Goal: Contribute content: Contribute content

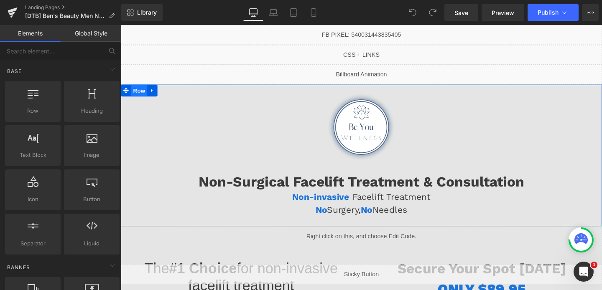
click at [136, 98] on span "Row" at bounding box center [140, 94] width 17 height 13
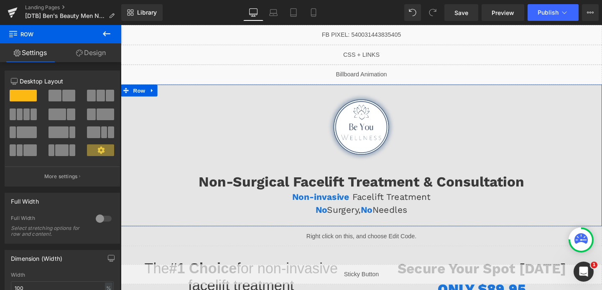
click at [87, 51] on link "Design" at bounding box center [91, 52] width 61 height 19
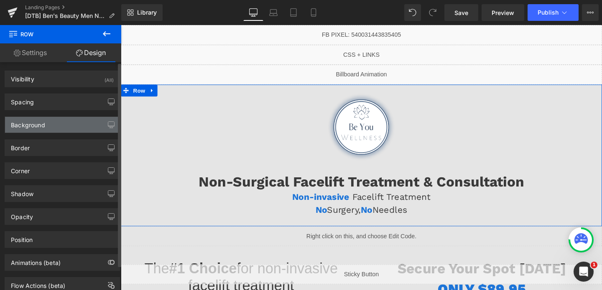
click at [59, 123] on div "Background" at bounding box center [62, 125] width 115 height 16
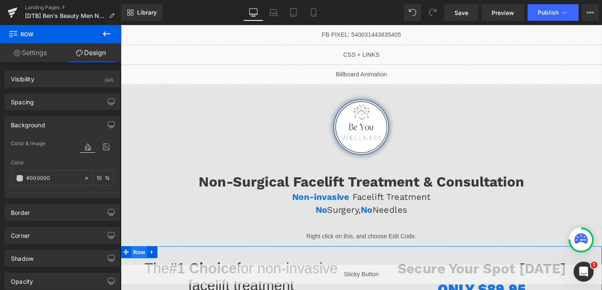
click at [142, 262] on span "Row" at bounding box center [140, 264] width 17 height 13
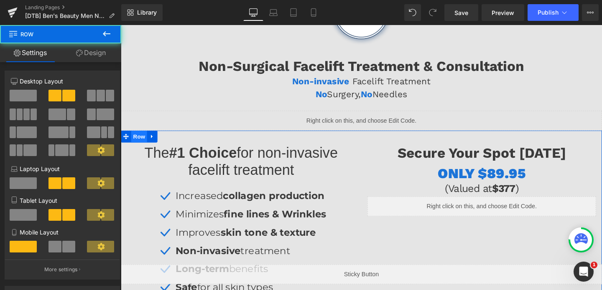
scroll to position [161, 0]
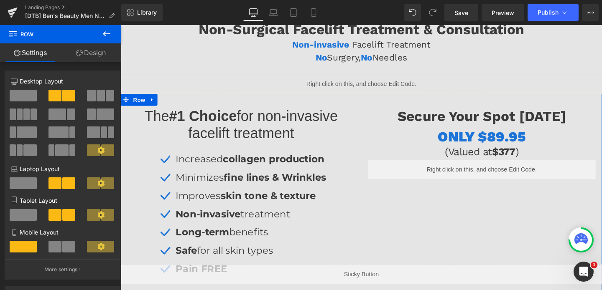
click at [85, 59] on link "Design" at bounding box center [91, 52] width 61 height 19
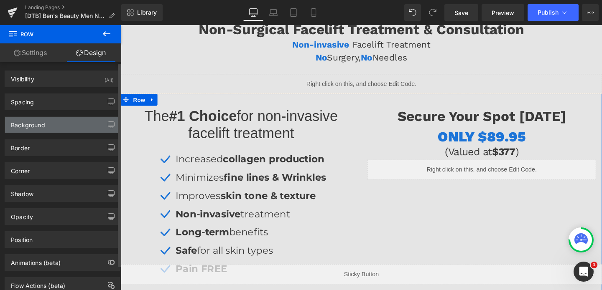
click at [30, 127] on div "Background" at bounding box center [28, 123] width 34 height 12
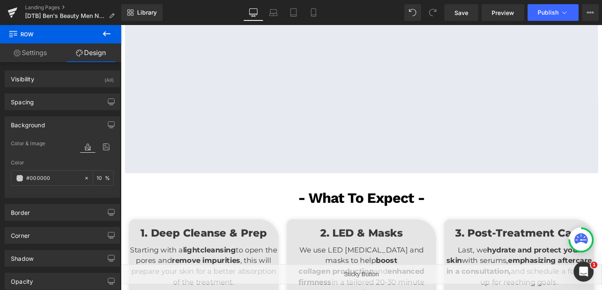
scroll to position [747, 0]
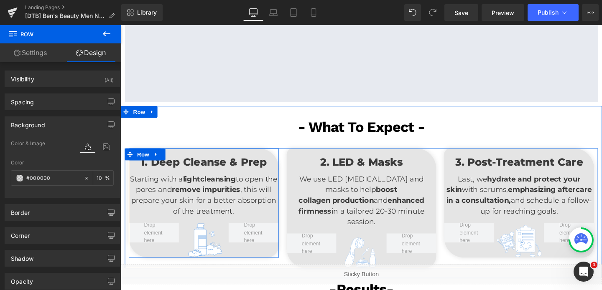
click at [191, 159] on div "1. Deep Cleanse & Prep Heading Starting with a light cleansing to open the pore…" at bounding box center [208, 212] width 158 height 115
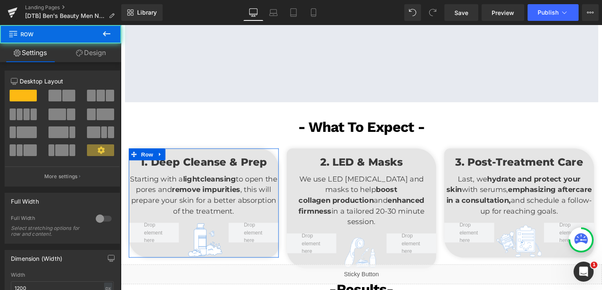
click at [90, 51] on link "Design" at bounding box center [91, 52] width 61 height 19
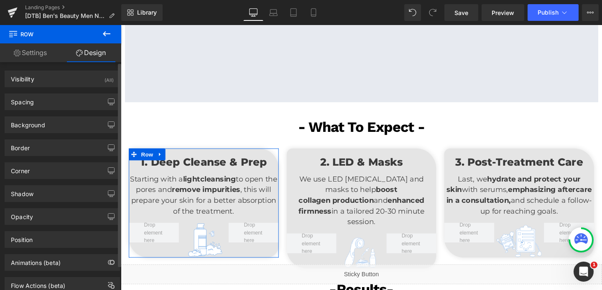
click at [33, 116] on div "Background Color & Image color Color #000000 10 % Image Replace Image Upload im…" at bounding box center [62, 121] width 125 height 23
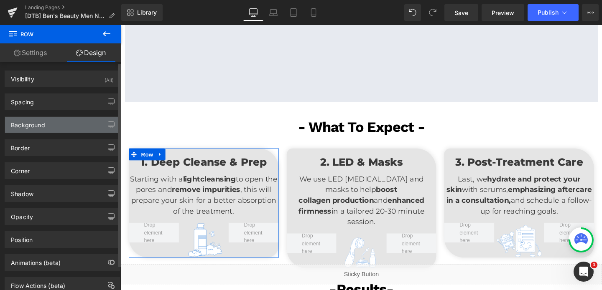
click at [35, 122] on div "Background" at bounding box center [28, 123] width 34 height 12
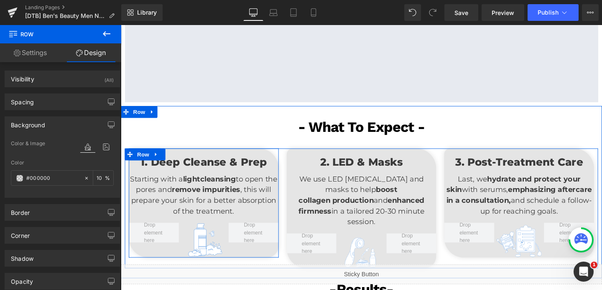
click at [189, 161] on div "1. Deep Cleanse & Prep Heading Starting with a light cleansing to open the pore…" at bounding box center [208, 212] width 158 height 115
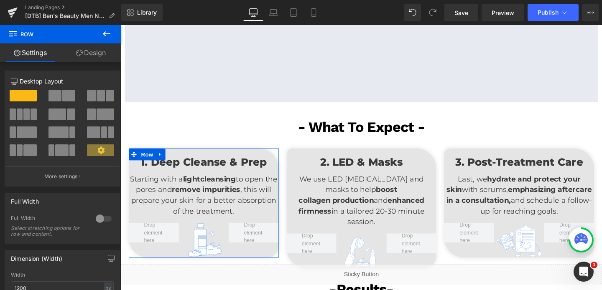
click at [89, 54] on link "Design" at bounding box center [91, 52] width 61 height 19
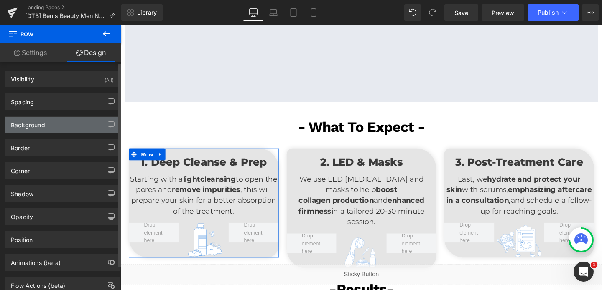
click at [52, 123] on div "Background" at bounding box center [62, 125] width 115 height 16
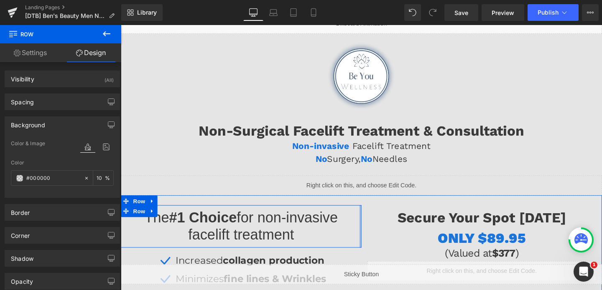
scroll to position [0, 0]
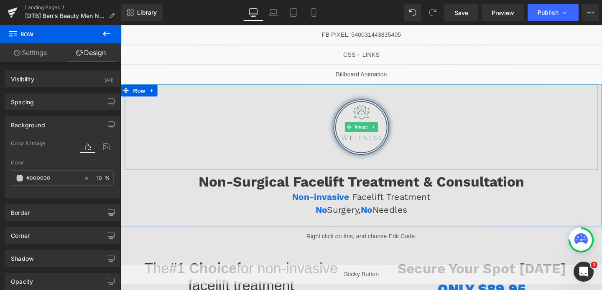
click at [340, 143] on img at bounding box center [373, 132] width 89 height 89
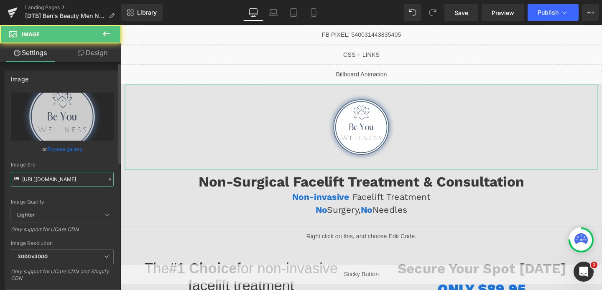
click at [72, 181] on input "https://cdn.shopify.com/s/files/1/0570/4895/7112/files/Be_You_ON_temp_3000x3000…" at bounding box center [62, 179] width 103 height 15
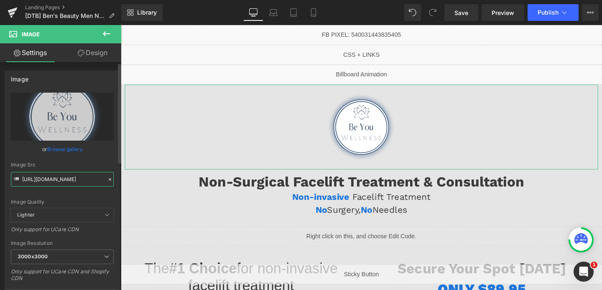
click at [72, 181] on input "https://cdn.shopify.com/s/files/1/0570/4895/7112/files/Be_You_ON_temp_3000x3000…" at bounding box center [62, 179] width 103 height 15
paste input "758/1601/0010/files/Ben_s_Beauty_rectangle_logo_no_bg_3000x3000.png?v=1740758486"
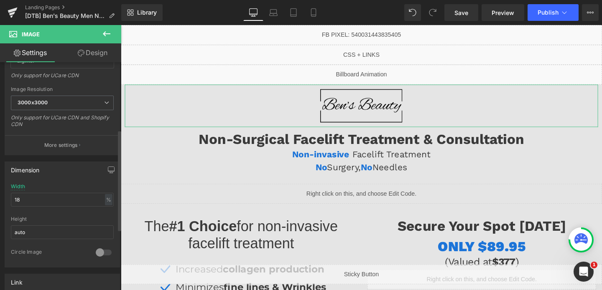
type input "[URL][DOMAIN_NAME]"
click at [42, 200] on input "18" at bounding box center [62, 200] width 103 height 14
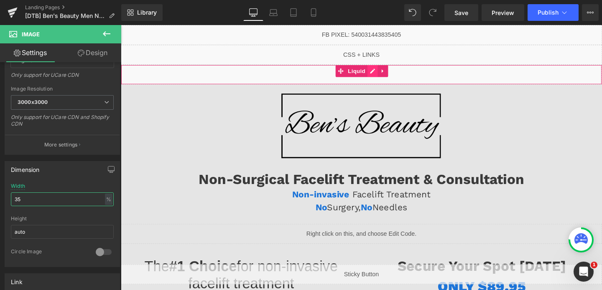
click at [387, 76] on div "Liquid" at bounding box center [374, 77] width 506 height 21
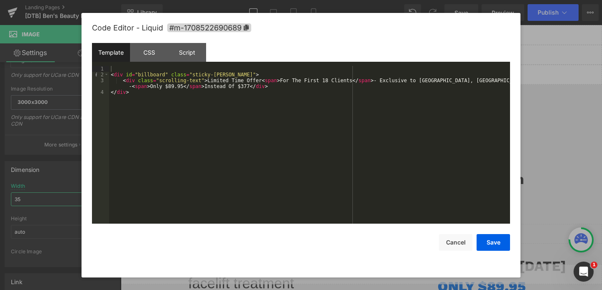
type input "35"
drag, startPoint x: 379, startPoint y: 80, endPoint x: 133, endPoint y: 84, distance: 246.2
click at [133, 84] on div "< div id = "billboard" class = "sticky-barOne" > < div class = "scrolling-text"…" at bounding box center [309, 151] width 401 height 170
click at [166, 87] on div "< div id = "billboard" class = "sticky-barOne" > < div class = "scrolling-text"…" at bounding box center [309, 151] width 401 height 170
click at [493, 242] on button "Save" at bounding box center [492, 242] width 33 height 17
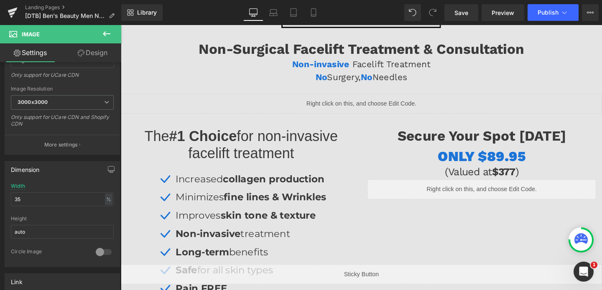
scroll to position [143, 0]
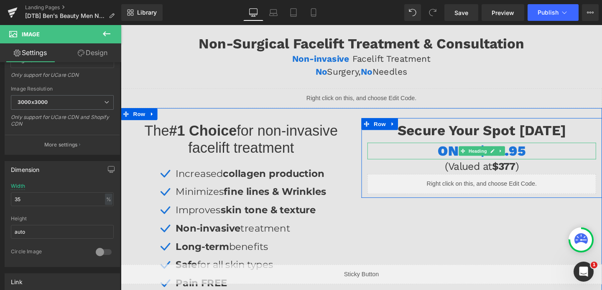
click at [538, 154] on span "ONLY $89.95" at bounding box center [500, 158] width 92 height 18
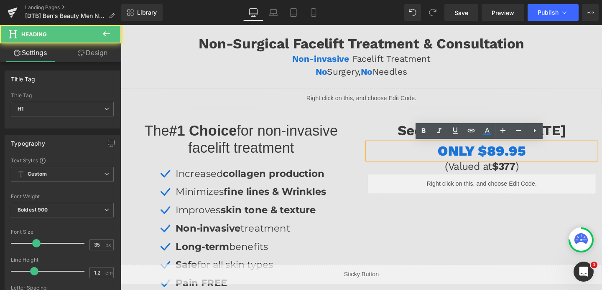
click at [512, 158] on span "ONLY $89.95" at bounding box center [500, 158] width 92 height 18
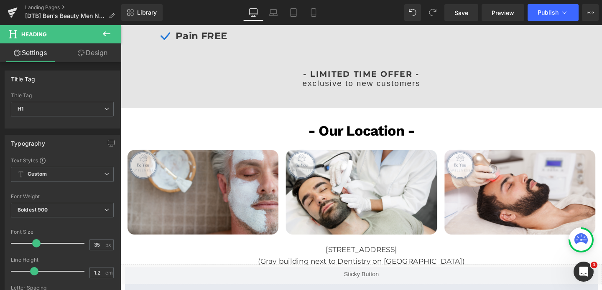
scroll to position [417, 0]
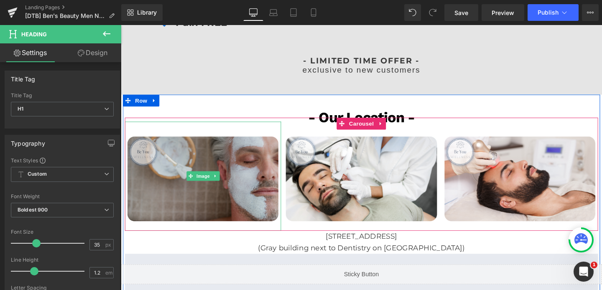
click at [228, 192] on img at bounding box center [207, 184] width 164 height 115
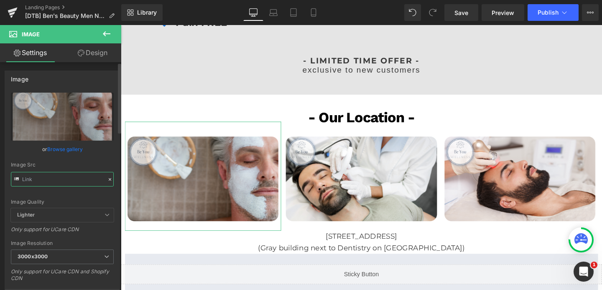
click at [68, 183] on input "text" at bounding box center [62, 179] width 103 height 15
paste input "758/1601/0010/files/Ben_s_Beauty_2_3000x3000.png?v=1740624648"
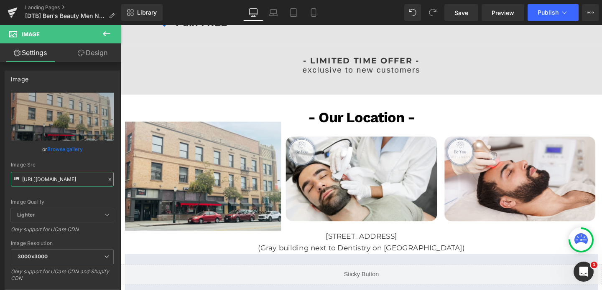
type input "[URL][DOMAIN_NAME]"
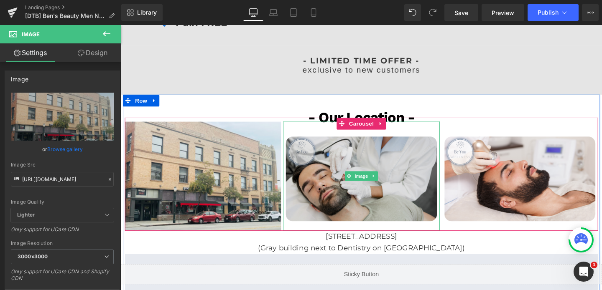
click at [339, 162] on img at bounding box center [373, 184] width 164 height 115
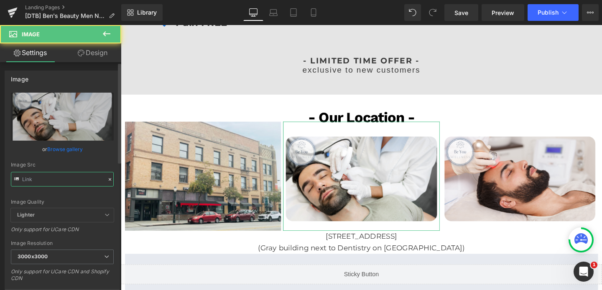
click at [70, 179] on input "text" at bounding box center [62, 179] width 103 height 15
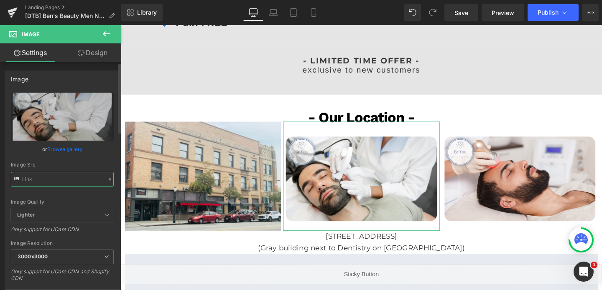
click at [70, 179] on input "text" at bounding box center [62, 179] width 103 height 15
paste input "758/1601/0010/files/Ben_s_Beauty_3000x3000.png?v=1740624647"
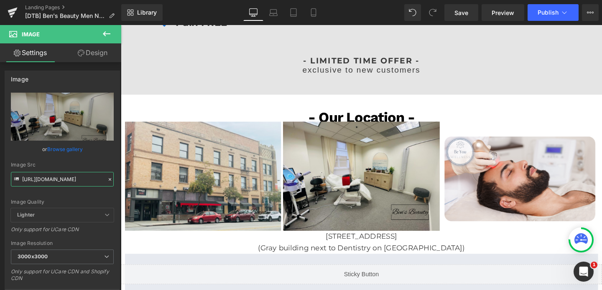
type input "[URL][DOMAIN_NAME]"
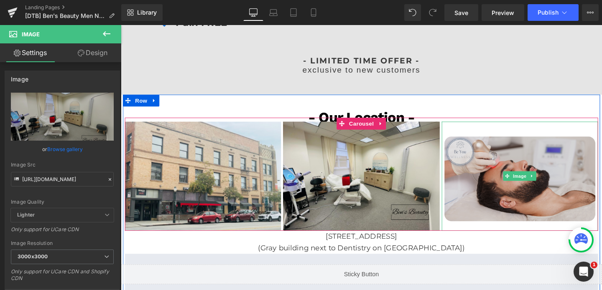
click at [483, 153] on img at bounding box center [540, 184] width 164 height 115
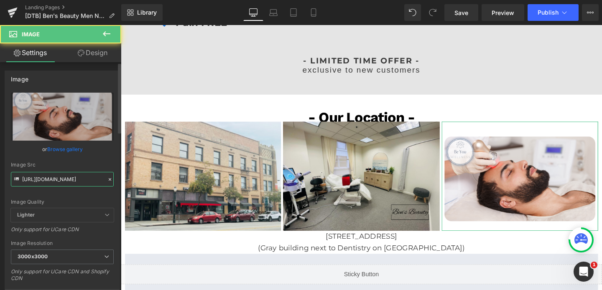
click at [73, 177] on input "https://cdn.shopify.com/s/files/1/0570/4895/7112/files/BeYou_Men_3_3000x3000.pn…" at bounding box center [62, 179] width 103 height 15
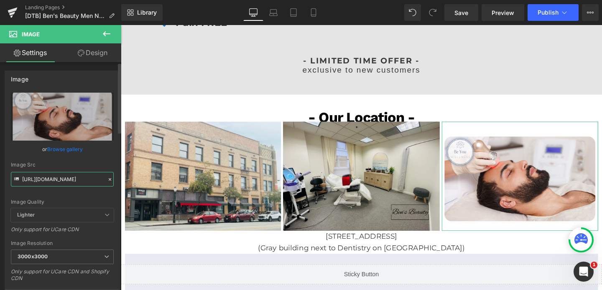
click at [73, 177] on input "https://cdn.shopify.com/s/files/1/0570/4895/7112/files/BeYou_Men_3_3000x3000.pn…" at bounding box center [62, 179] width 103 height 15
paste input "758/1601/0010/files/Ben_s_Beauty_3_3000x3000.png?v=1740624648"
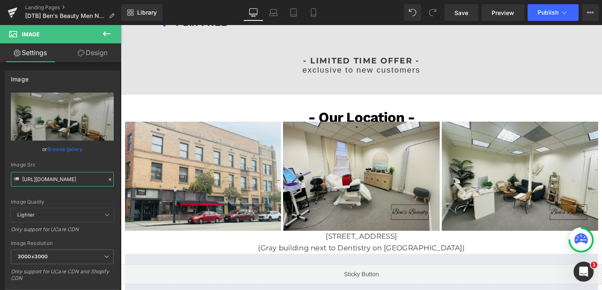
type input "[URL][DOMAIN_NAME]"
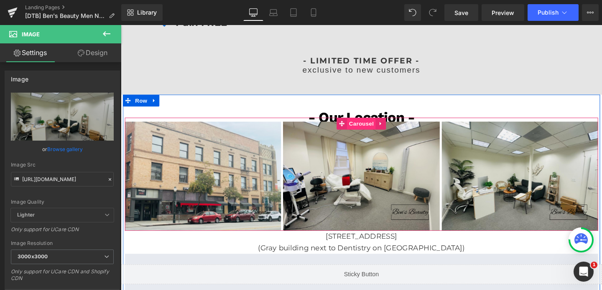
click at [376, 127] on span "Carousel" at bounding box center [374, 128] width 30 height 13
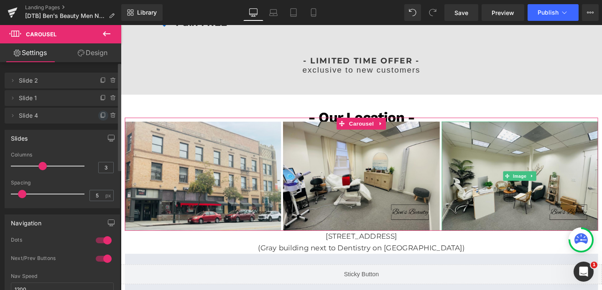
click at [103, 117] on span at bounding box center [103, 116] width 10 height 10
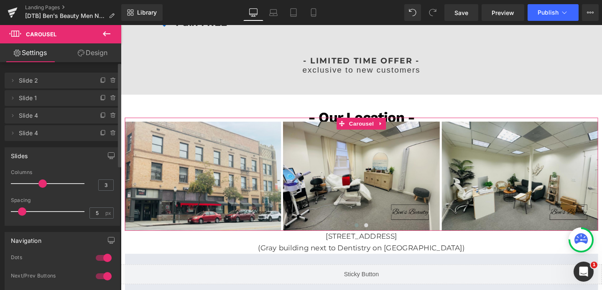
click at [82, 134] on span "Slide 4" at bounding box center [54, 133] width 70 height 16
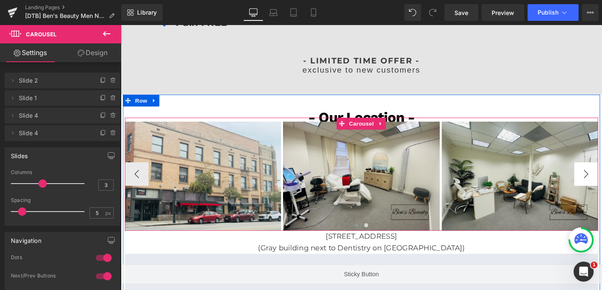
click at [601, 178] on button "›" at bounding box center [609, 181] width 25 height 25
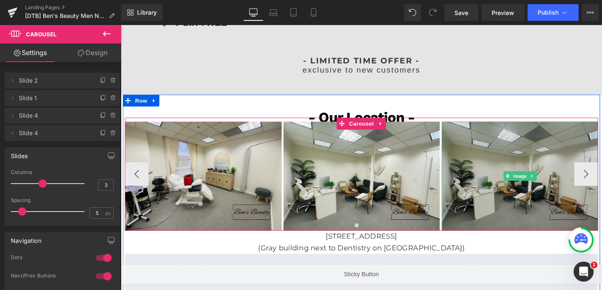
click at [559, 153] on img at bounding box center [540, 184] width 164 height 115
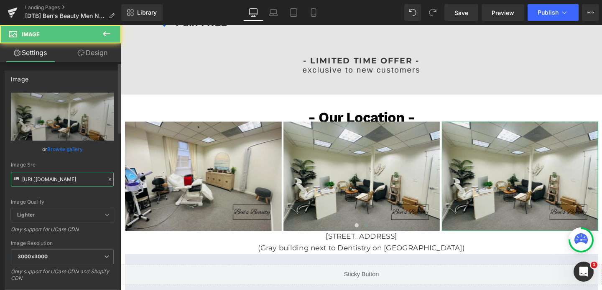
click at [51, 178] on input "[URL][DOMAIN_NAME]" at bounding box center [62, 179] width 103 height 15
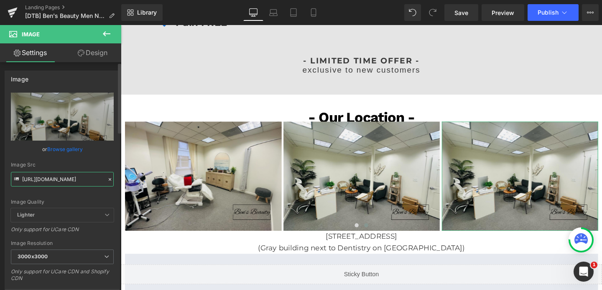
click at [51, 178] on input "[URL][DOMAIN_NAME]" at bounding box center [62, 179] width 103 height 15
paste input "570/4895/7112/files/SkinSoSweet_px_4_3000x3000.png?v=1721401077"
type input "[URL][DOMAIN_NAME]"
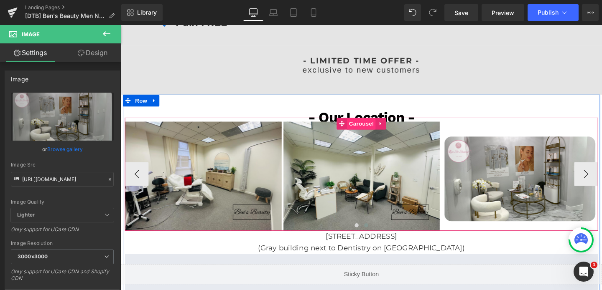
click at [375, 126] on span "Carousel" at bounding box center [374, 128] width 30 height 13
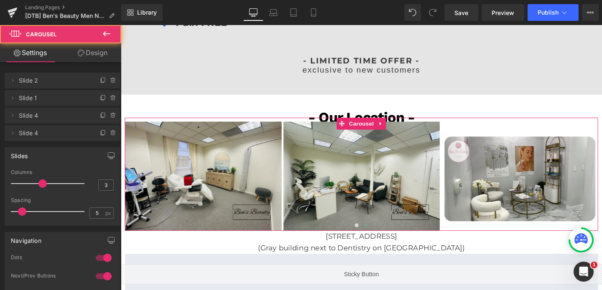
click at [90, 51] on link "Design" at bounding box center [92, 52] width 61 height 19
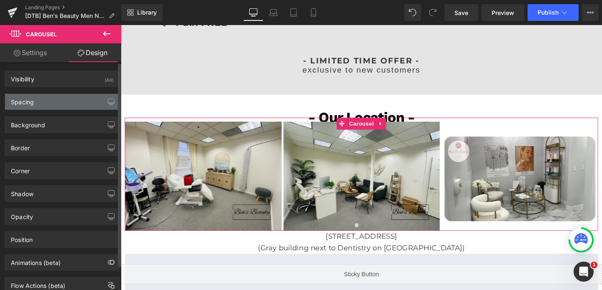
click at [56, 100] on div "Spacing" at bounding box center [62, 102] width 115 height 16
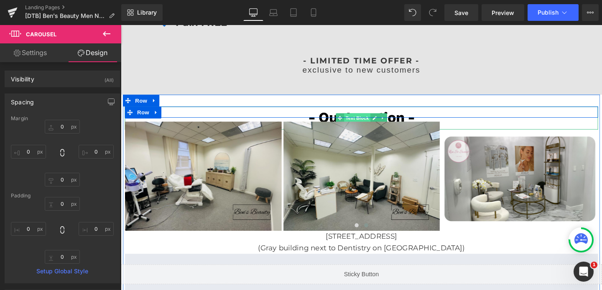
click at [370, 120] on span "Text Block" at bounding box center [369, 123] width 28 height 10
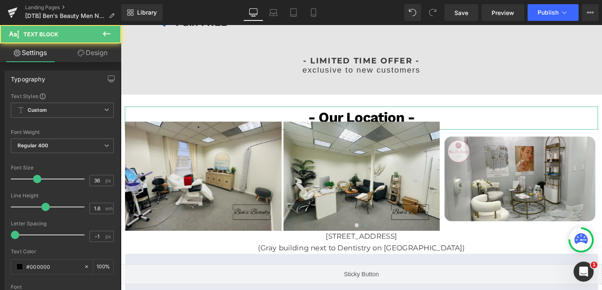
click at [100, 51] on link "Design" at bounding box center [92, 52] width 61 height 19
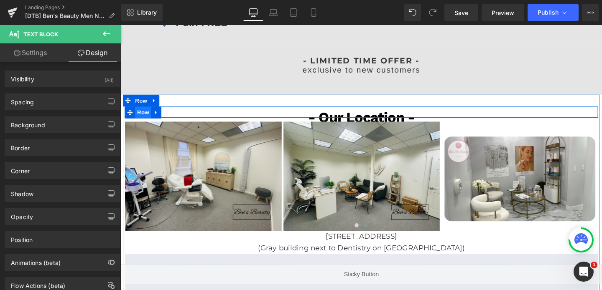
click at [144, 117] on span "Row" at bounding box center [144, 117] width 17 height 13
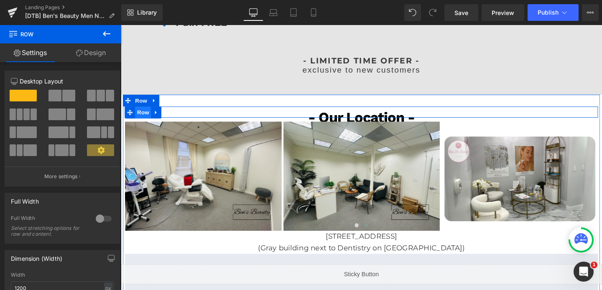
click at [141, 120] on span "Row" at bounding box center [144, 117] width 17 height 13
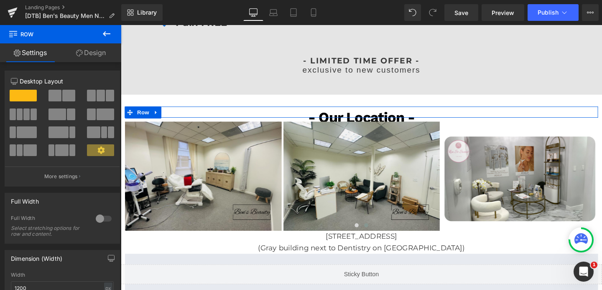
click at [87, 53] on link "Design" at bounding box center [91, 52] width 61 height 19
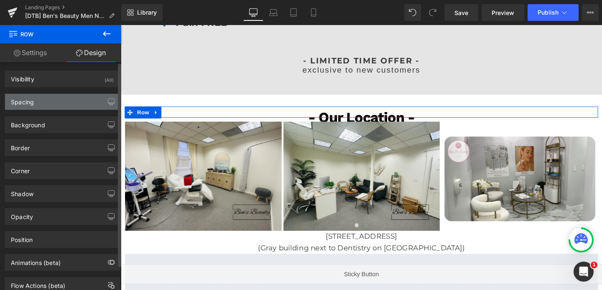
click at [54, 104] on div "Spacing" at bounding box center [62, 102] width 115 height 16
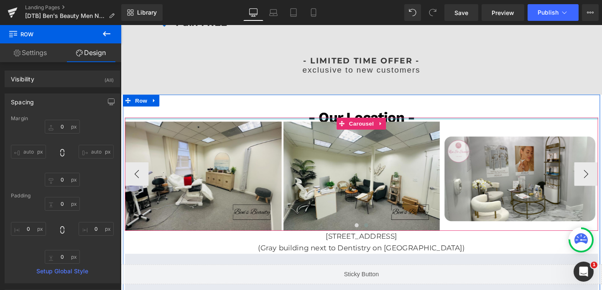
click at [139, 123] on div at bounding box center [373, 123] width 497 height 2
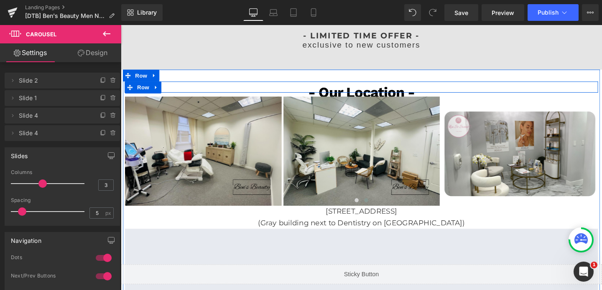
scroll to position [450, 0]
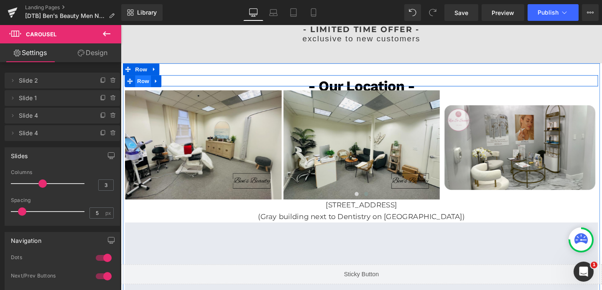
click at [146, 85] on span "Row" at bounding box center [144, 84] width 17 height 13
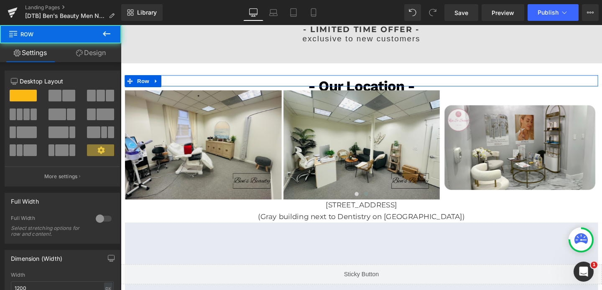
click at [93, 55] on link "Design" at bounding box center [91, 52] width 61 height 19
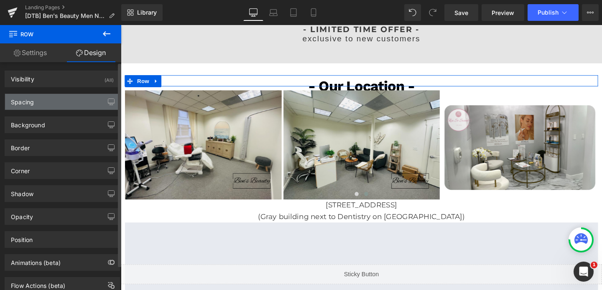
click at [66, 102] on div "Spacing" at bounding box center [62, 102] width 115 height 16
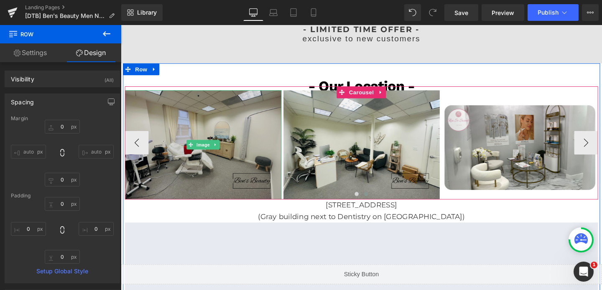
click at [183, 98] on img at bounding box center [207, 151] width 164 height 115
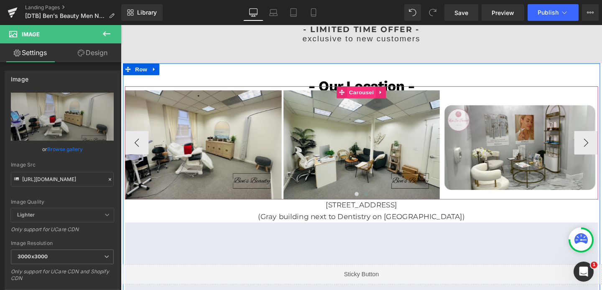
click at [364, 97] on span "Carousel" at bounding box center [374, 95] width 30 height 13
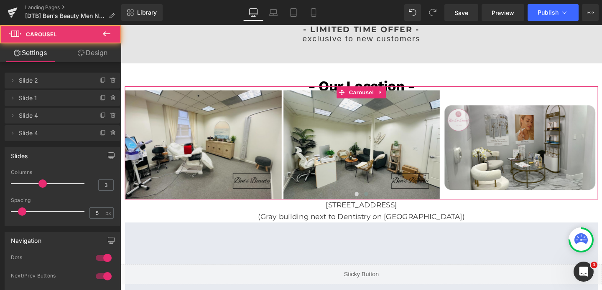
click at [106, 47] on link "Design" at bounding box center [92, 52] width 61 height 19
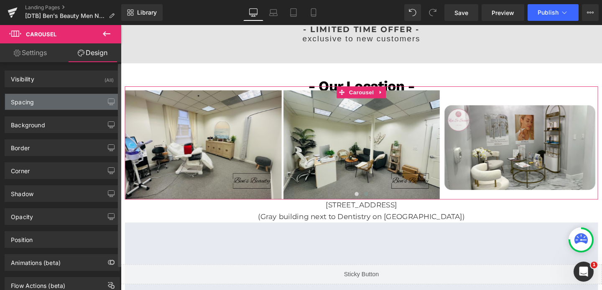
click at [50, 99] on div "Spacing" at bounding box center [62, 102] width 115 height 16
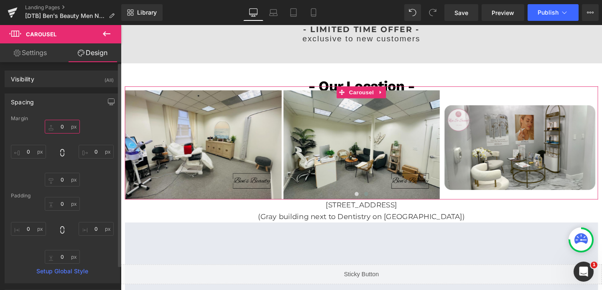
click at [61, 130] on input "0" at bounding box center [62, 127] width 35 height 14
type input "30"
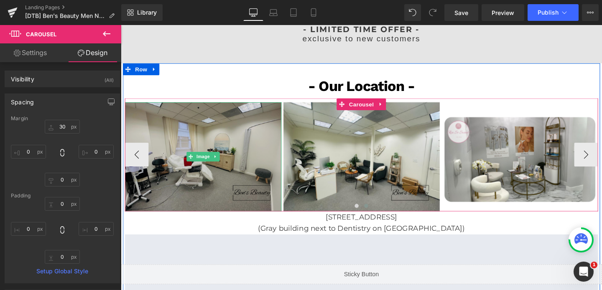
click at [237, 123] on img at bounding box center [207, 163] width 164 height 115
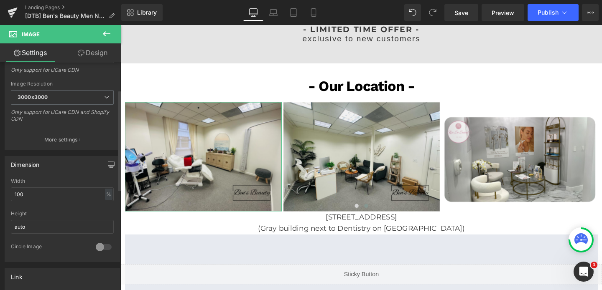
scroll to position [248, 0]
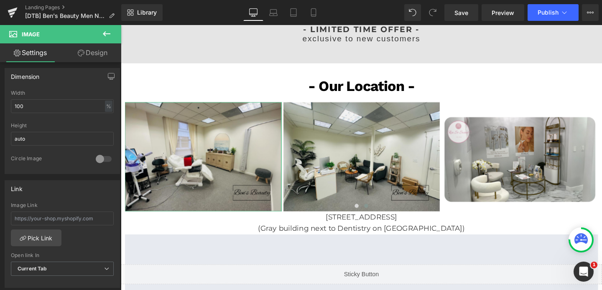
click at [92, 56] on link "Design" at bounding box center [92, 52] width 61 height 19
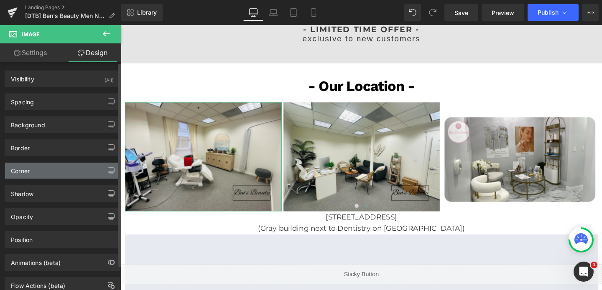
click at [40, 172] on div "Corner" at bounding box center [62, 171] width 115 height 16
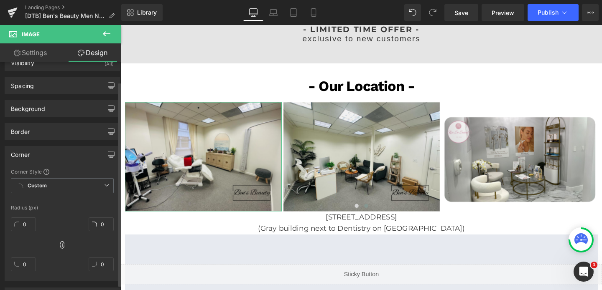
scroll to position [22, 0]
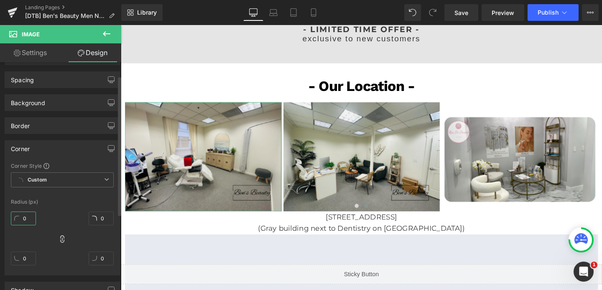
click at [23, 216] on input "0" at bounding box center [23, 219] width 25 height 14
type input "40"
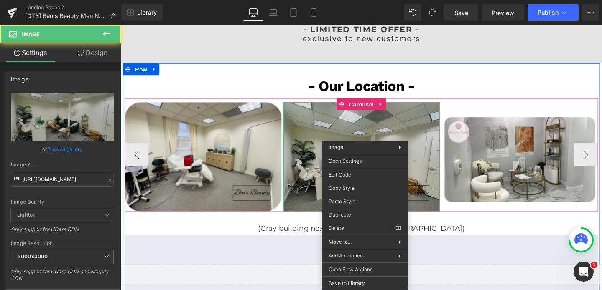
click at [375, 143] on img at bounding box center [374, 163] width 164 height 115
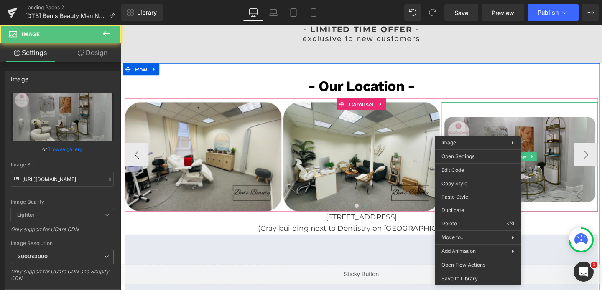
click at [494, 130] on img at bounding box center [540, 163] width 164 height 115
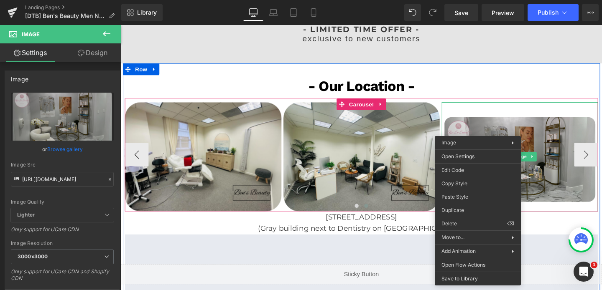
click at [494, 130] on img at bounding box center [540, 163] width 164 height 115
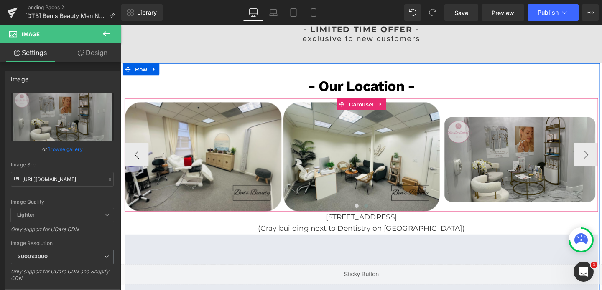
click at [563, 135] on img at bounding box center [540, 163] width 164 height 115
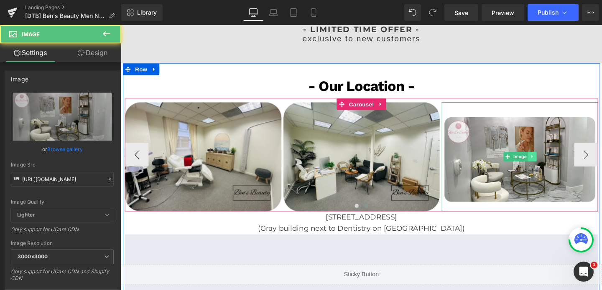
click at [553, 161] on icon at bounding box center [553, 163] width 5 height 5
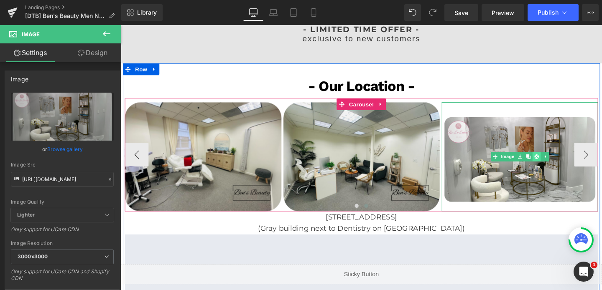
click at [558, 163] on icon at bounding box center [557, 163] width 5 height 5
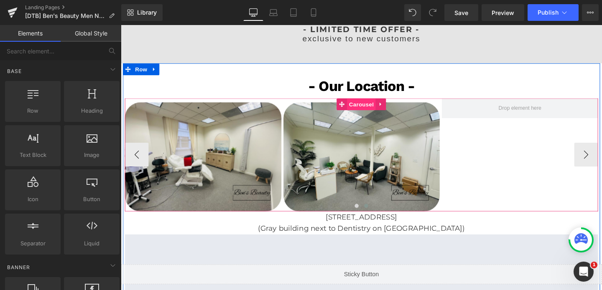
click at [374, 109] on span "Carousel" at bounding box center [374, 108] width 30 height 13
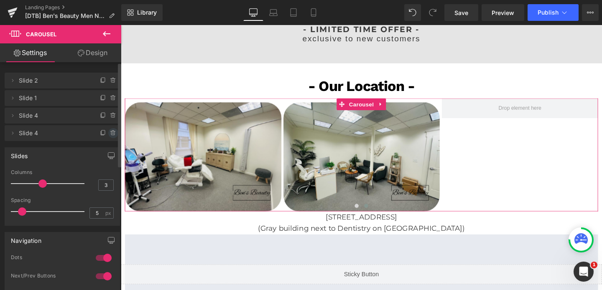
click at [110, 134] on icon at bounding box center [113, 133] width 7 height 7
click at [104, 133] on button "Delete" at bounding box center [104, 133] width 26 height 11
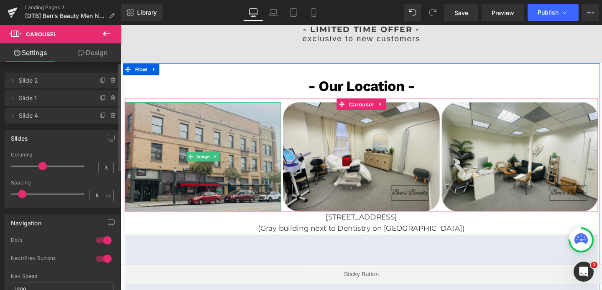
click at [209, 150] on img at bounding box center [207, 163] width 164 height 115
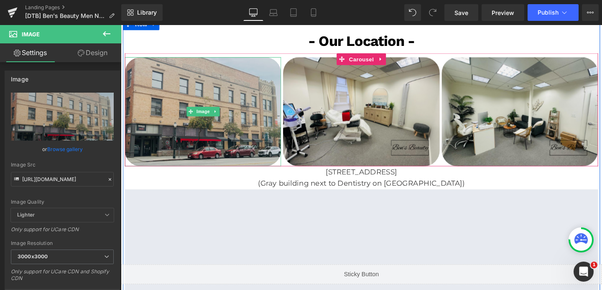
scroll to position [500, 0]
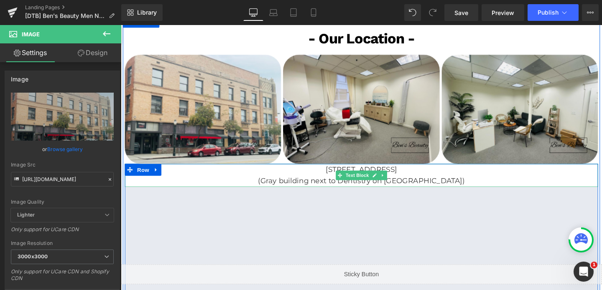
click at [321, 178] on p "227 Eagle St, Newmarket, ON L3Y 1J8" at bounding box center [373, 177] width 497 height 12
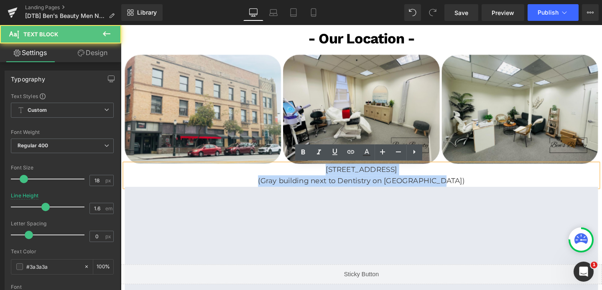
drag, startPoint x: 302, startPoint y: 176, endPoint x: 484, endPoint y: 191, distance: 183.2
click at [484, 191] on div "227 Eagle St, Newmarket, ON L3Y 1J8 (Gray building next to Dentistry on Eagle S…" at bounding box center [373, 183] width 497 height 24
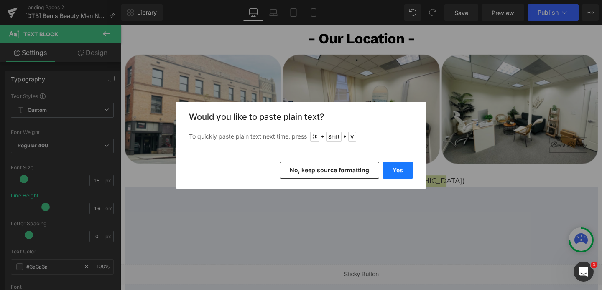
click at [392, 172] on button "Yes" at bounding box center [397, 170] width 31 height 17
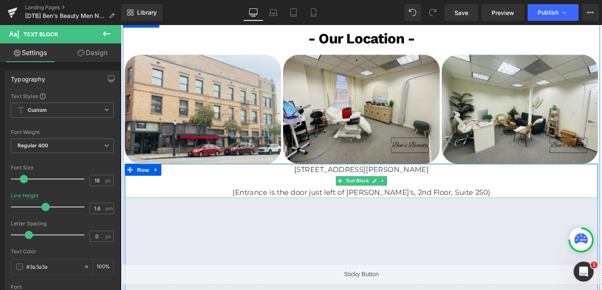
click at [247, 204] on p "(Entrance is the door just left of [PERSON_NAME]'s, 2nd Floor, Suite 250)" at bounding box center [373, 202] width 497 height 12
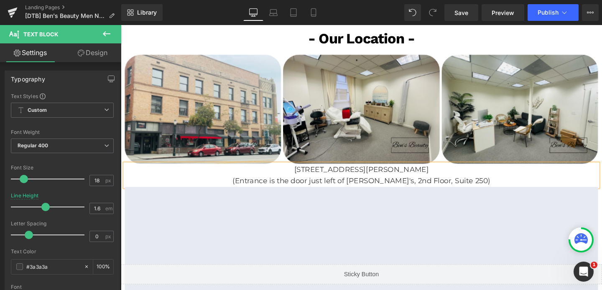
click at [351, 179] on p "[STREET_ADDRESS][PERSON_NAME]" at bounding box center [373, 177] width 497 height 12
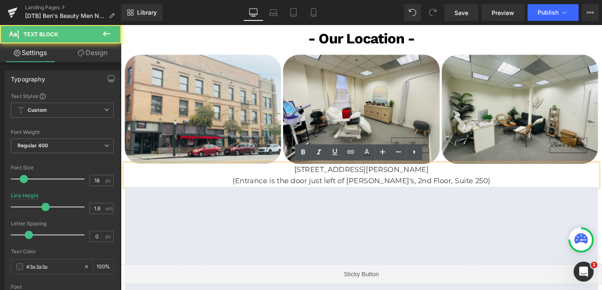
click at [351, 179] on p "[STREET_ADDRESS][PERSON_NAME]" at bounding box center [373, 177] width 497 height 12
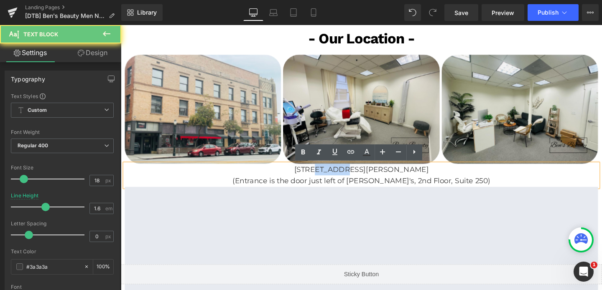
click at [351, 179] on p "[STREET_ADDRESS][PERSON_NAME]" at bounding box center [373, 177] width 497 height 12
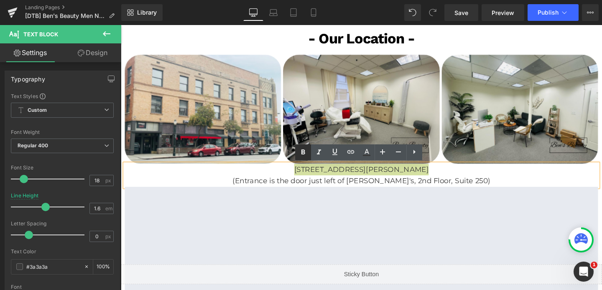
click at [304, 154] on icon at bounding box center [303, 152] width 4 height 5
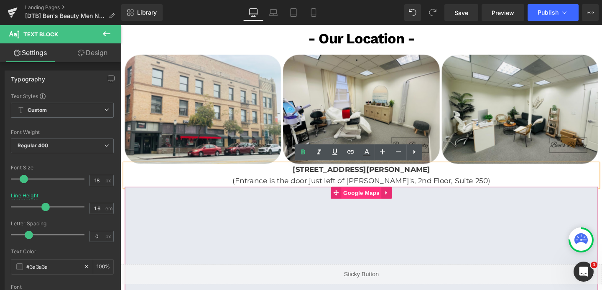
click at [373, 202] on span "Google Maps" at bounding box center [373, 202] width 42 height 13
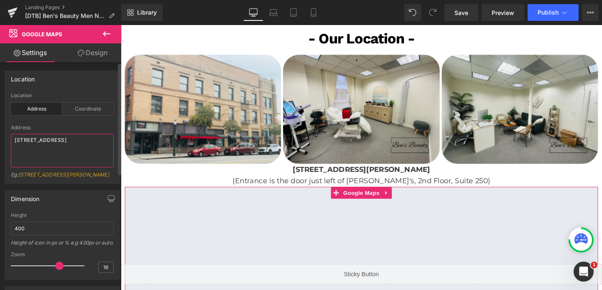
click at [49, 140] on textarea "227 Eagle St, Newmarket, ON L3Y 1J8" at bounding box center [62, 150] width 103 height 33
paste textarea "0 N Raymond Ave, Pasadena CA 91103"
type textarea "[STREET_ADDRESS][PERSON_NAME]"
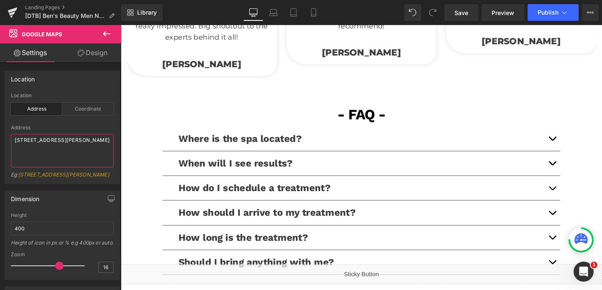
scroll to position [1682, 0]
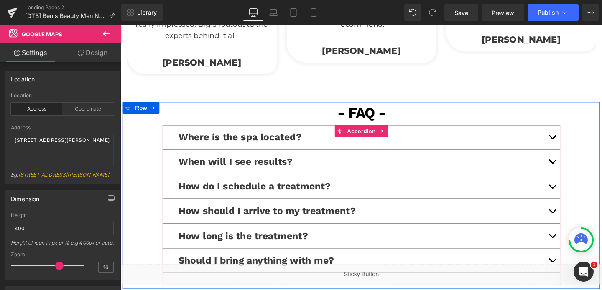
click at [576, 135] on button "button" at bounding box center [574, 142] width 17 height 25
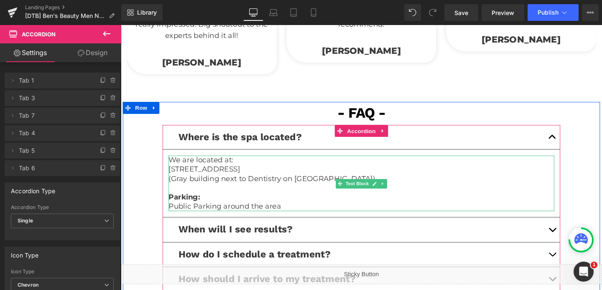
click at [231, 172] on span "227 Eagle St, Newmarket, ON L3Y 1J8" at bounding box center [208, 176] width 75 height 9
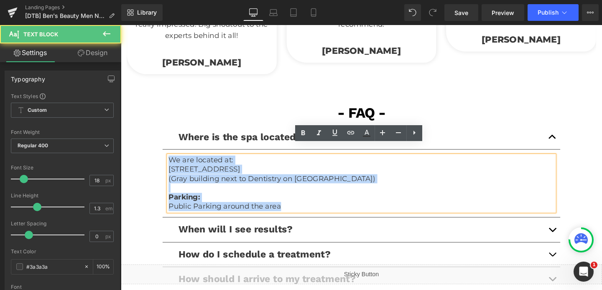
drag, startPoint x: 171, startPoint y: 155, endPoint x: 305, endPoint y: 202, distance: 141.3
click at [305, 202] on div "We are located at: 227 Eagle St, Newmarket, ON L3Y 1J8 (Gray building next to D…" at bounding box center [373, 192] width 405 height 59
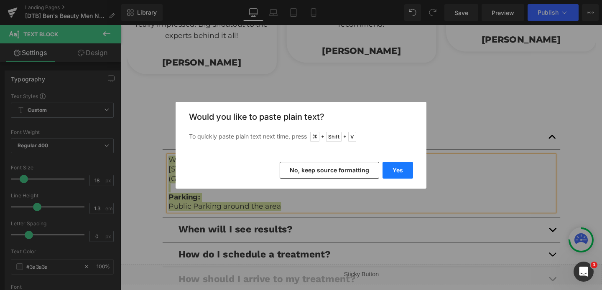
click at [404, 175] on button "Yes" at bounding box center [397, 170] width 31 height 17
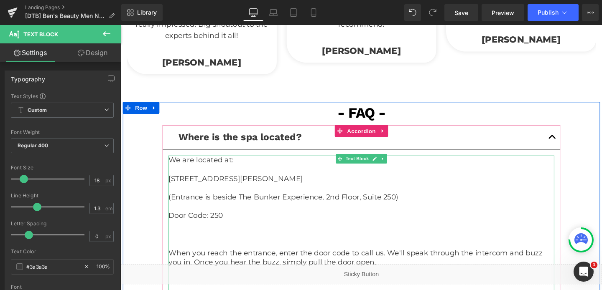
click at [199, 163] on p "We are located at:" at bounding box center [373, 168] width 405 height 10
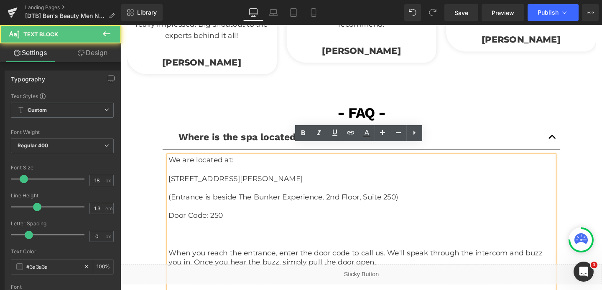
click at [199, 163] on p "We are located at:" at bounding box center [373, 168] width 405 height 10
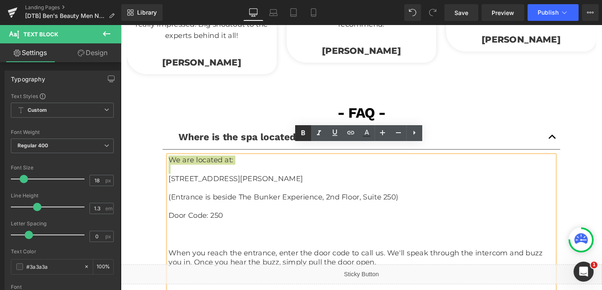
click at [302, 130] on icon at bounding box center [303, 132] width 4 height 5
click at [175, 182] on p "[STREET_ADDRESS][PERSON_NAME]" at bounding box center [373, 187] width 405 height 10
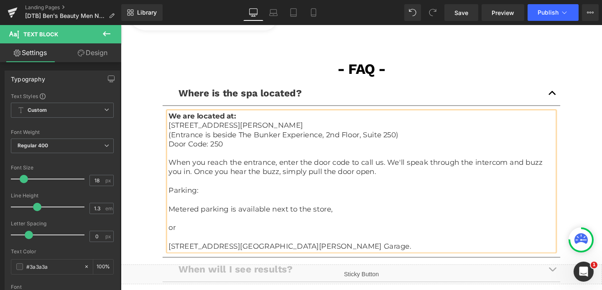
scroll to position [1729, 0]
click at [196, 193] on p "Parking:" at bounding box center [373, 198] width 405 height 10
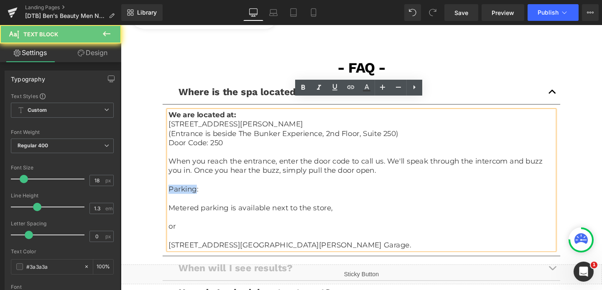
click at [196, 193] on p "Parking:" at bounding box center [373, 198] width 405 height 10
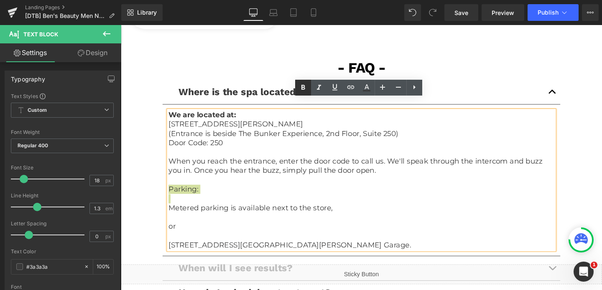
click at [302, 86] on icon at bounding box center [303, 87] width 4 height 5
click at [175, 213] on p "Metered parking is available next to the store," at bounding box center [373, 218] width 405 height 10
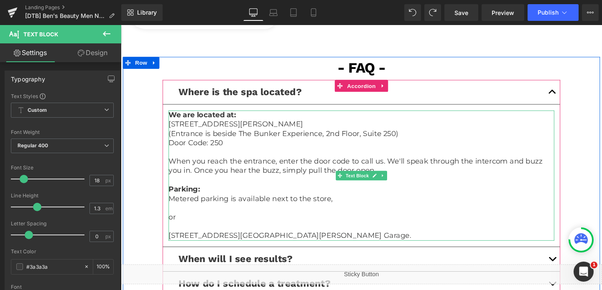
click at [175, 213] on p at bounding box center [373, 218] width 405 height 10
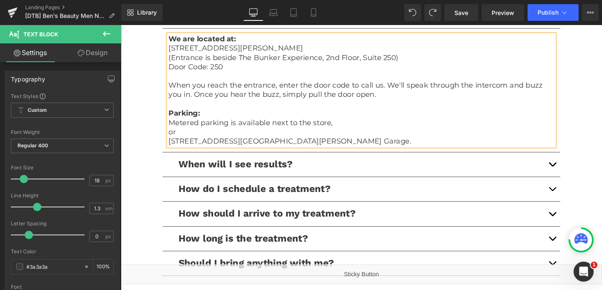
scroll to position [1829, 0]
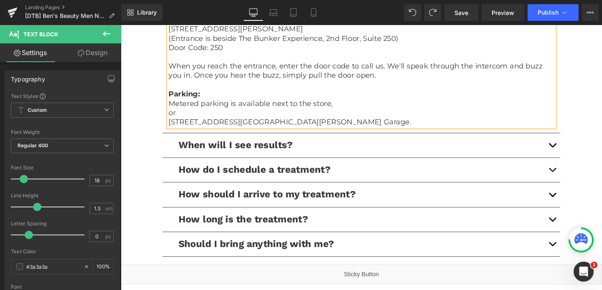
click at [575, 168] on button "button" at bounding box center [574, 177] width 17 height 25
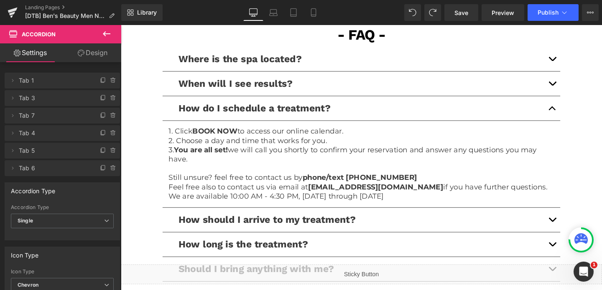
scroll to position [1793, 0]
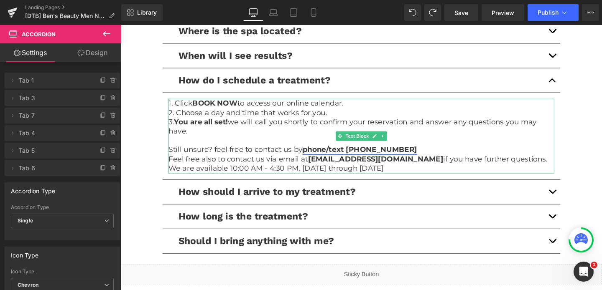
click at [389, 152] on link "phone/text (289) 204-7778" at bounding box center [372, 156] width 120 height 9
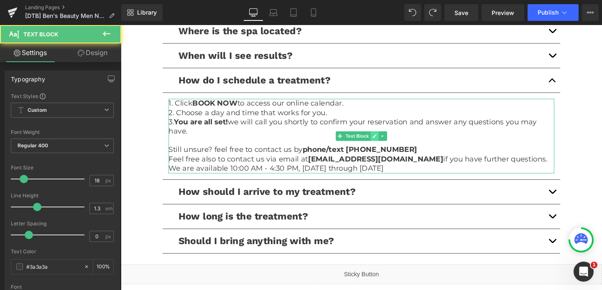
click at [386, 140] on icon at bounding box center [387, 142] width 4 height 4
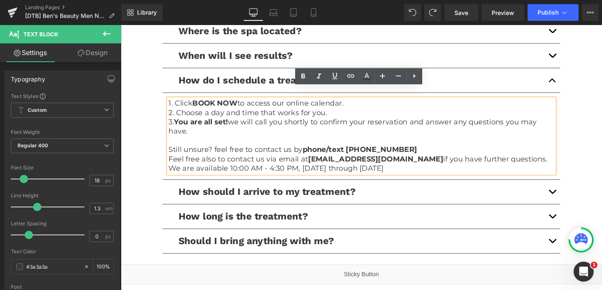
click at [392, 162] on strong "[EMAIL_ADDRESS][DOMAIN_NAME]" at bounding box center [389, 166] width 142 height 9
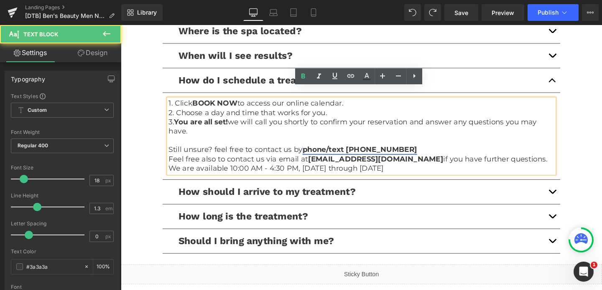
click at [395, 152] on link "phone/text (289) 204-7778" at bounding box center [372, 156] width 120 height 9
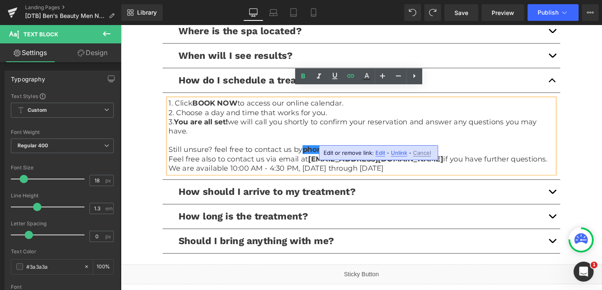
click at [382, 153] on span "Edit" at bounding box center [380, 153] width 10 height 7
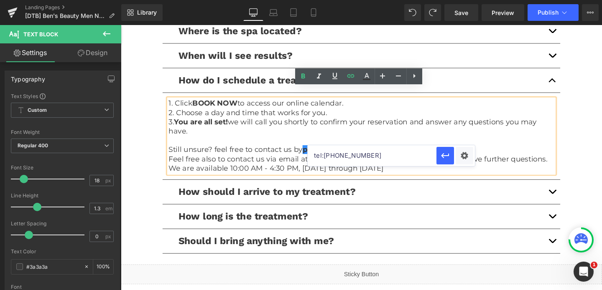
drag, startPoint x: 367, startPoint y: 153, endPoint x: 324, endPoint y: 154, distance: 43.5
click at [324, 154] on input "tel:2892047778" at bounding box center [372, 155] width 129 height 21
paste input "(626) 225-0556"
click at [357, 157] on input "tel:(626) 225-0556" at bounding box center [372, 155] width 129 height 21
type input "tel:6262250556"
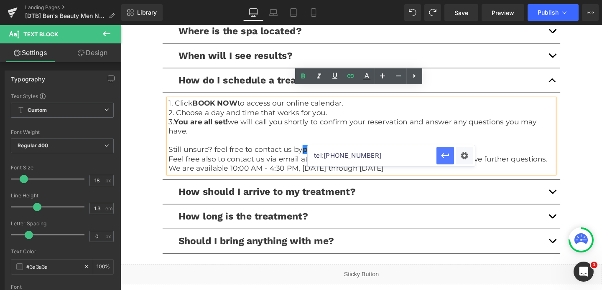
click at [441, 153] on icon "button" at bounding box center [445, 156] width 10 height 10
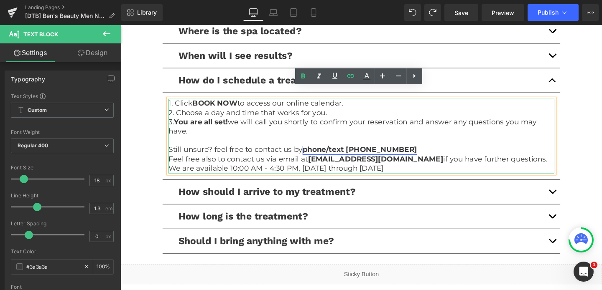
click at [367, 152] on link "phone/text (289) 204-7778" at bounding box center [372, 156] width 120 height 9
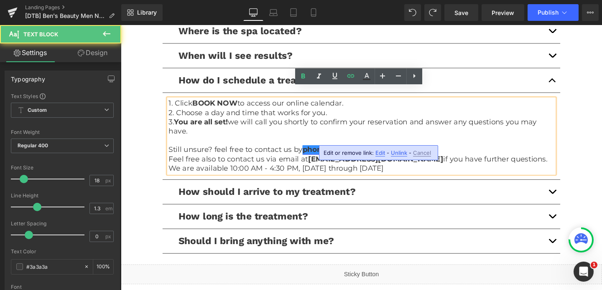
click at [370, 152] on link "phone/text (289) 204-7778" at bounding box center [372, 156] width 120 height 9
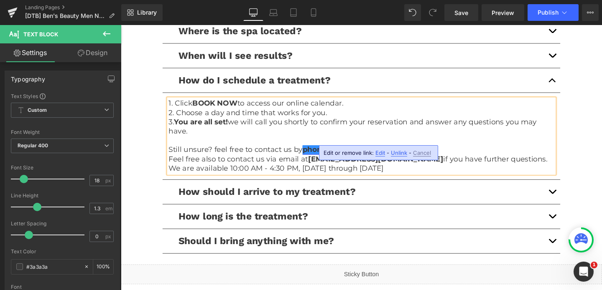
click at [400, 152] on link "phone/text (626) 225-7778" at bounding box center [372, 156] width 120 height 9
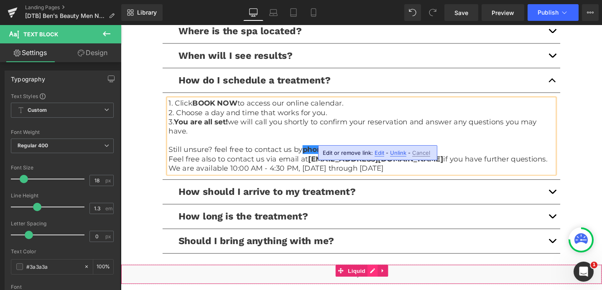
click at [382, 284] on div "Liquid" at bounding box center [374, 287] width 506 height 21
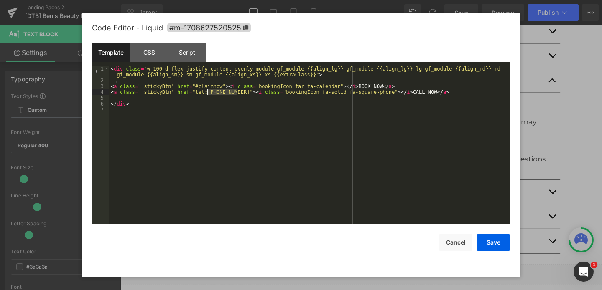
drag, startPoint x: 238, startPoint y: 94, endPoint x: 209, endPoint y: 94, distance: 29.3
click at [209, 94] on div "< div class = "w-100 d-flex justify-content-evenly module gf_module-{{align_lg}…" at bounding box center [309, 154] width 401 height 176
click at [493, 245] on button "Save" at bounding box center [492, 242] width 33 height 17
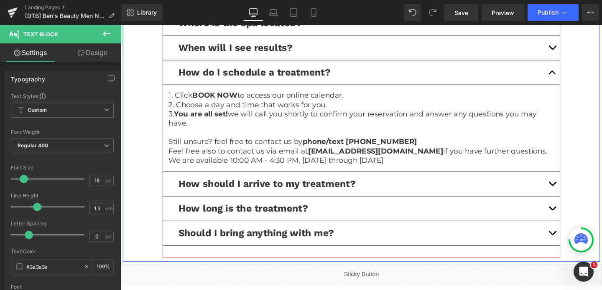
scroll to position [1803, 0]
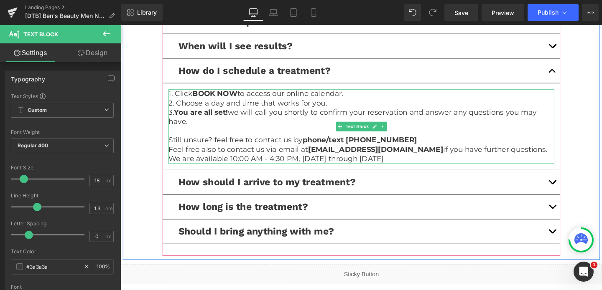
click at [278, 161] on p "We are available 10:00 AM - 4:30 PM, Sunday through Friday" at bounding box center [373, 166] width 405 height 10
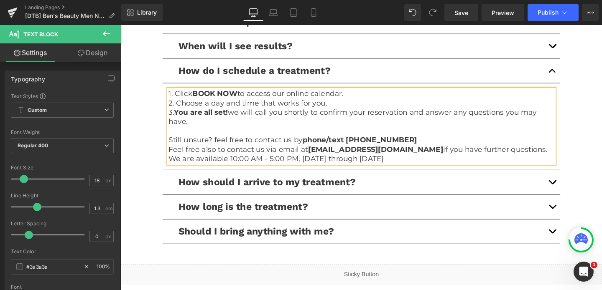
click at [316, 161] on p "We are available 10:00 AM - 5:00 PM, Sunday through Friday" at bounding box center [373, 166] width 405 height 10
click at [383, 161] on p "We are available 10:00 AM - 5:00 PM, Monday through Friday" at bounding box center [373, 166] width 405 height 10
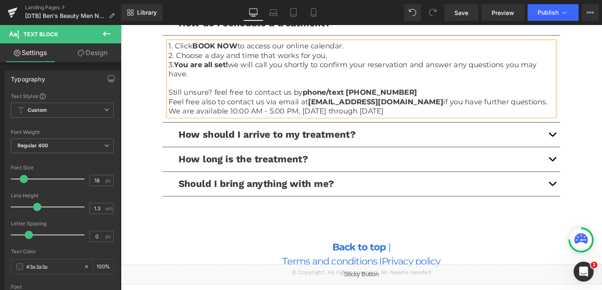
scroll to position [1861, 0]
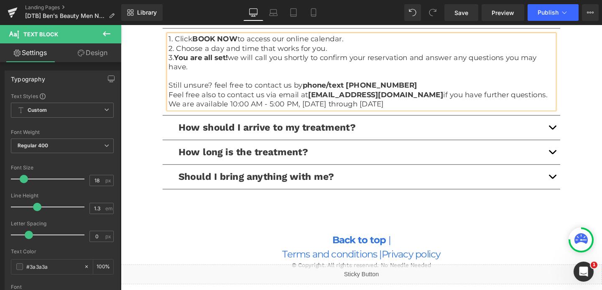
click at [574, 161] on span "button" at bounding box center [574, 161] width 0 height 0
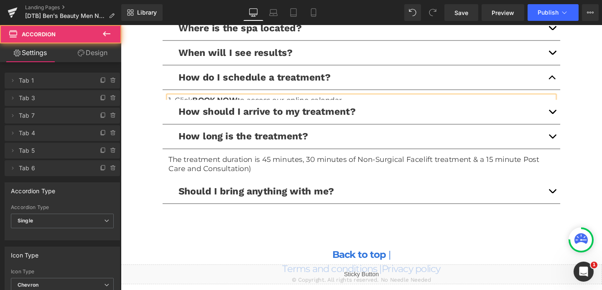
scroll to position [1770, 0]
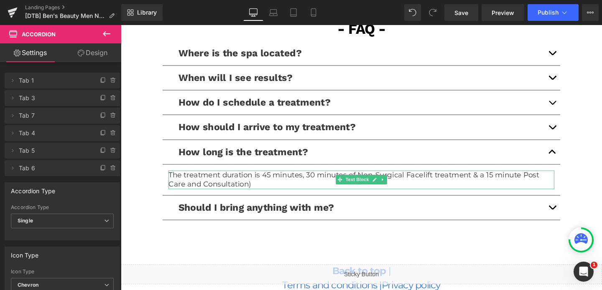
click at [274, 178] on p "The treatment duration is 45 minutes, 30 minutes of Non-Surgical Facelift treat…" at bounding box center [373, 188] width 405 height 20
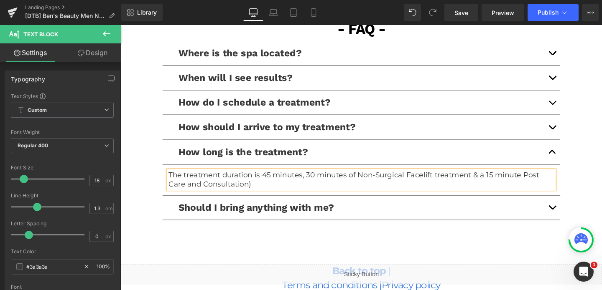
click at [274, 178] on p "The treatment duration is 45 minutes, 30 minutes of Non-Surgical Facelift treat…" at bounding box center [373, 188] width 405 height 20
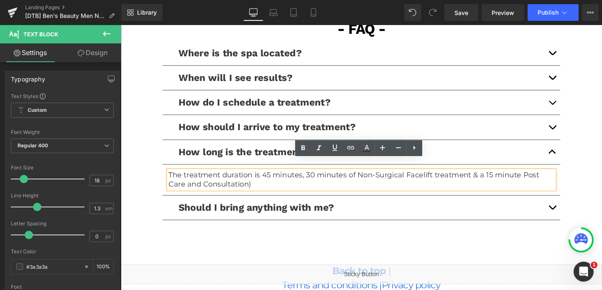
click at [276, 178] on p "The treatment duration is 45 minutes, 30 minutes of Non-Surgical Facelift treat…" at bounding box center [373, 188] width 405 height 20
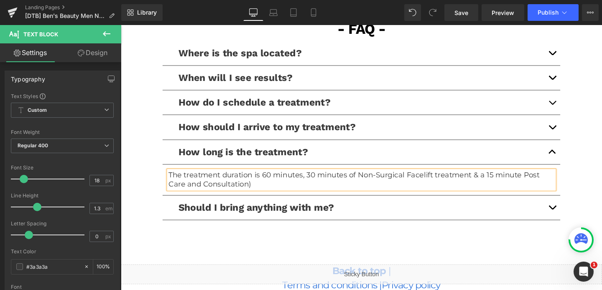
click at [321, 178] on p "The treatment duration is 60 minutes, 30 minutes of Non-Surgical Facelift treat…" at bounding box center [373, 188] width 405 height 20
drag, startPoint x: 368, startPoint y: 172, endPoint x: 415, endPoint y: 172, distance: 47.2
click at [415, 178] on p "The treatment duration is 60 minutes, 15 minutes of Non-Surgical Facelift treat…" at bounding box center [373, 188] width 405 height 20
click at [321, 178] on p "The treatment duration is 60 minutes, 15 minutes of Natural Facelift treatment …" at bounding box center [373, 188] width 405 height 20
click at [314, 178] on p "The treatment duration is 60 minutes, 45 minutes of Natural Facelift treatment …" at bounding box center [373, 188] width 405 height 20
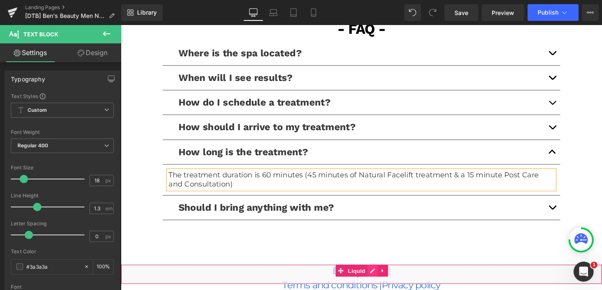
click at [382, 285] on div "Liquid" at bounding box center [374, 287] width 506 height 21
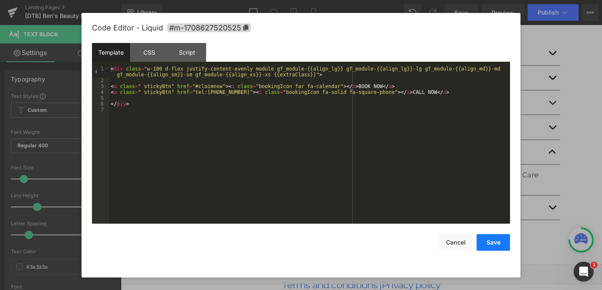
click at [493, 241] on button "Save" at bounding box center [492, 242] width 33 height 17
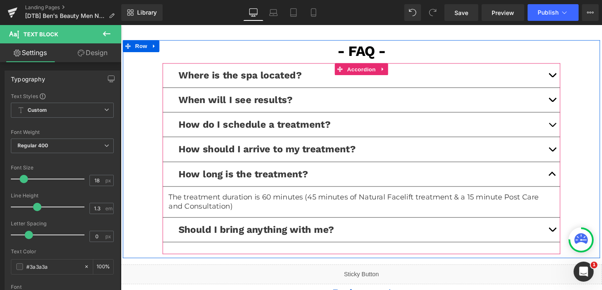
scroll to position [1741, 0]
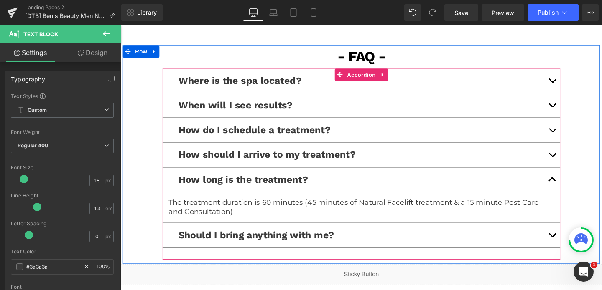
click at [576, 123] on button "button" at bounding box center [574, 135] width 17 height 25
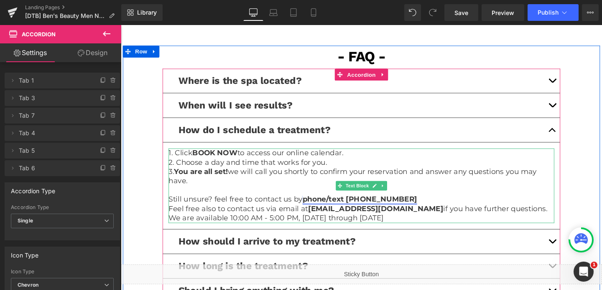
click at [410, 204] on link "phone/text (626) 225-0506" at bounding box center [372, 208] width 120 height 9
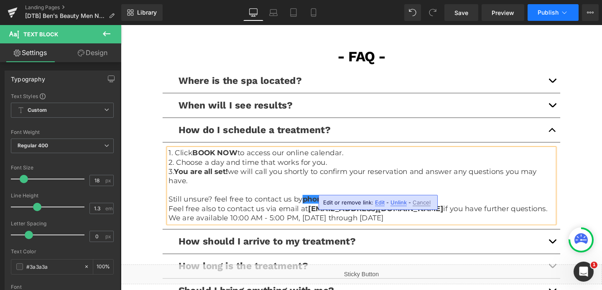
click at [538, 15] on span "Publish" at bounding box center [548, 12] width 21 height 7
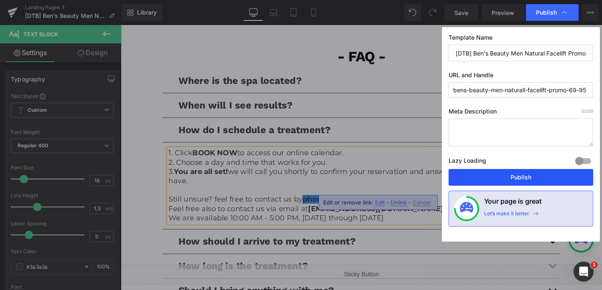
click at [515, 178] on button "Publish" at bounding box center [520, 177] width 145 height 17
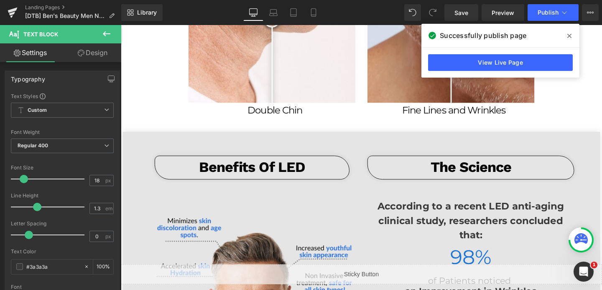
scroll to position [1147, 0]
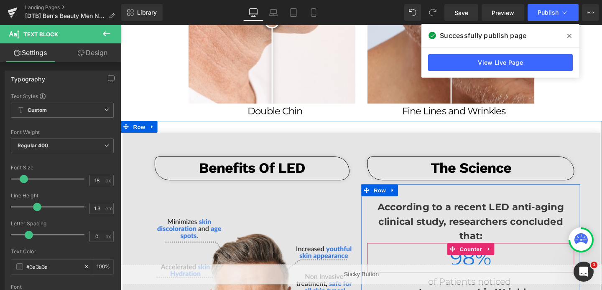
click at [488, 257] on span "98" at bounding box center [480, 269] width 26 height 25
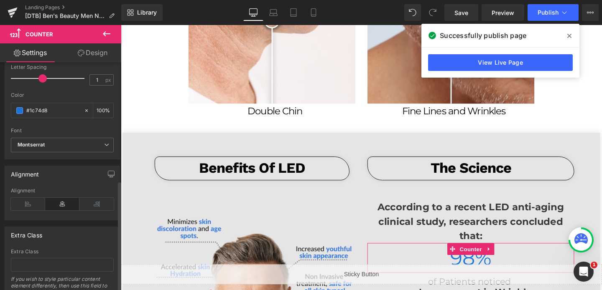
scroll to position [244, 0]
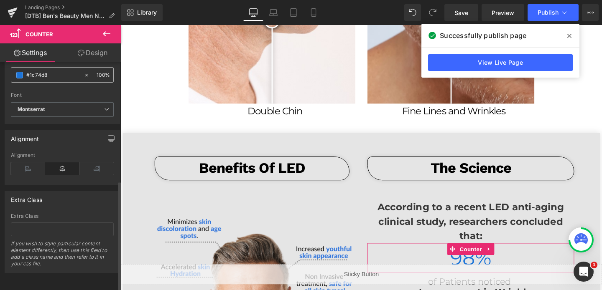
click at [58, 71] on input "#1c74d8" at bounding box center [53, 75] width 54 height 9
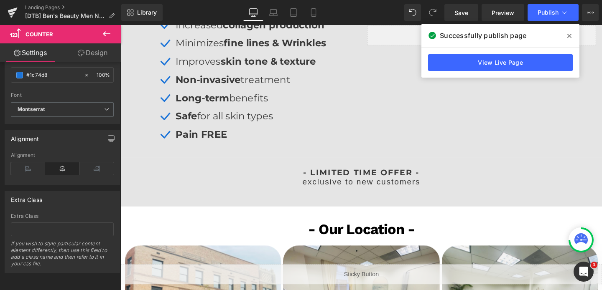
scroll to position [191, 0]
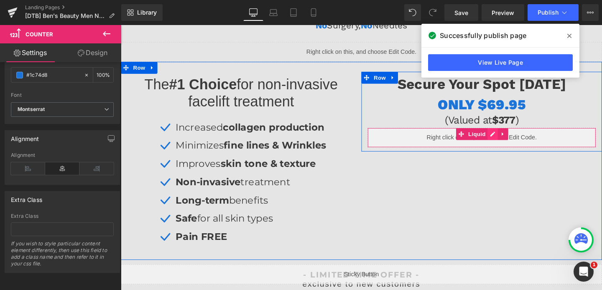
click at [509, 140] on div "Liquid" at bounding box center [500, 143] width 240 height 21
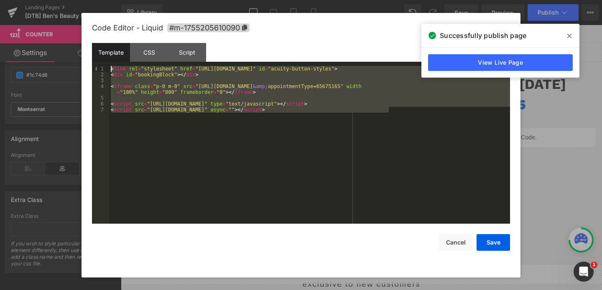
drag, startPoint x: 289, startPoint y: 137, endPoint x: 252, endPoint y: 37, distance: 106.5
click at [252, 37] on div "Code Editor - Liquid #m-1755205610090 Template CSS Script Data 1 2 3 4 5 6 7 < …" at bounding box center [301, 145] width 418 height 265
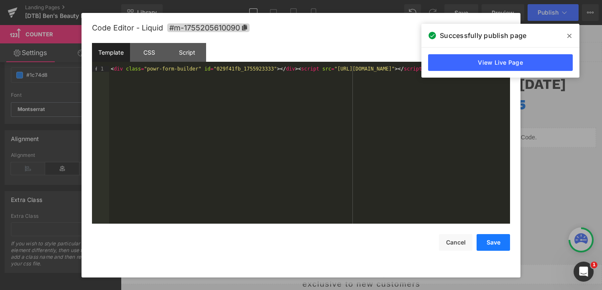
click at [492, 240] on button "Save" at bounding box center [492, 242] width 33 height 17
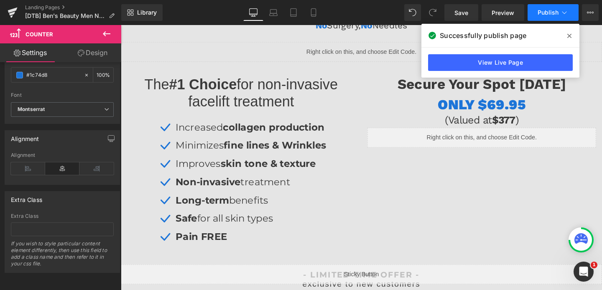
click at [549, 15] on span "Publish" at bounding box center [548, 12] width 21 height 7
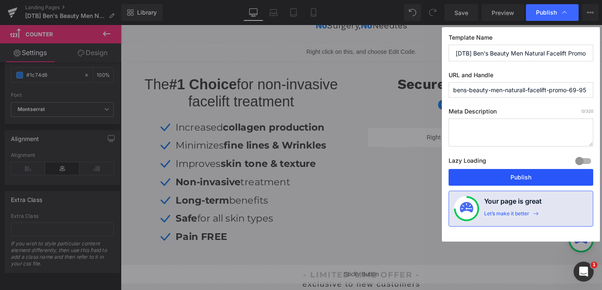
click at [504, 176] on button "Publish" at bounding box center [520, 177] width 145 height 17
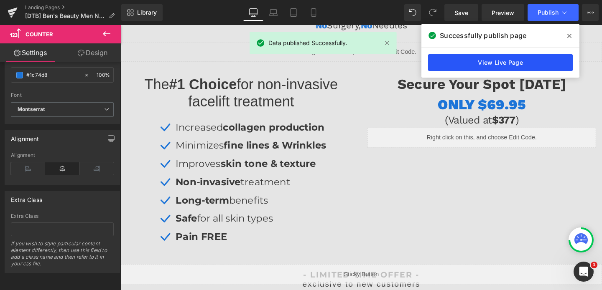
click at [519, 66] on link "View Live Page" at bounding box center [500, 62] width 145 height 17
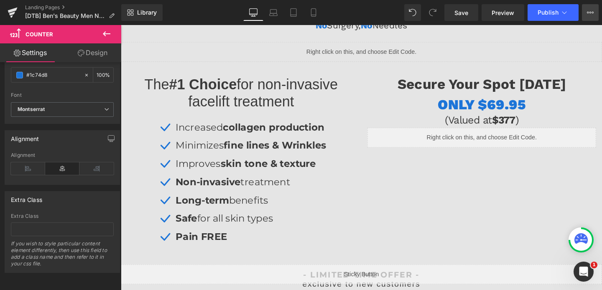
click at [586, 12] on button "View Live Page View with current Template Save Template to Library Schedule Pub…" at bounding box center [590, 12] width 17 height 17
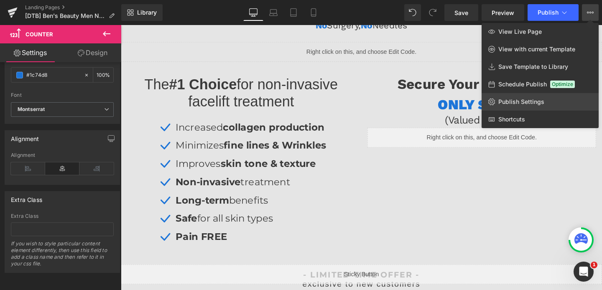
click at [517, 102] on span "Publish Settings" at bounding box center [521, 102] width 46 height 8
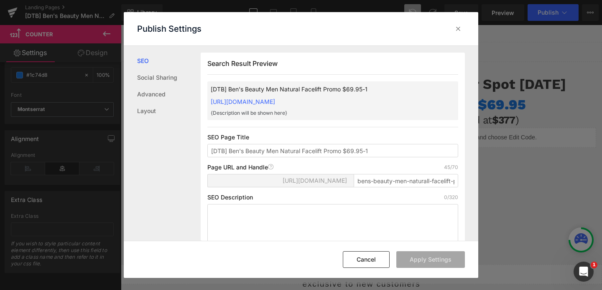
scroll to position [0, 0]
click at [354, 187] on input "bens-beauty-men-naturall-facelift-promo-69-95" at bounding box center [406, 180] width 104 height 13
click at [433, 256] on button "Apply Settings" at bounding box center [430, 260] width 69 height 17
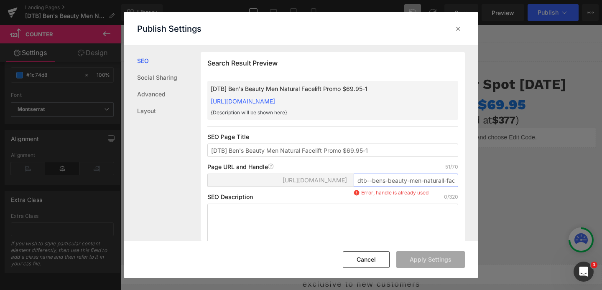
click at [368, 187] on input "dtb--bens-beauty-men-naturall-facelift-promo-69-95-1" at bounding box center [406, 180] width 104 height 13
drag, startPoint x: 368, startPoint y: 190, endPoint x: 401, endPoint y: 190, distance: 33.0
click at [401, 187] on input "dtb--bens-beauty-men-naturall-facelift-promo-69-95-1" at bounding box center [406, 180] width 104 height 13
click at [441, 187] on input "dtb--bens-beauty-men-naturall-facelift-promo-69-95-1" at bounding box center [406, 180] width 104 height 13
type input "dtb-bens-beauty-men-natural-facelift-promo-69-95-1"
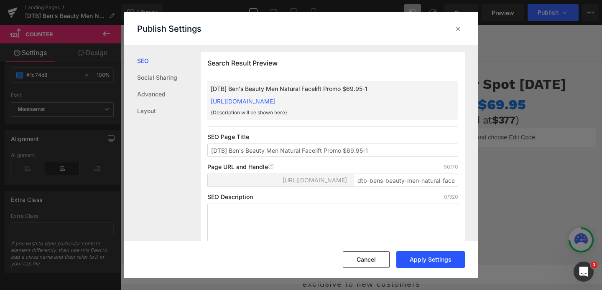
click at [424, 260] on button "Apply Settings" at bounding box center [430, 260] width 69 height 17
click at [458, 29] on icon at bounding box center [458, 29] width 8 height 8
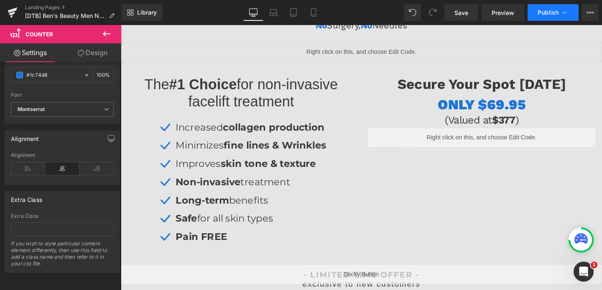
click at [533, 8] on button "Publish" at bounding box center [552, 12] width 51 height 17
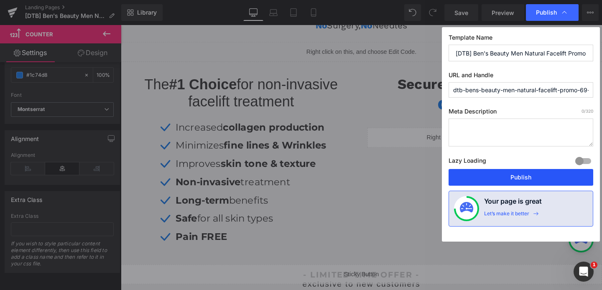
click at [511, 177] on button "Publish" at bounding box center [520, 177] width 145 height 17
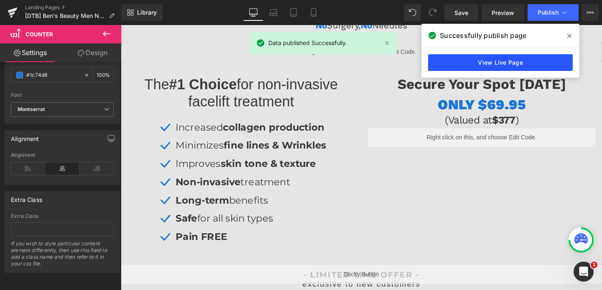
click at [504, 70] on link "View Live Page" at bounding box center [500, 62] width 145 height 17
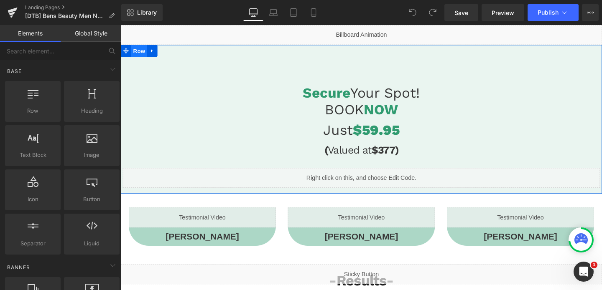
click at [138, 58] on span "Row" at bounding box center [140, 52] width 17 height 13
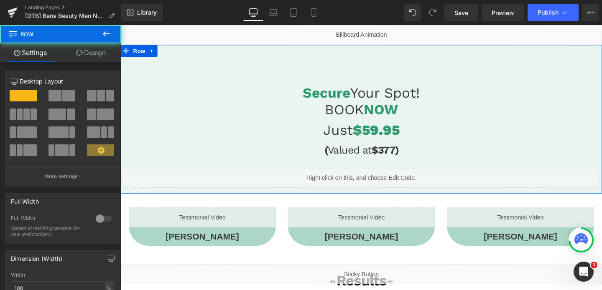
click at [91, 48] on link "Design" at bounding box center [91, 52] width 61 height 19
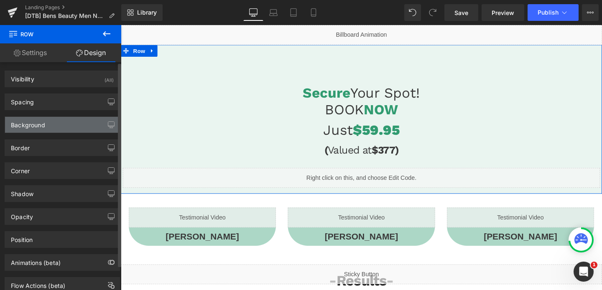
click at [58, 126] on div "Background" at bounding box center [62, 125] width 115 height 16
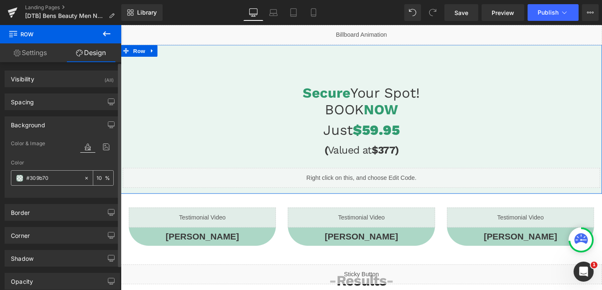
click at [55, 181] on input "#309b70" at bounding box center [53, 178] width 54 height 9
type input "#309b7"
type input "0"
type input "#309b"
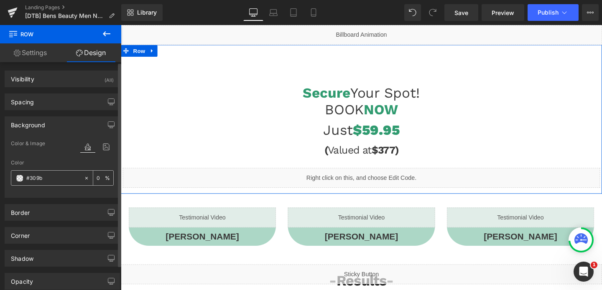
type input "73"
type input "#309"
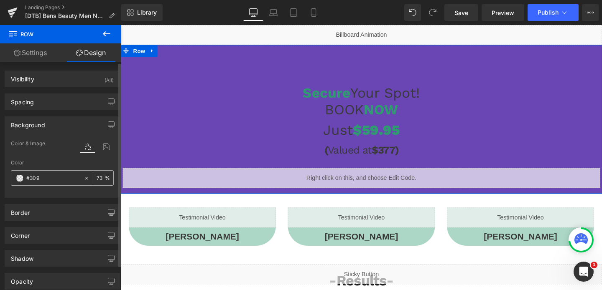
type input "100"
type input "#30"
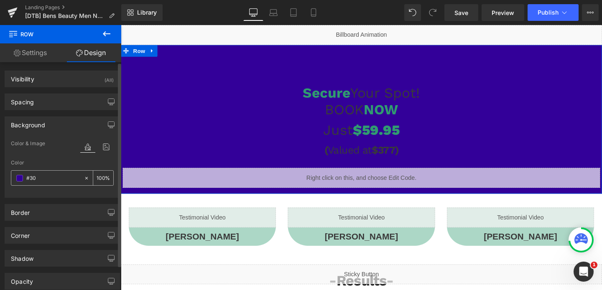
type input "0"
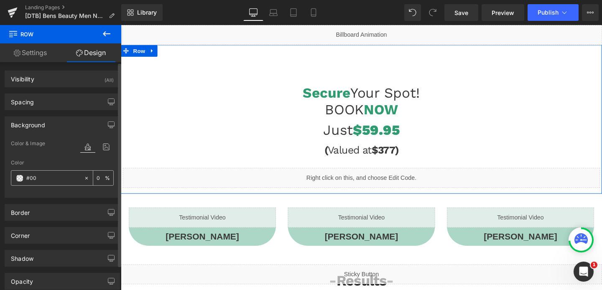
type input "#000"
type input "100"
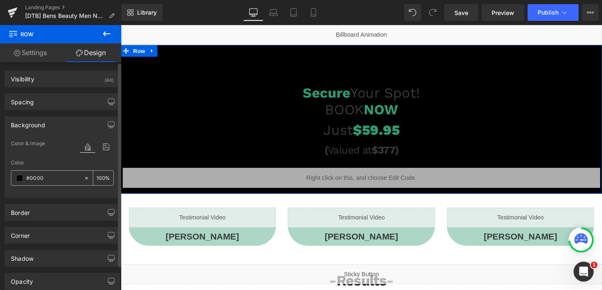
type input "#00000"
type input "0"
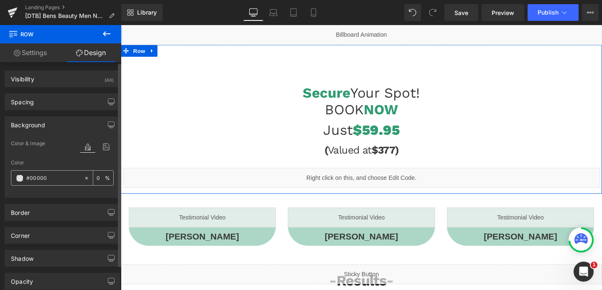
type input "#000000"
type input "100"
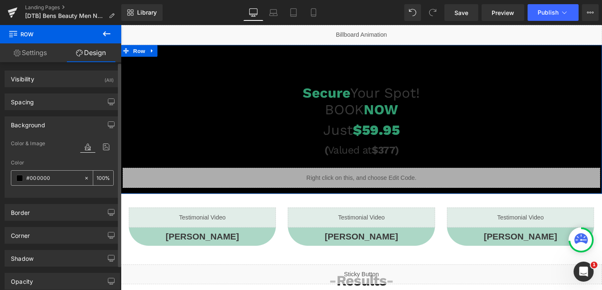
type input "#000000"
click at [100, 179] on input "100" at bounding box center [101, 177] width 8 height 9
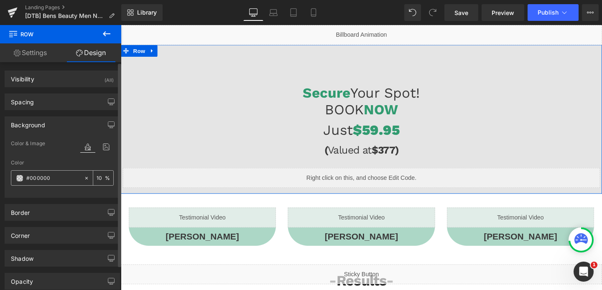
type input "10"
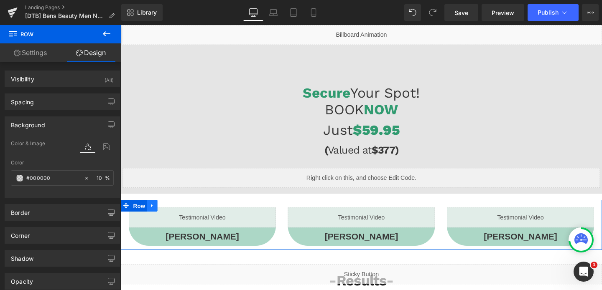
click at [154, 214] on icon at bounding box center [154, 215] width 6 height 6
click at [173, 214] on icon at bounding box center [176, 215] width 6 height 6
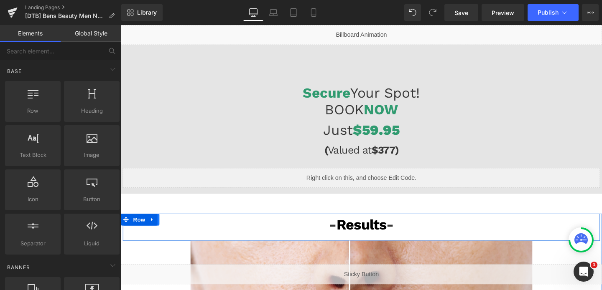
click at [160, 231] on link at bounding box center [155, 230] width 11 height 13
click at [175, 228] on icon at bounding box center [178, 230] width 6 height 6
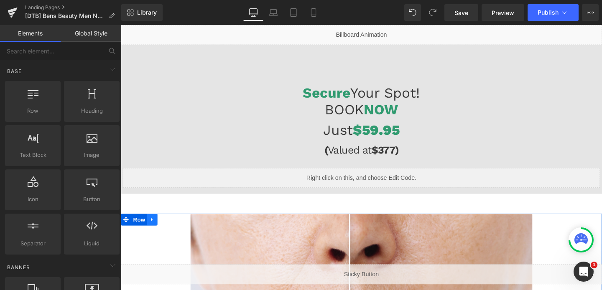
click at [153, 233] on icon at bounding box center [154, 230] width 6 height 6
click at [171, 227] on link at bounding box center [175, 230] width 11 height 13
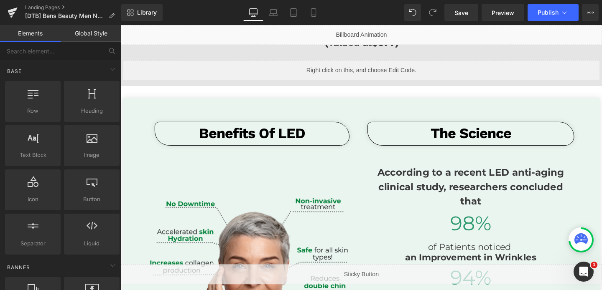
scroll to position [102, 0]
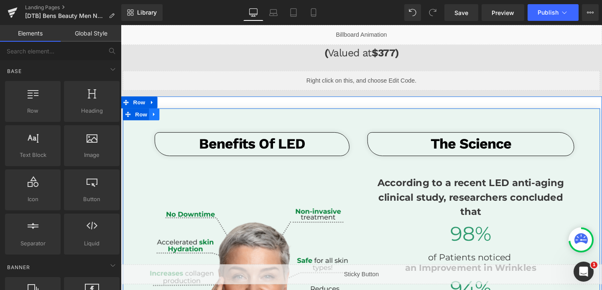
click at [153, 121] on link at bounding box center [155, 119] width 11 height 13
click at [178, 119] on icon at bounding box center [178, 119] width 6 height 6
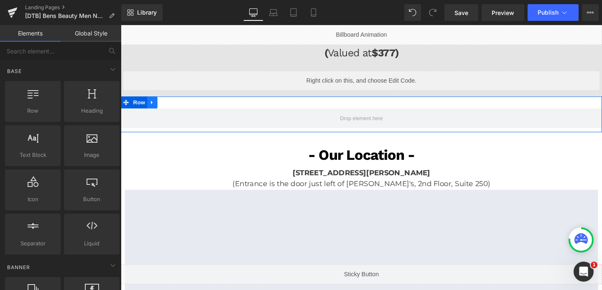
click at [157, 110] on link at bounding box center [153, 106] width 11 height 13
click at [176, 107] on icon at bounding box center [176, 107] width 6 height 6
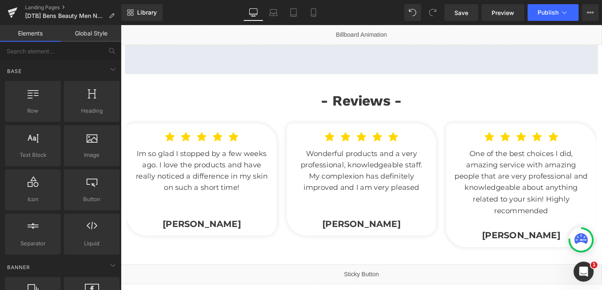
scroll to position [357, 0]
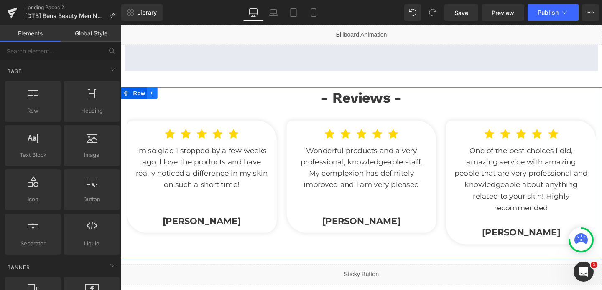
click at [155, 94] on icon at bounding box center [154, 97] width 6 height 6
click at [177, 96] on icon at bounding box center [176, 97] width 6 height 6
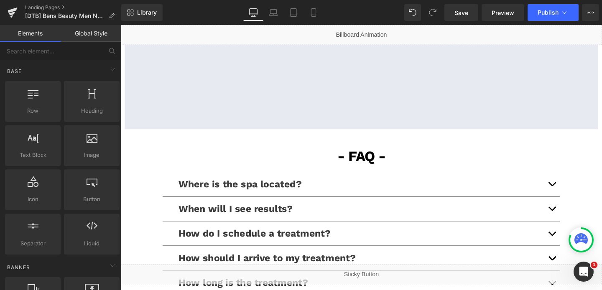
scroll to position [294, 0]
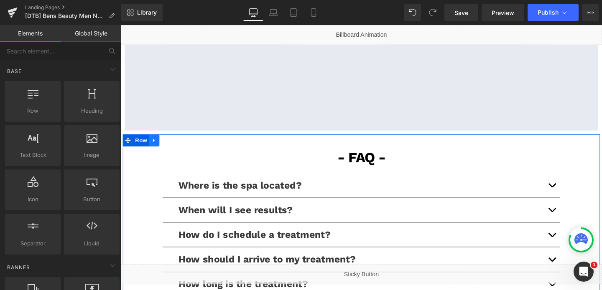
click at [159, 149] on icon at bounding box center [156, 147] width 6 height 6
click at [177, 148] on icon at bounding box center [178, 147] width 6 height 6
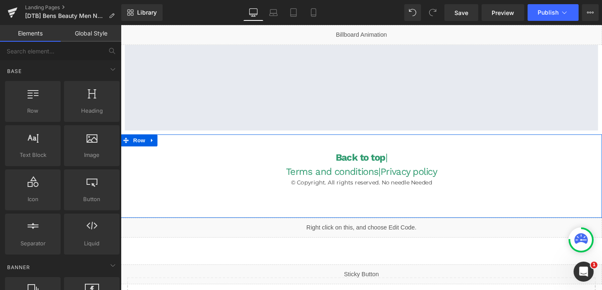
scroll to position [287, 0]
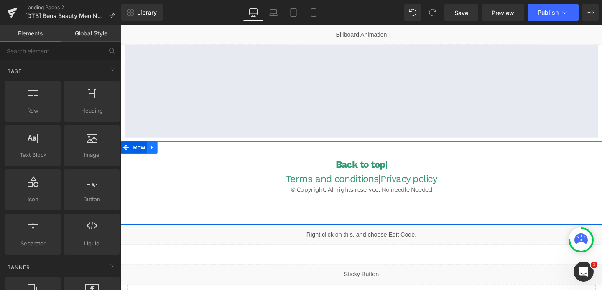
click at [156, 158] on link at bounding box center [153, 154] width 11 height 13
click at [177, 152] on icon at bounding box center [176, 154] width 6 height 6
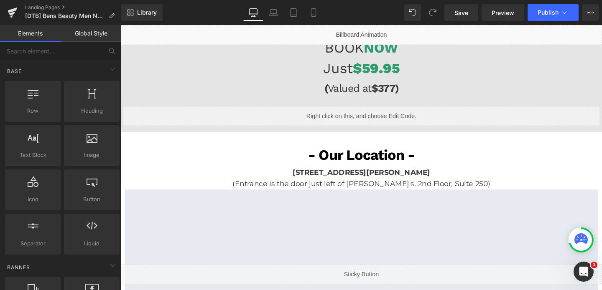
scroll to position [159, 0]
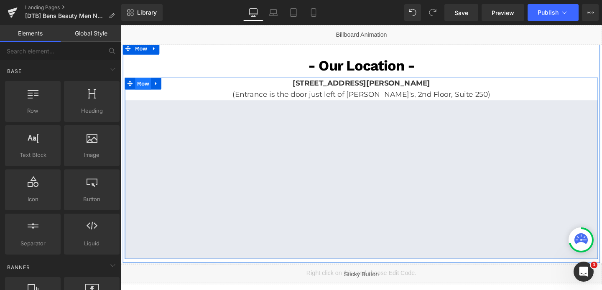
click at [151, 86] on span "Row" at bounding box center [144, 86] width 17 height 13
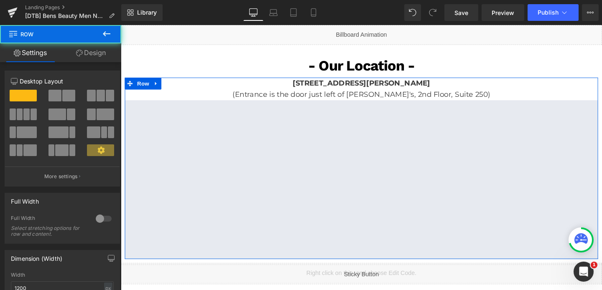
click at [67, 99] on span at bounding box center [68, 96] width 13 height 12
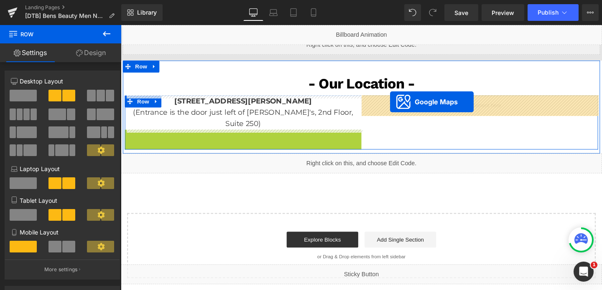
drag, startPoint x: 220, startPoint y: 121, endPoint x: 404, endPoint y: 106, distance: 184.1
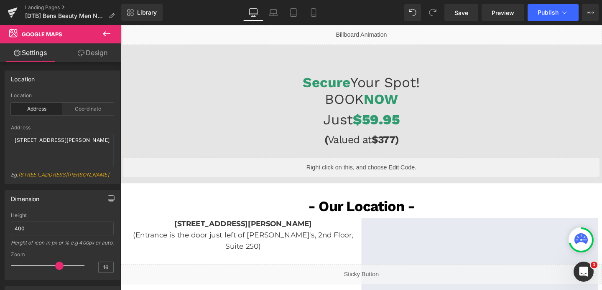
scroll to position [17, 0]
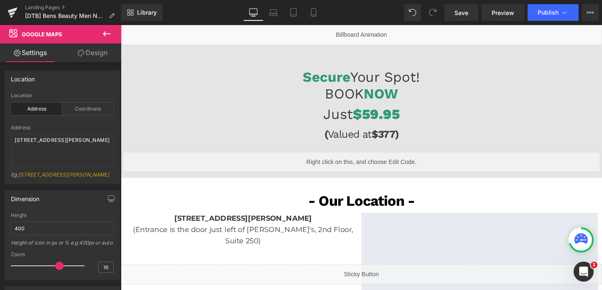
click at [228, 119] on h1 "Just $59.95" at bounding box center [374, 119] width 502 height 18
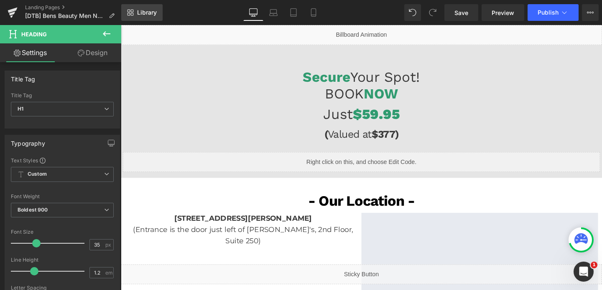
click at [133, 15] on icon at bounding box center [130, 12] width 7 height 7
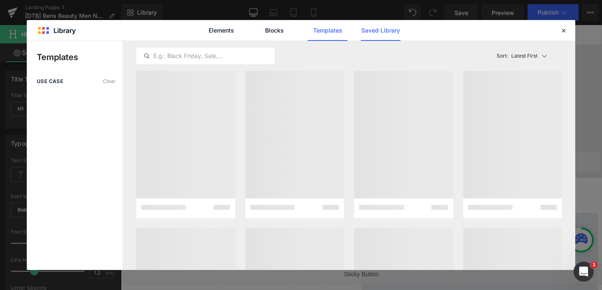
click at [383, 38] on link "Saved Library" at bounding box center [381, 30] width 40 height 21
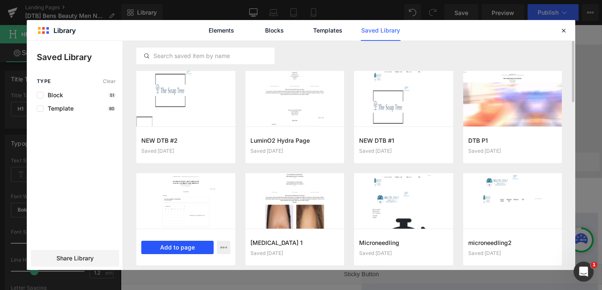
click at [178, 245] on button "Add to page" at bounding box center [177, 247] width 72 height 13
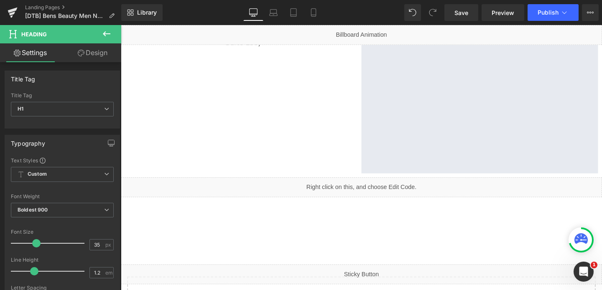
scroll to position [292, 0]
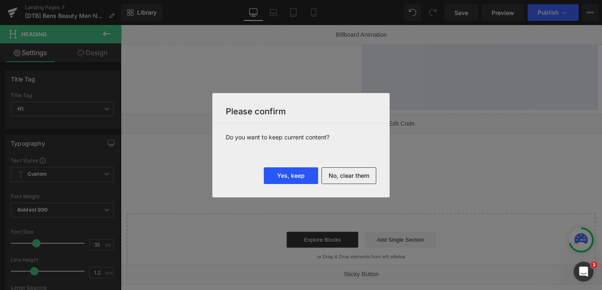
click at [299, 175] on button "Yes, keep" at bounding box center [291, 176] width 54 height 17
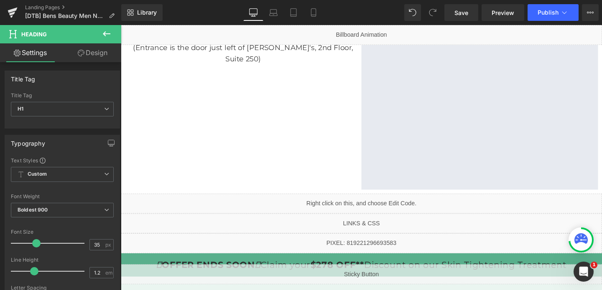
scroll to position [210, 0]
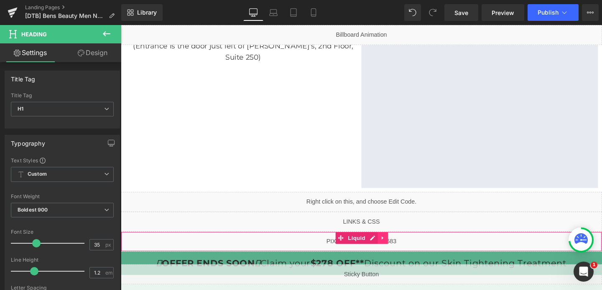
click at [396, 248] on icon at bounding box center [396, 249] width 6 height 6
click at [400, 250] on icon at bounding box center [402, 249] width 6 height 6
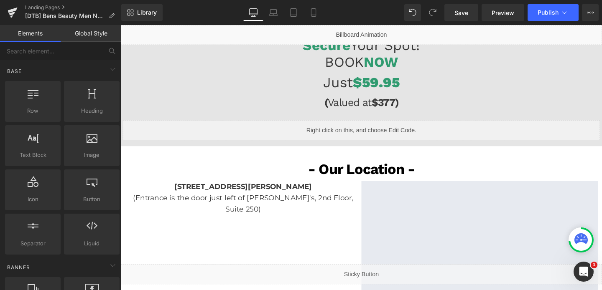
scroll to position [45, 0]
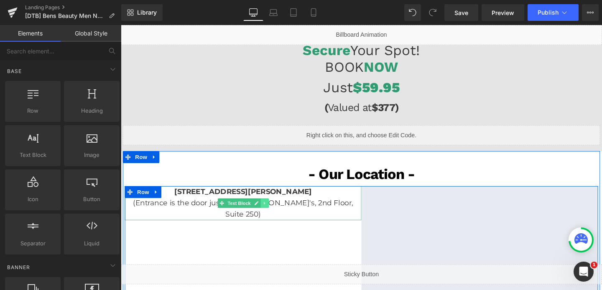
click at [275, 217] on link at bounding box center [272, 213] width 9 height 10
click at [275, 217] on link at bounding box center [276, 213] width 9 height 10
click at [268, 223] on p "(Entrance is the door just left of [PERSON_NAME]'s, 2nd Floor, Suite 250)" at bounding box center [249, 218] width 249 height 24
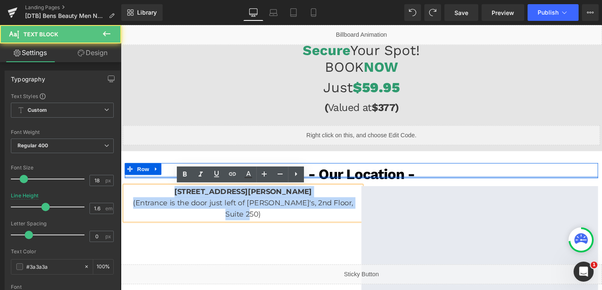
drag, startPoint x: 257, startPoint y: 223, endPoint x: 166, endPoint y: 185, distance: 99.5
click at [166, 185] on div "- Our Location - Text Block Row 20 N Raymond Ave, Pasadena CA 91103 (Entrance i…" at bounding box center [374, 266] width 502 height 191
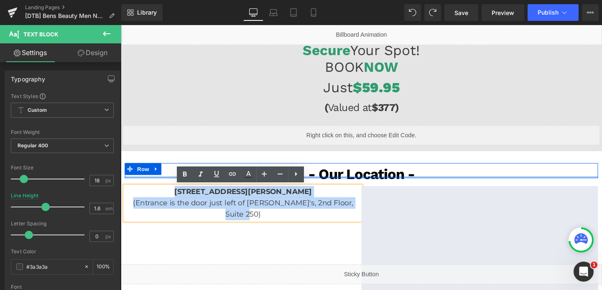
copy div "[STREET_ADDRESS][PERSON_NAME] (Entrance is the door just left of [PERSON_NAME]'…"
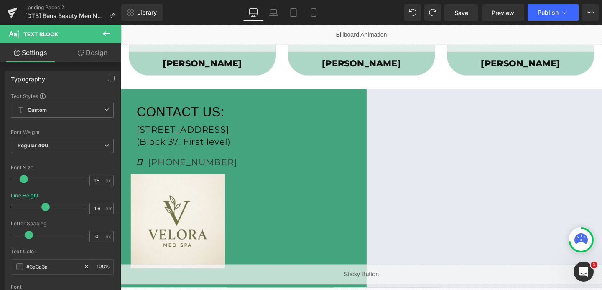
scroll to position [644, 0]
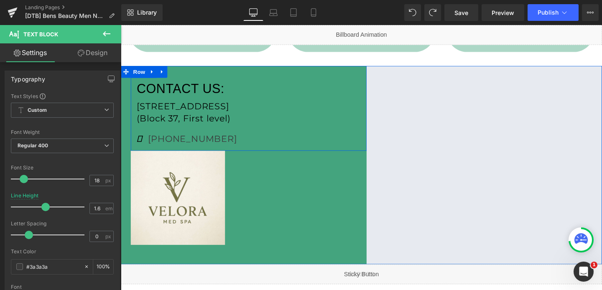
click at [170, 135] on div "CONTACT US: Text Block 108 N State St, Chicago, IL 60602, United States (Block …" at bounding box center [255, 117] width 248 height 73
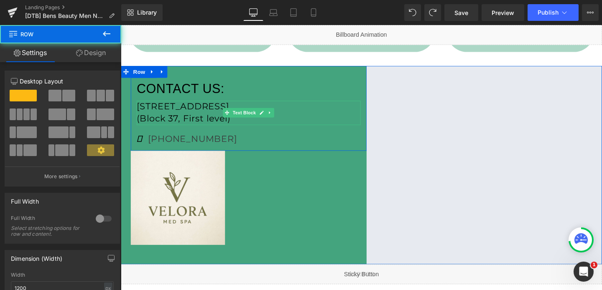
click at [189, 121] on p "(Block 37, First level)" at bounding box center [255, 123] width 235 height 13
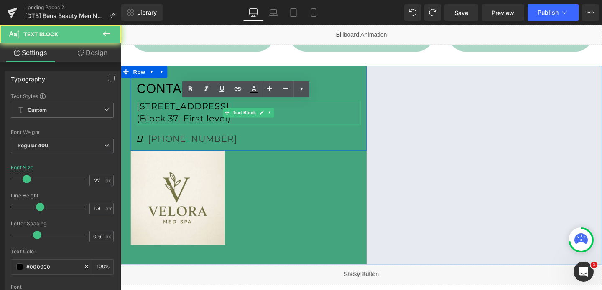
click at [189, 121] on p "(Block 37, First level)" at bounding box center [255, 123] width 235 height 13
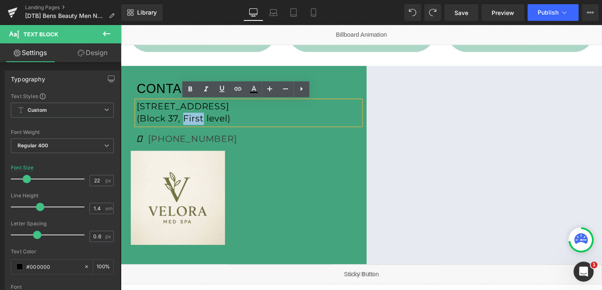
click at [189, 121] on p "(Block 37, First level)" at bounding box center [255, 123] width 235 height 13
click at [247, 128] on p "(Block 37, First level)" at bounding box center [255, 123] width 235 height 13
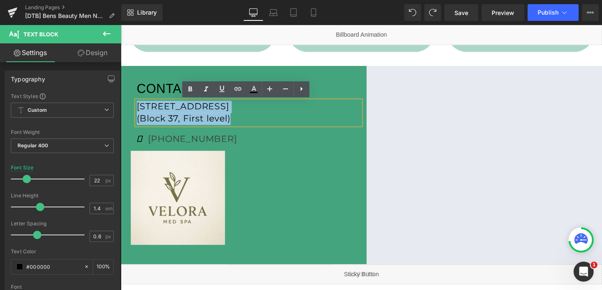
drag, startPoint x: 247, startPoint y: 123, endPoint x: 139, endPoint y: 112, distance: 109.2
click at [139, 112] on div "108 N State St, Chicago, IL 60602, United States (Block 37, First level)" at bounding box center [255, 118] width 235 height 26
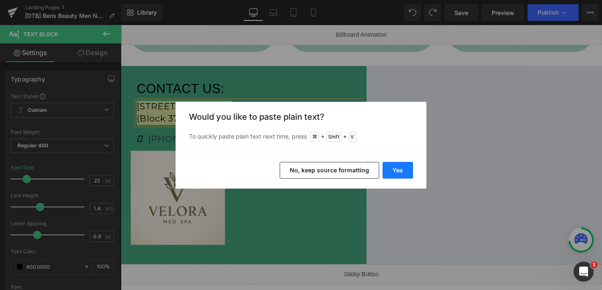
click at [394, 169] on button "Yes" at bounding box center [397, 170] width 31 height 17
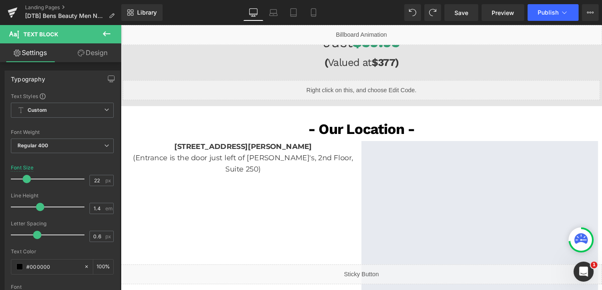
scroll to position [54, 0]
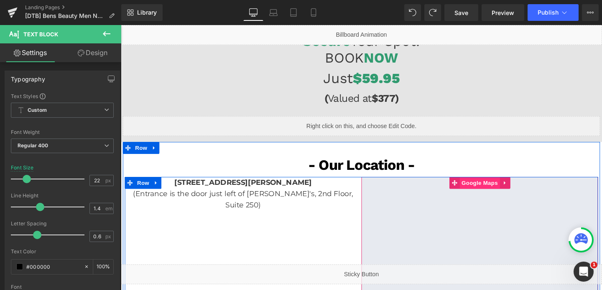
click at [495, 194] on span "Google Maps" at bounding box center [498, 191] width 42 height 13
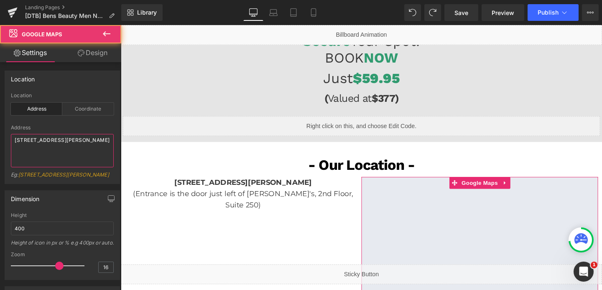
click at [22, 146] on textarea "[STREET_ADDRESS][PERSON_NAME]" at bounding box center [62, 150] width 103 height 33
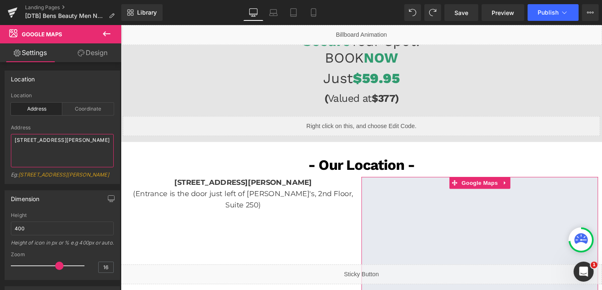
click at [22, 146] on textarea "[STREET_ADDRESS][PERSON_NAME]" at bounding box center [62, 150] width 103 height 33
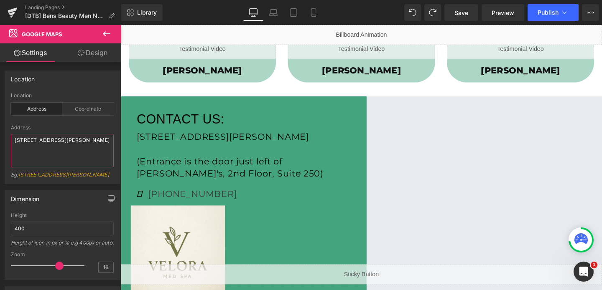
scroll to position [656, 0]
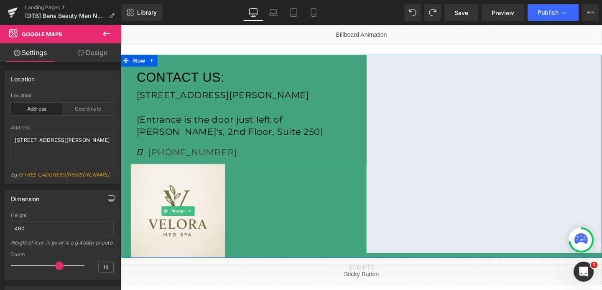
click at [362, 225] on div at bounding box center [255, 220] width 248 height 99
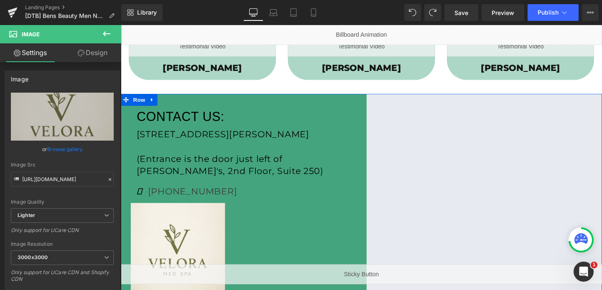
scroll to position [614, 0]
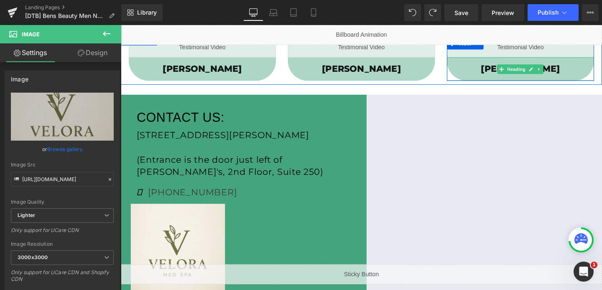
click at [511, 68] on h1 "[PERSON_NAME]" at bounding box center [541, 71] width 155 height 12
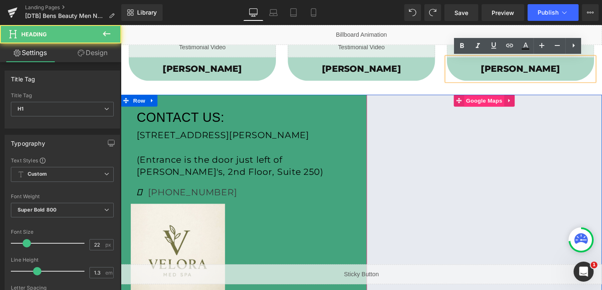
click at [517, 104] on span "Google Maps" at bounding box center [503, 104] width 42 height 13
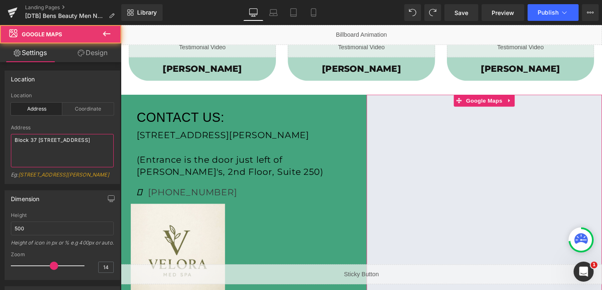
click at [74, 146] on textarea "Block 37 108 N State St, Chicago, IL 60602, United States" at bounding box center [62, 150] width 103 height 33
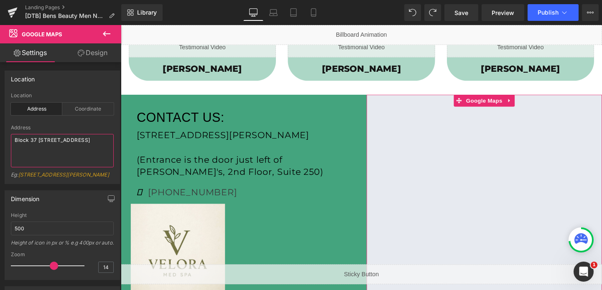
click at [74, 146] on textarea "Block 37 108 N State St, Chicago, IL 60602, United States" at bounding box center [62, 150] width 103 height 33
paste textarea "[STREET_ADDRESS][PERSON_NAME]"
type textarea "[STREET_ADDRESS][PERSON_NAME]"
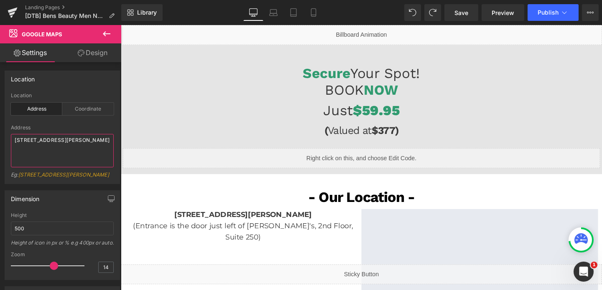
scroll to position [0, 0]
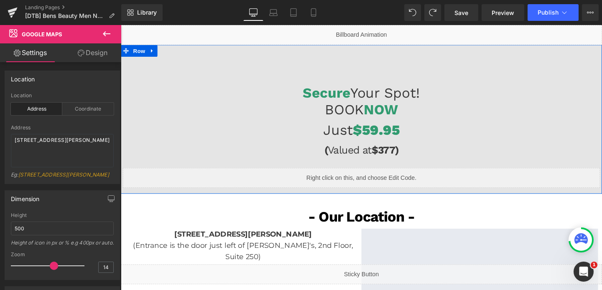
click at [223, 62] on div "Secure Your Spot! BOOK NOW Heading Just $59.95 Heading ( Valued at $377) Headin…" at bounding box center [374, 124] width 506 height 157
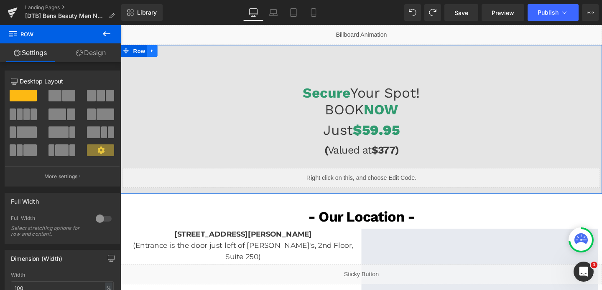
click at [157, 55] on link at bounding box center [153, 52] width 11 height 13
click at [178, 51] on icon at bounding box center [176, 52] width 6 height 6
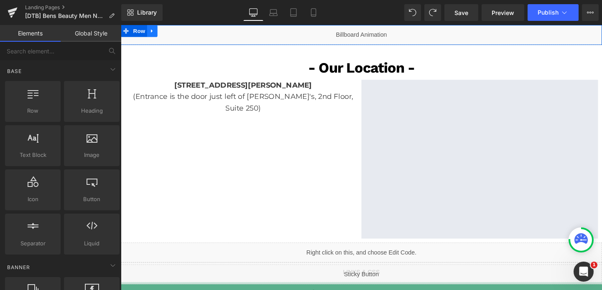
click at [157, 31] on link at bounding box center [153, 31] width 11 height 13
click at [176, 28] on icon at bounding box center [176, 31] width 6 height 6
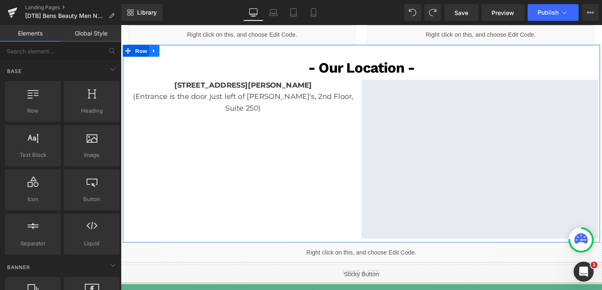
click at [156, 51] on icon at bounding box center [156, 52] width 6 height 6
click at [176, 51] on icon at bounding box center [178, 52] width 6 height 6
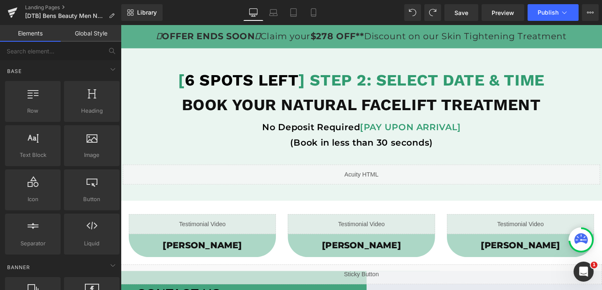
scroll to position [48, 0]
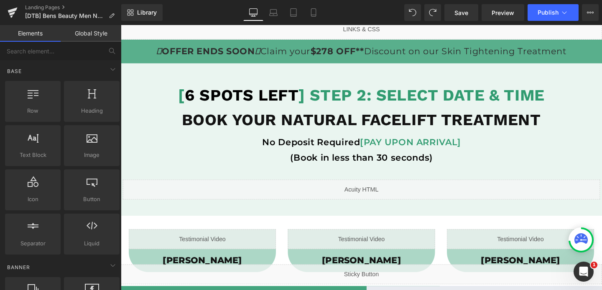
click at [140, 240] on div "Liquid Laura Z. Heading Row Liquid Cindy C. Heading Row Liquid Polina A. Headin…" at bounding box center [374, 263] width 506 height 54
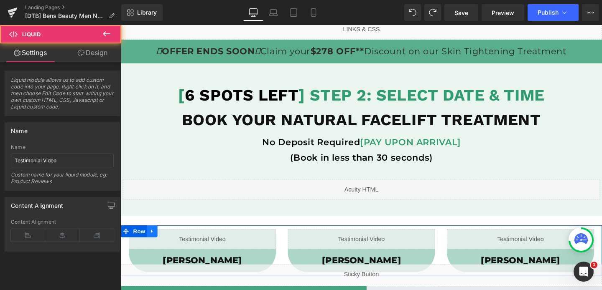
click at [150, 242] on link at bounding box center [153, 242] width 11 height 13
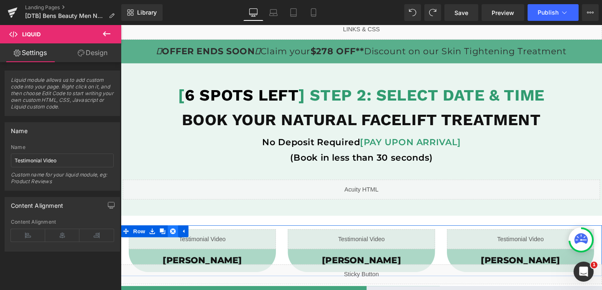
click at [180, 242] on link at bounding box center [175, 242] width 11 height 13
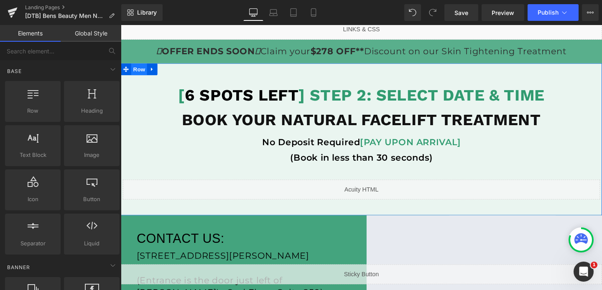
click at [145, 73] on span "Row" at bounding box center [140, 71] width 17 height 13
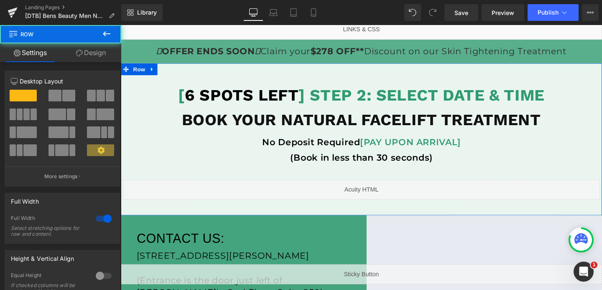
click at [102, 50] on link "Design" at bounding box center [91, 52] width 61 height 19
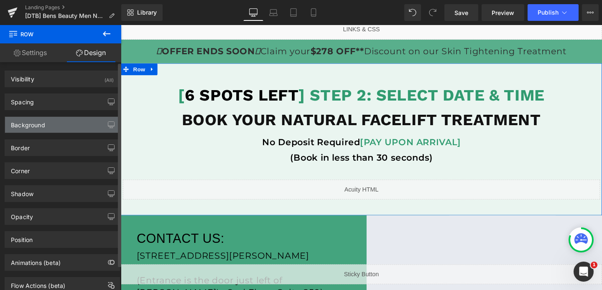
click at [64, 126] on div "Background" at bounding box center [62, 125] width 115 height 16
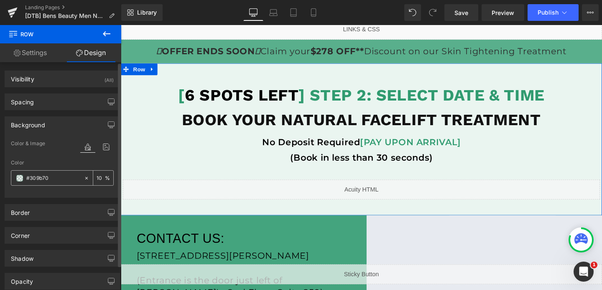
click at [49, 176] on input "#309b70" at bounding box center [53, 178] width 54 height 9
type input "0"
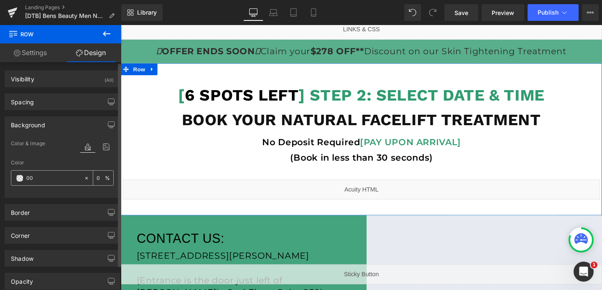
type input "000"
type input "100"
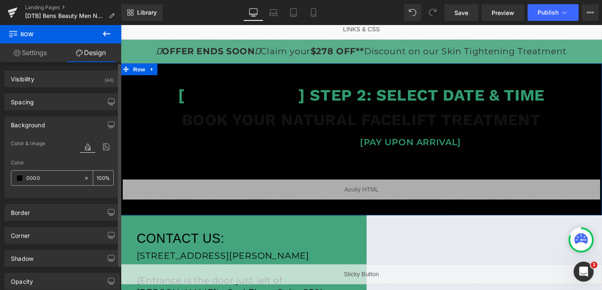
type input "00000"
type input "0"
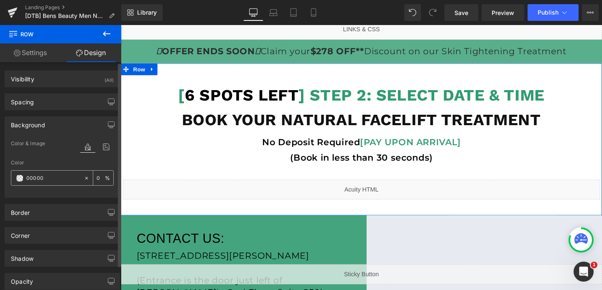
type input "000000"
type input "100"
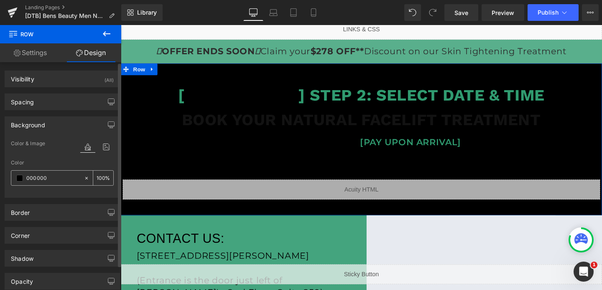
type input "000000"
click at [102, 177] on div "100 %" at bounding box center [103, 178] width 20 height 15
click at [99, 180] on input "100" at bounding box center [101, 177] width 8 height 9
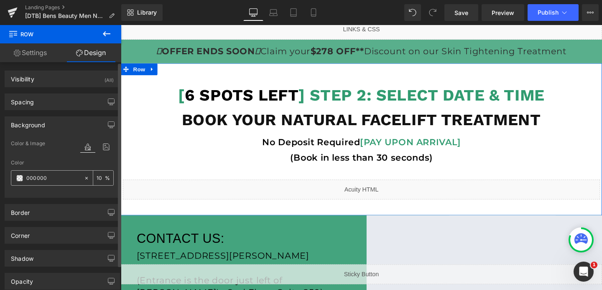
click at [27, 178] on input "000000" at bounding box center [53, 178] width 54 height 9
click at [46, 178] on input "000000" at bounding box center [53, 178] width 54 height 9
type input "100"
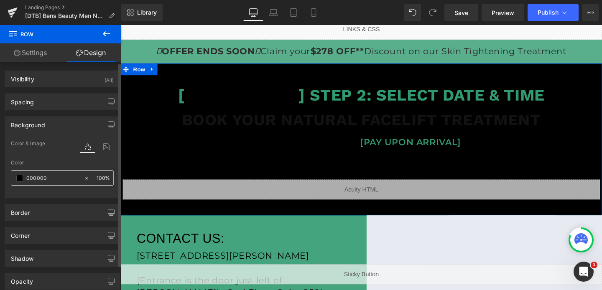
type input "£000000"
type input "0"
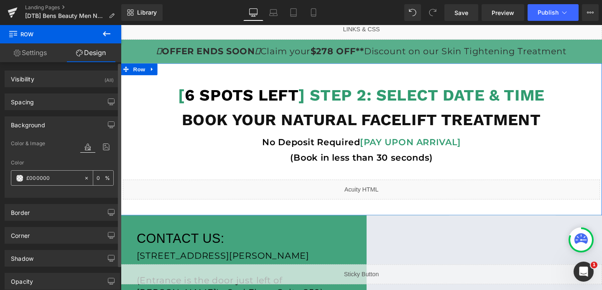
type input "000000"
type input "100"
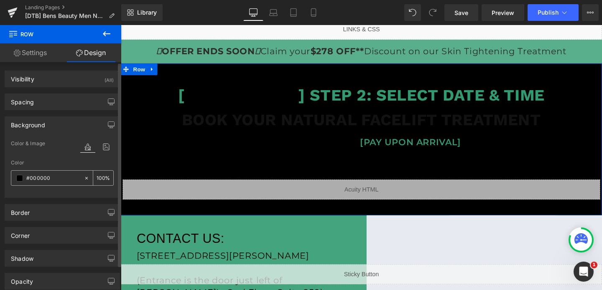
type input "#000000"
click at [99, 178] on input "100" at bounding box center [101, 177] width 8 height 9
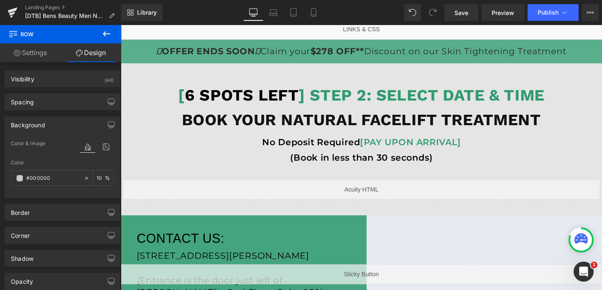
type input "10"
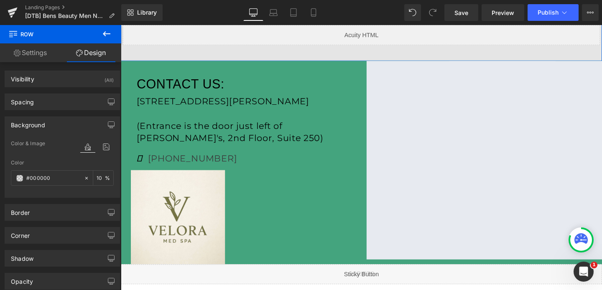
scroll to position [326, 0]
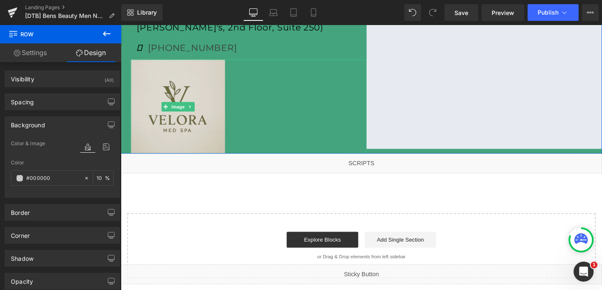
click at [192, 91] on img at bounding box center [180, 110] width 99 height 99
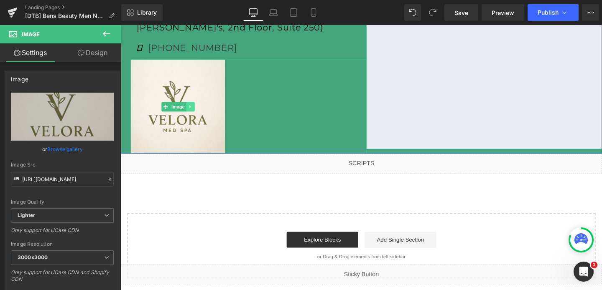
click at [195, 112] on icon at bounding box center [193, 111] width 5 height 5
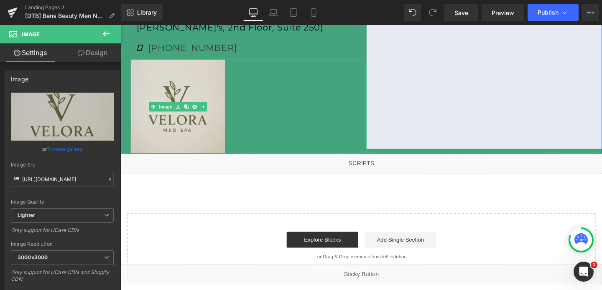
click at [178, 88] on img at bounding box center [180, 110] width 99 height 99
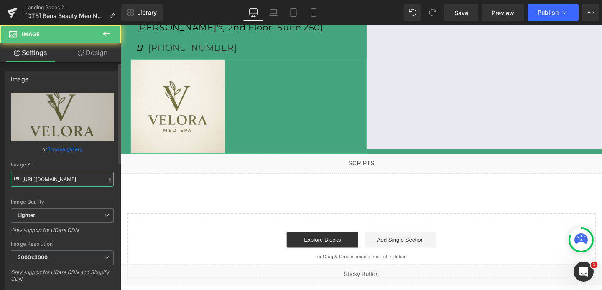
click at [39, 176] on input "https://ucarecdn.com/1490cb88-dbc2-452a-82c7-cd948fa96a68/-/format/auto/-/previ…" at bounding box center [62, 179] width 103 height 15
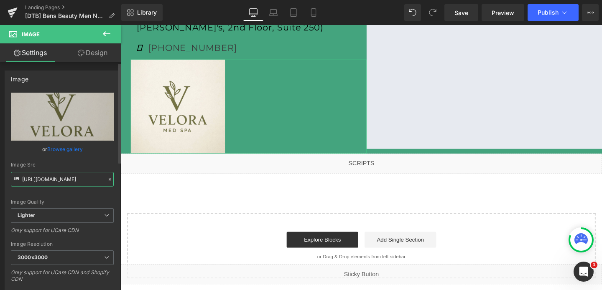
click at [39, 176] on input "https://ucarecdn.com/1490cb88-dbc2-452a-82c7-cd948fa96a68/-/format/auto/-/previ…" at bounding box center [62, 179] width 103 height 15
paste input "cdn.shopify.com/s/files/1/0758/1601/0010/files/Ben_s_Beauty_rectangle_logo_no_b…"
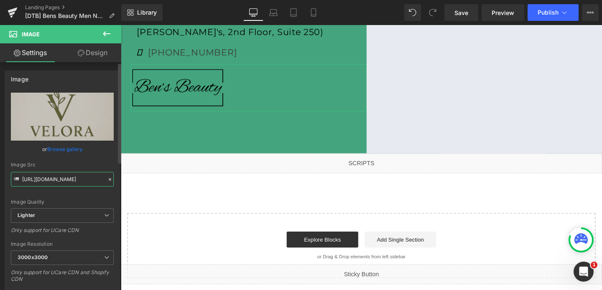
scroll to position [321, 0]
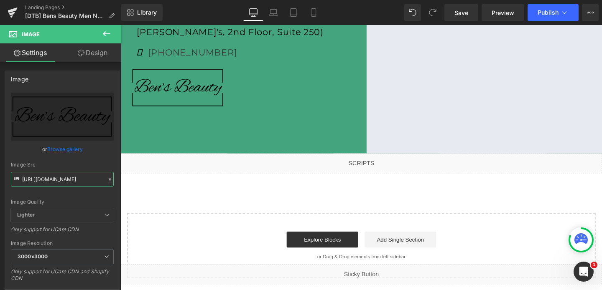
type input "[URL][DOMAIN_NAME]"
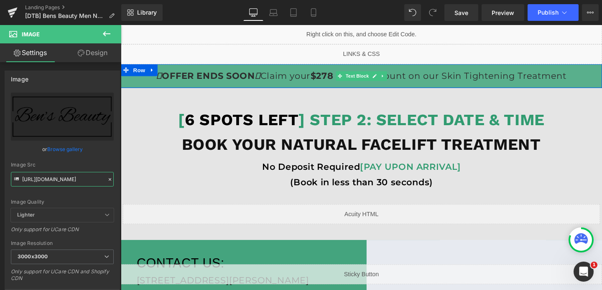
scroll to position [24, 0]
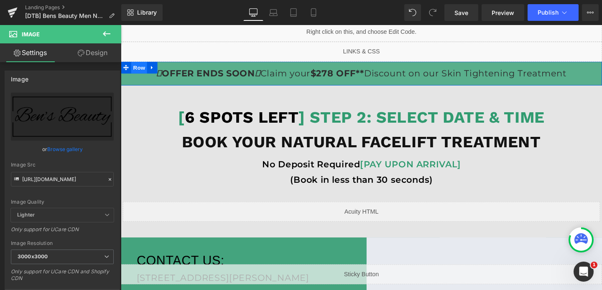
click at [143, 72] on span "Row" at bounding box center [140, 70] width 17 height 13
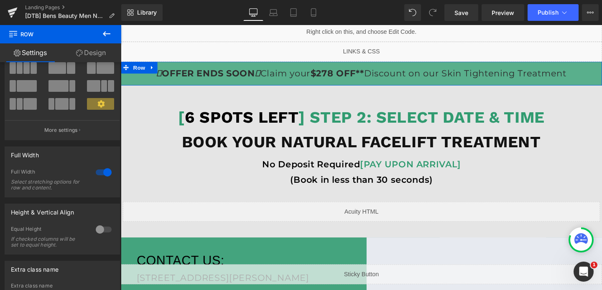
scroll to position [55, 0]
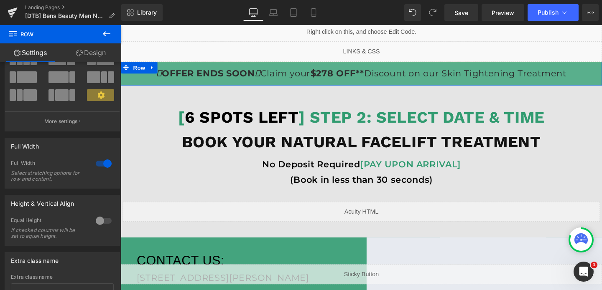
click at [86, 56] on link "Design" at bounding box center [91, 52] width 61 height 19
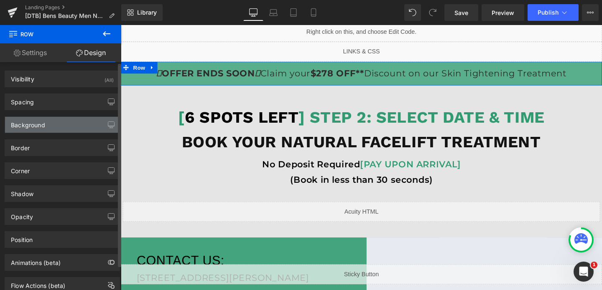
click at [34, 128] on div "Background" at bounding box center [28, 123] width 34 height 12
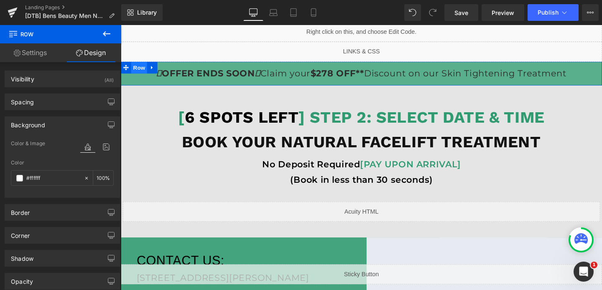
click at [143, 75] on span "Row" at bounding box center [140, 70] width 17 height 13
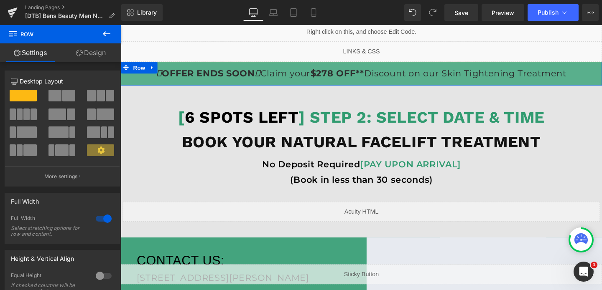
click at [88, 52] on link "Design" at bounding box center [91, 52] width 61 height 19
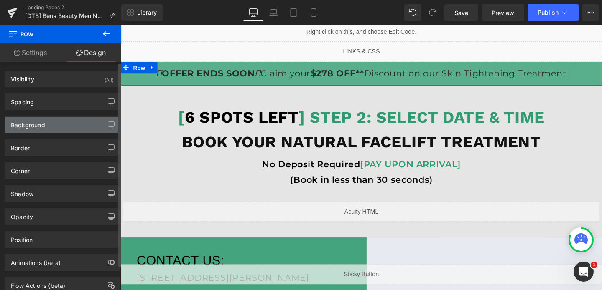
click at [44, 125] on div "Background" at bounding box center [28, 123] width 34 height 12
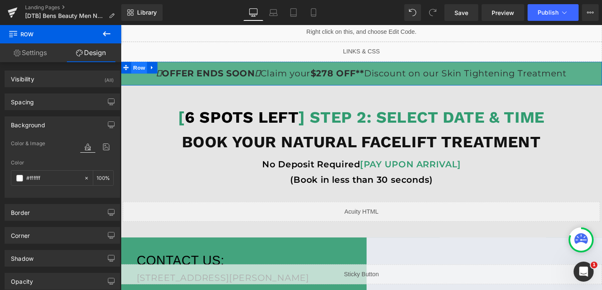
click at [139, 69] on span "Row" at bounding box center [140, 70] width 17 height 13
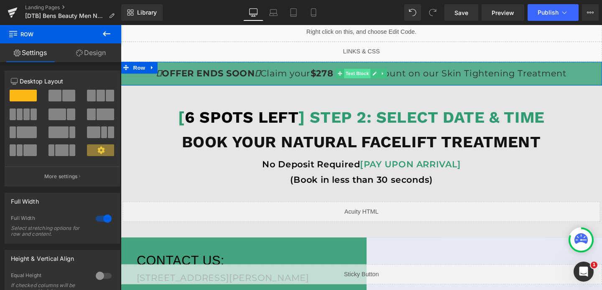
click at [368, 79] on span "Text Block" at bounding box center [369, 76] width 28 height 10
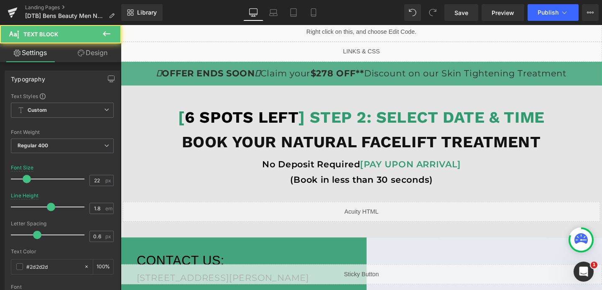
click at [95, 51] on link "Design" at bounding box center [92, 52] width 61 height 19
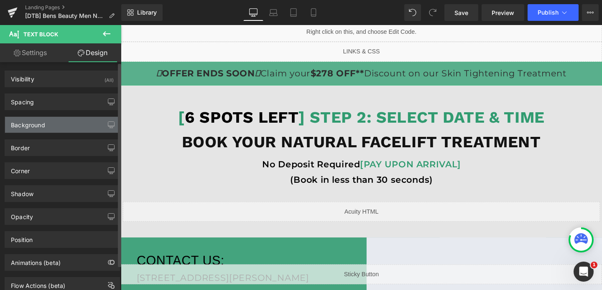
click at [37, 131] on div "Background" at bounding box center [62, 125] width 115 height 16
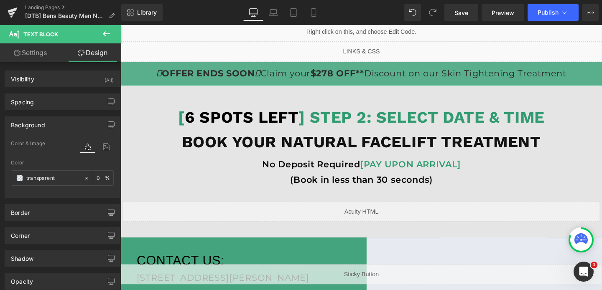
click at [33, 51] on link "Settings" at bounding box center [30, 52] width 61 height 19
type input "100"
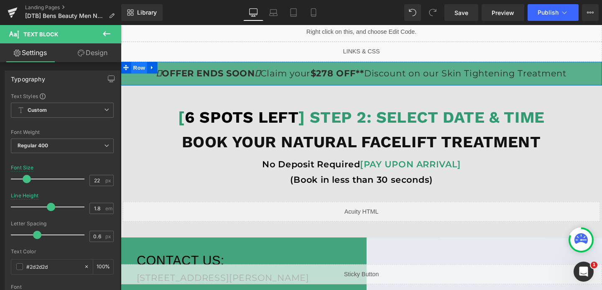
click at [137, 72] on span "Row" at bounding box center [140, 70] width 17 height 13
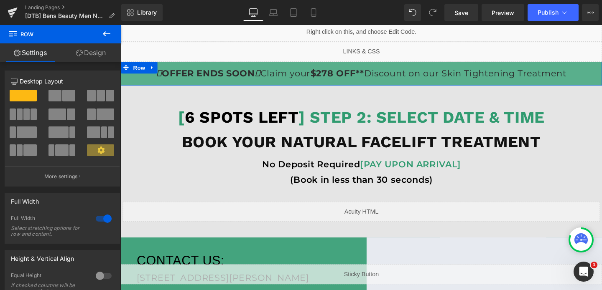
click at [95, 54] on link "Design" at bounding box center [91, 52] width 61 height 19
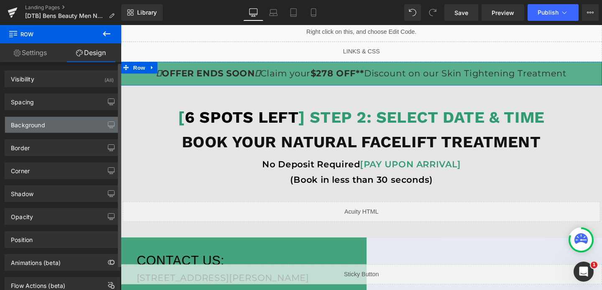
click at [31, 126] on div "Background" at bounding box center [28, 123] width 34 height 12
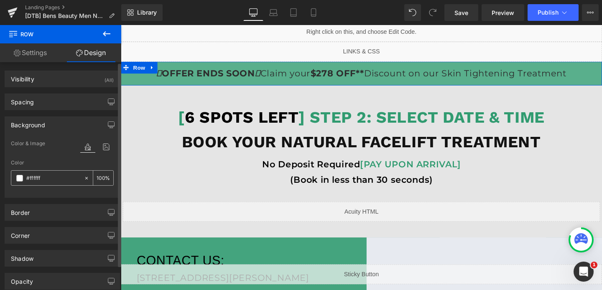
click at [35, 183] on input "#ffffff" at bounding box center [53, 178] width 54 height 9
paste input "1c74d8"
type input "#1c74d8"
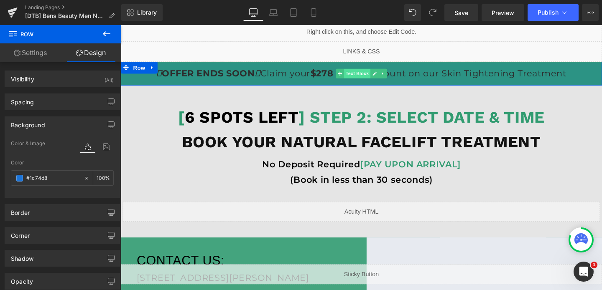
click at [368, 75] on span "Text Block" at bounding box center [369, 76] width 28 height 10
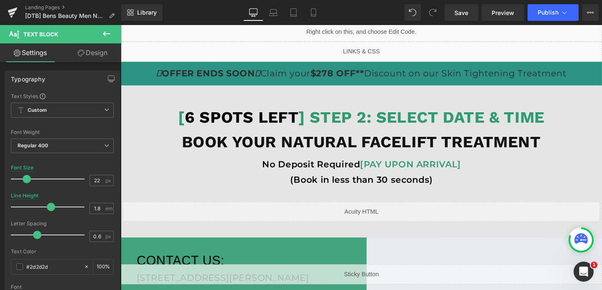
click at [87, 58] on link "Design" at bounding box center [92, 52] width 61 height 19
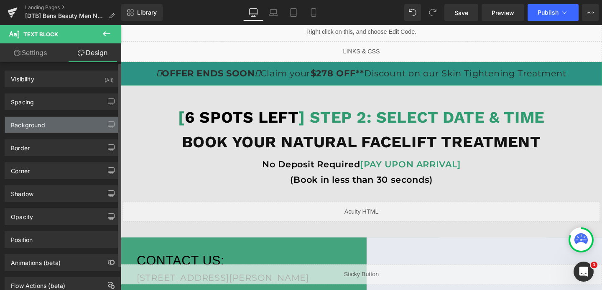
click at [42, 130] on div "Background" at bounding box center [62, 125] width 115 height 16
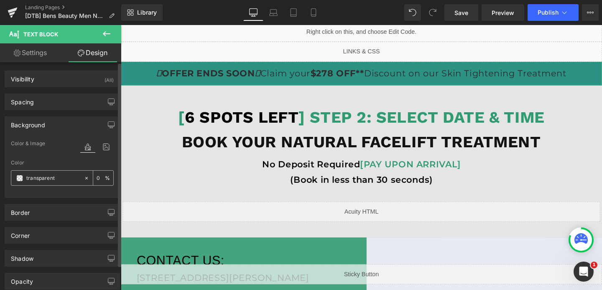
click at [49, 176] on input "transparent" at bounding box center [53, 178] width 54 height 9
paste input "#1c74d8"
type input "#1c74d8"
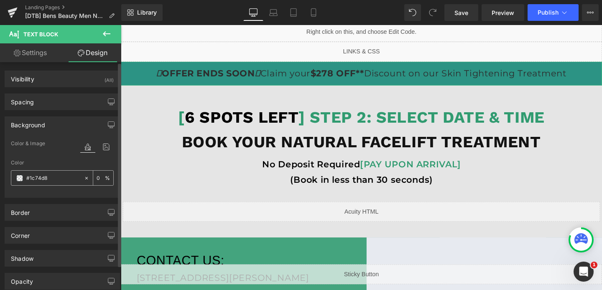
type input "100"
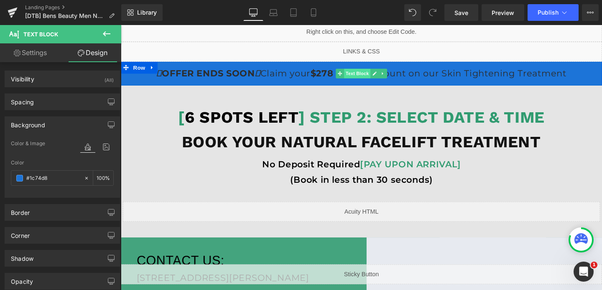
click at [374, 76] on span "Text Block" at bounding box center [369, 76] width 28 height 10
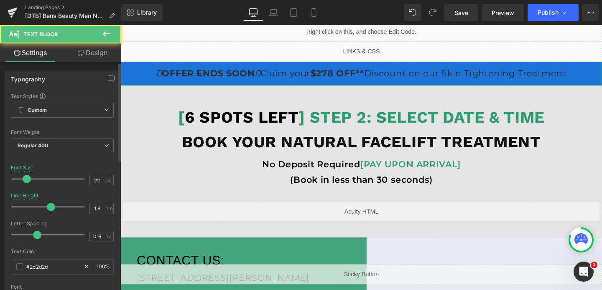
scroll to position [145, 0]
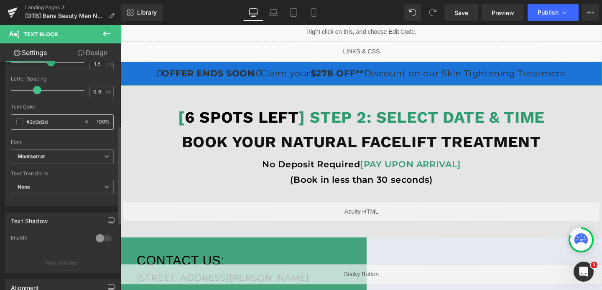
click at [57, 125] on input "#2d2d2d" at bounding box center [53, 121] width 54 height 9
type input "f"
type input "0"
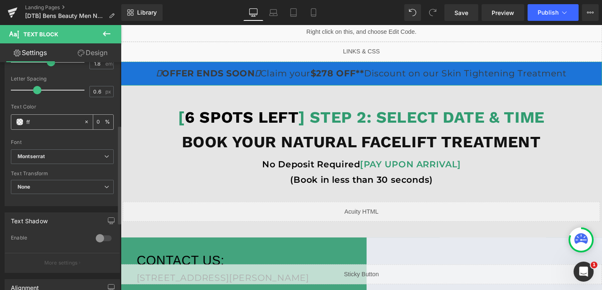
type input "fff"
type input "100"
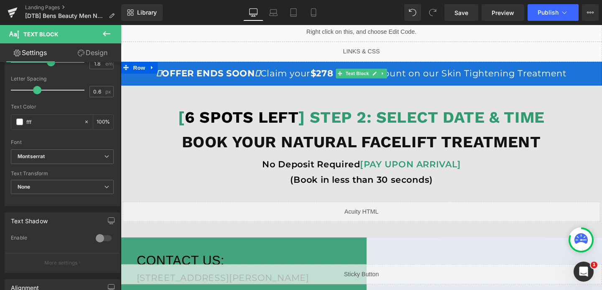
click at [518, 81] on p "OFFER ENDS SOON Claim your $278 OFF** Discount on our Skin Tightening Treatment" at bounding box center [374, 76] width 506 height 17
type input "#ffffff"
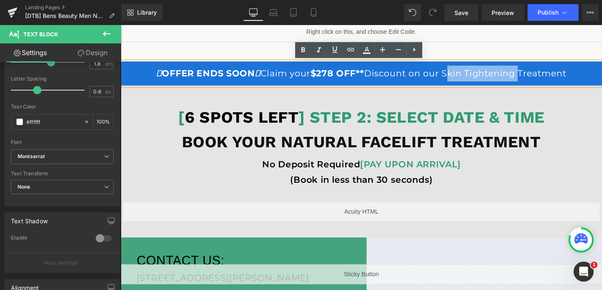
drag, startPoint x: 542, startPoint y: 78, endPoint x: 466, endPoint y: 79, distance: 75.2
click at [466, 79] on p "OFFER ENDS SOON Claim your $278 OFF** Discount on our Skin Tightening Treatment" at bounding box center [374, 76] width 506 height 17
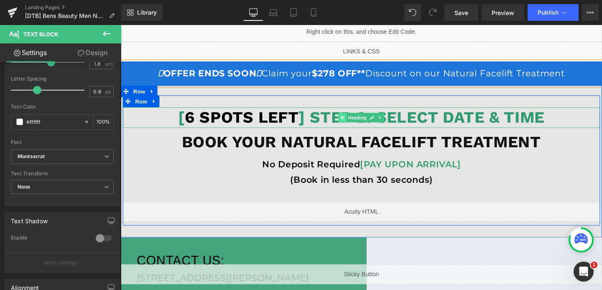
click at [357, 122] on span at bounding box center [353, 122] width 9 height 10
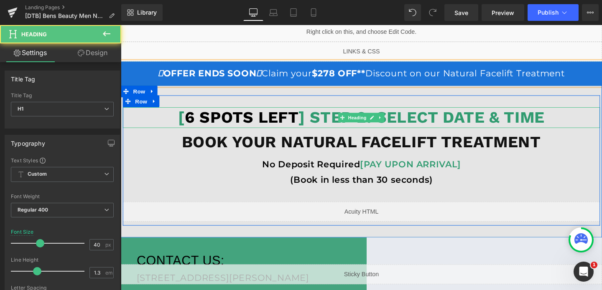
click at [308, 124] on strong "[ 6 SPOTS LEFT ] STEP 2: SELECT DATE & TIME" at bounding box center [373, 122] width 385 height 20
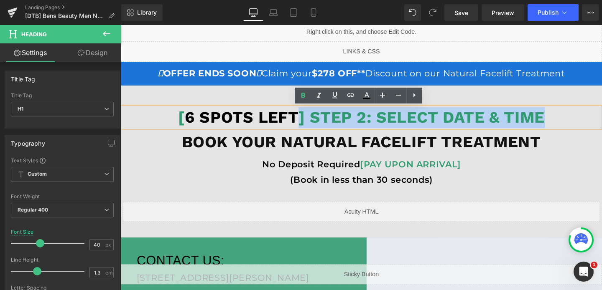
drag, startPoint x: 308, startPoint y: 123, endPoint x: 570, endPoint y: 120, distance: 261.3
click at [570, 120] on h1 "[ 6 SPOTS LEFT ] STEP 2: SELECT DATE & TIME" at bounding box center [374, 123] width 502 height 22
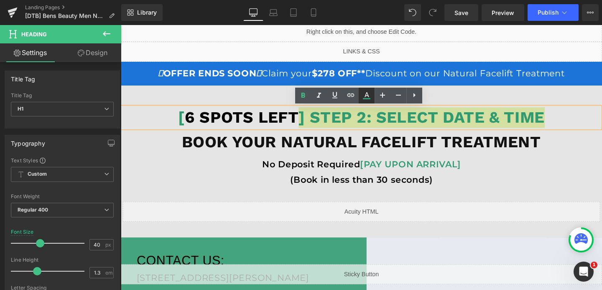
click at [368, 97] on icon at bounding box center [367, 96] width 10 height 10
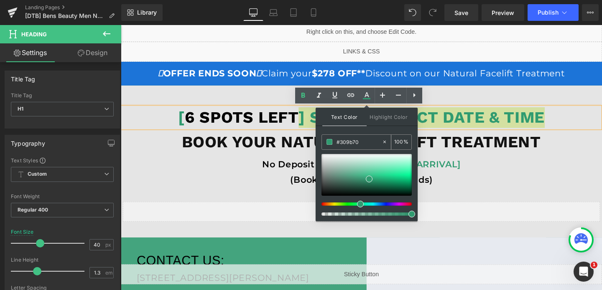
click at [353, 144] on input "#309b70" at bounding box center [358, 142] width 45 height 9
paste input "#1c74d8"
type input "##1c74d8"
type input "0"
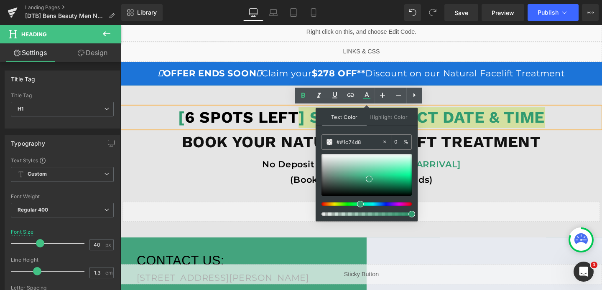
click at [339, 143] on input "##1c74d8" at bounding box center [358, 142] width 45 height 9
type input "#1c74d8"
type input "100"
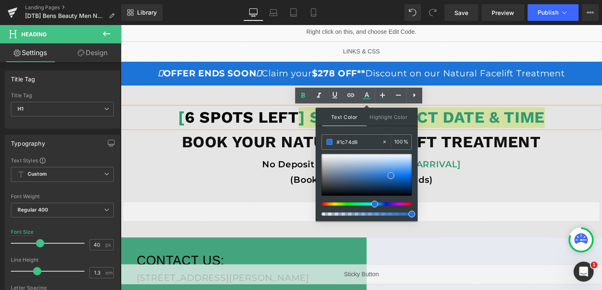
type input "#1c74d8"
click at [391, 174] on span at bounding box center [390, 176] width 7 height 7
click at [392, 176] on span at bounding box center [390, 176] width 7 height 7
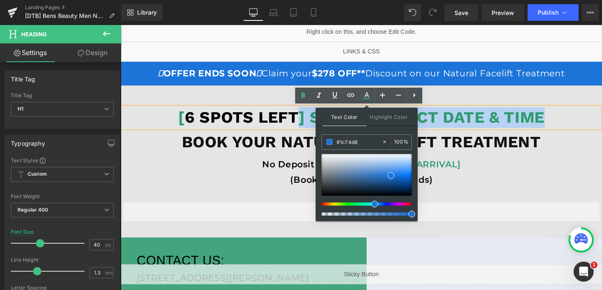
click at [494, 126] on strong "[ 6 SPOTS LEFT ] STEP 2: SELECT DATE & TIME" at bounding box center [373, 122] width 385 height 20
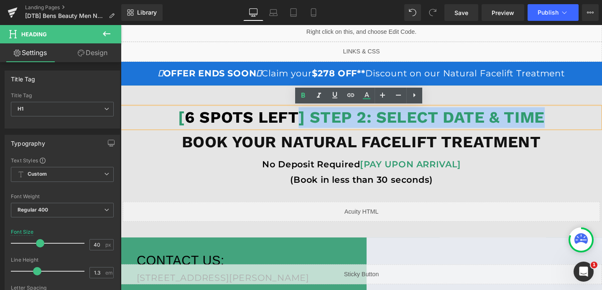
drag, startPoint x: 308, startPoint y: 124, endPoint x: 562, endPoint y: 127, distance: 254.6
click at [562, 127] on strong "[ 6 SPOTS LEFT ] STEP 2: SELECT DATE & TIME" at bounding box center [373, 122] width 385 height 20
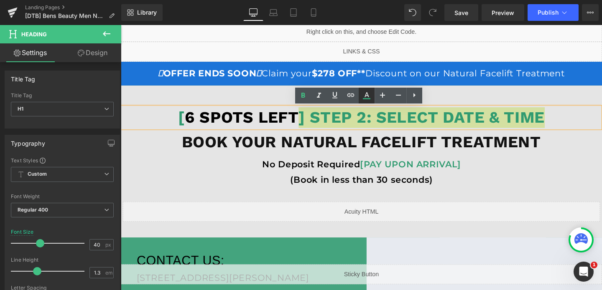
click at [367, 94] on icon at bounding box center [367, 96] width 10 height 10
type input "#309b70"
type input "100"
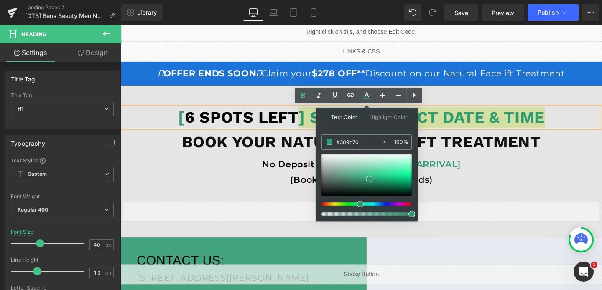
click at [352, 145] on input "#309b70" at bounding box center [358, 142] width 45 height 9
paste input "1c74d8"
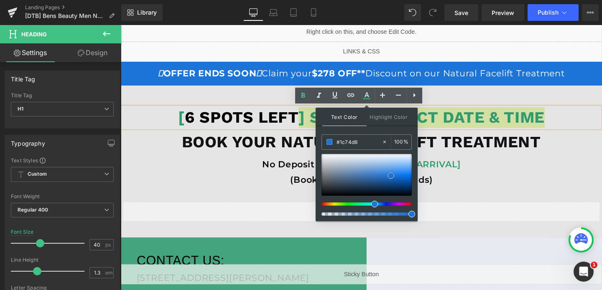
click at [390, 174] on span at bounding box center [390, 176] width 7 height 7
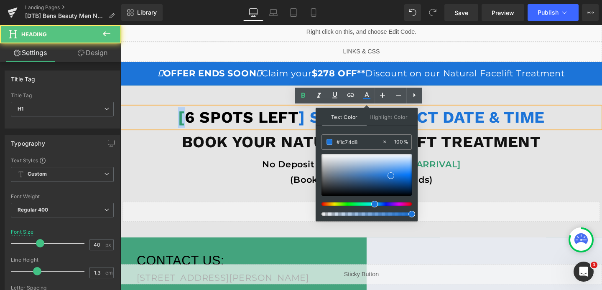
drag, startPoint x: 186, startPoint y: 120, endPoint x: 178, endPoint y: 120, distance: 8.0
click at [178, 120] on h1 "[ 6 SPOTS LEFT ] STEP 2: SELECT DATE & TIME" at bounding box center [374, 123] width 502 height 22
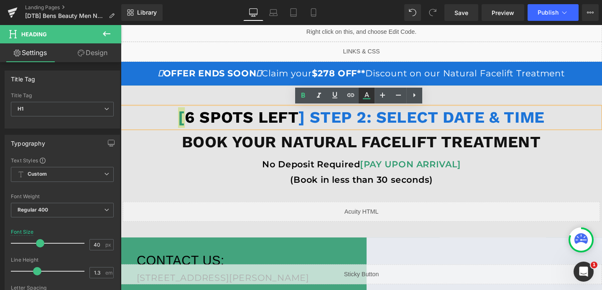
click at [363, 95] on icon at bounding box center [367, 96] width 10 height 10
type input "#309b70"
type input "100"
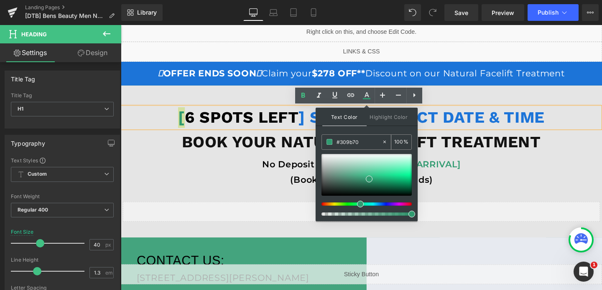
click at [354, 142] on input "#309b70" at bounding box center [358, 142] width 45 height 9
paste input "1c74d8"
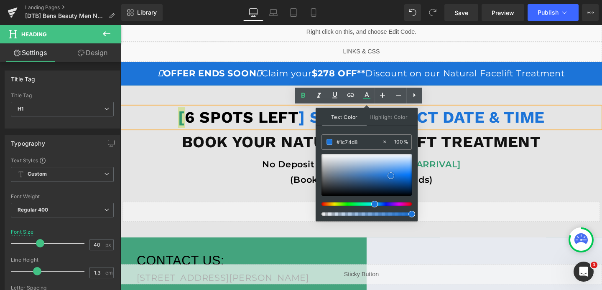
click at [393, 176] on span at bounding box center [390, 176] width 7 height 7
click at [238, 167] on p "No Deposit Required [PAY UPON ARRIVAL]" at bounding box center [374, 171] width 502 height 17
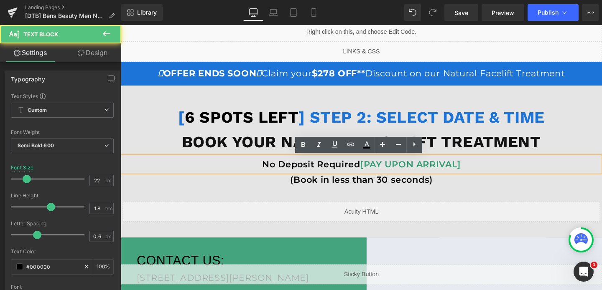
scroll to position [55, 0]
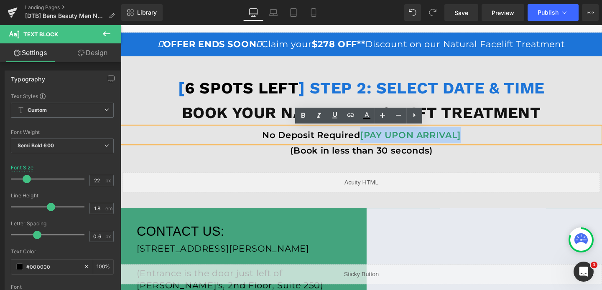
drag, startPoint x: 375, startPoint y: 145, endPoint x: 480, endPoint y: 144, distance: 105.7
click at [480, 144] on p "No Deposit Required [PAY UPON ARRIVAL]" at bounding box center [374, 141] width 502 height 17
click at [371, 118] on icon at bounding box center [367, 116] width 10 height 10
type input "#309b70"
type input "100"
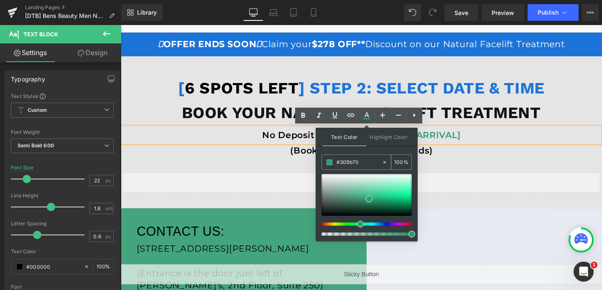
click at [357, 160] on input "#309b70" at bounding box center [358, 162] width 45 height 9
paste input "#1c74d8"
type input "##1c74d8"
type input "0"
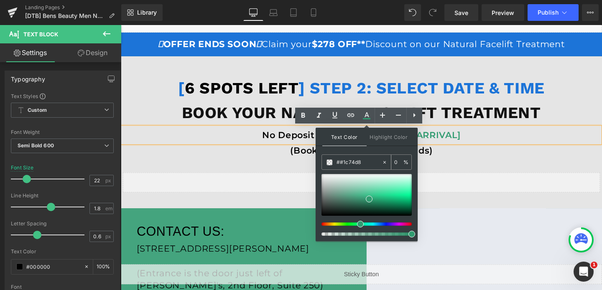
click at [341, 163] on input "##1c74d8" at bounding box center [358, 162] width 45 height 9
type input "#1c74d8"
type input "100"
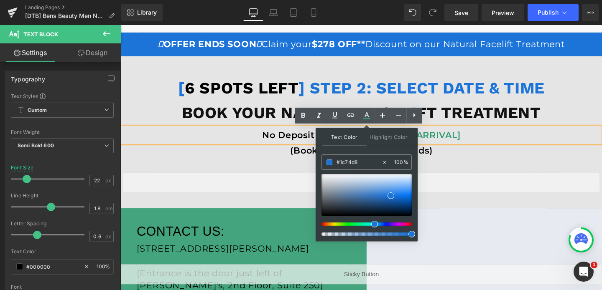
type input "#1c74d8"
click at [392, 196] on span at bounding box center [390, 196] width 7 height 7
click at [251, 213] on div "[ 6 SPOTS LEFT ] STEP 2: SELECT DATE & TIME Heading BOOK YOUR NATURAL FACELIFT …" at bounding box center [374, 138] width 506 height 160
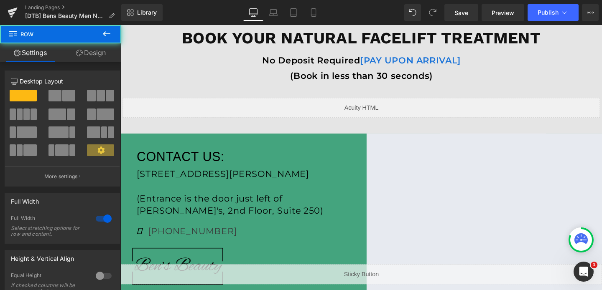
scroll to position [138, 0]
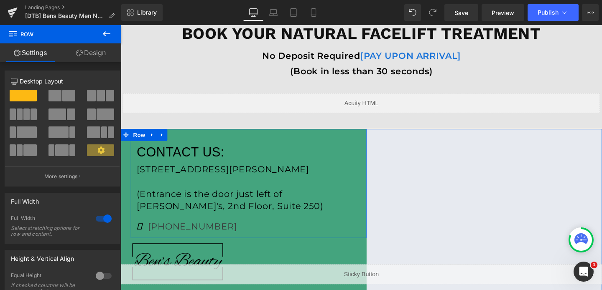
click at [253, 143] on div "CONTACT US: Text Block 20 N Raymond Ave, Pasadena CA 91103 (Entrance is the doo…" at bounding box center [255, 192] width 248 height 115
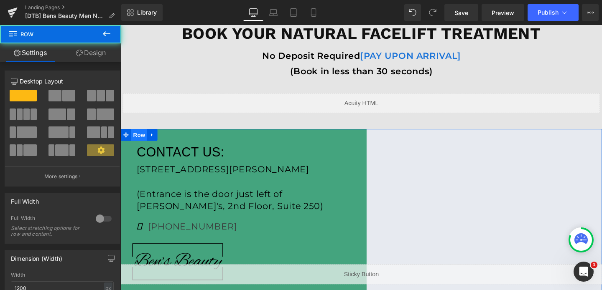
click at [143, 144] on span "Row" at bounding box center [140, 141] width 17 height 13
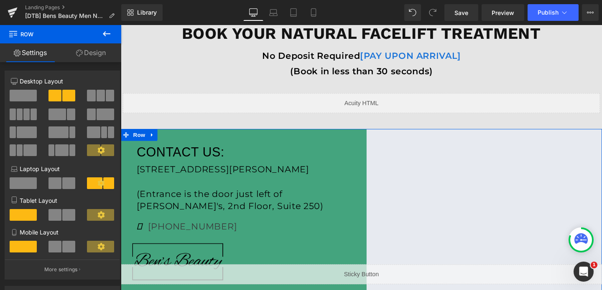
click at [95, 49] on link "Design" at bounding box center [91, 52] width 61 height 19
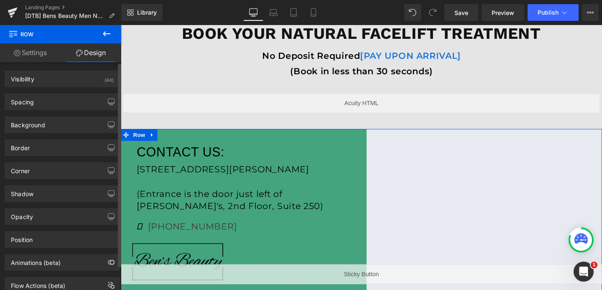
type input "#309b70"
type input "90"
click at [42, 135] on div "Border Border Style Custom Custom Setup Global Style Custom Setup Global Style …" at bounding box center [62, 144] width 125 height 23
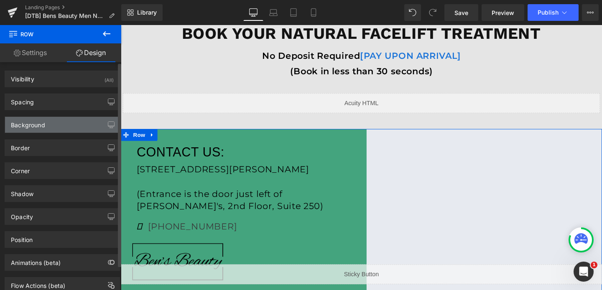
click at [46, 129] on div "Background" at bounding box center [62, 125] width 115 height 16
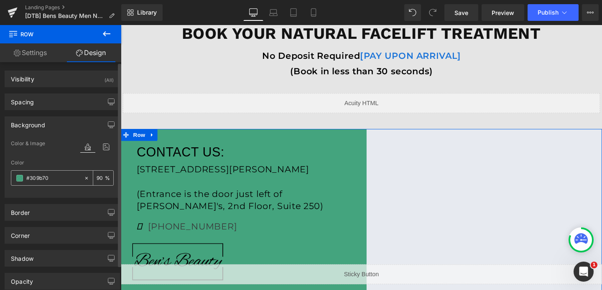
click at [46, 177] on input "#309b70" at bounding box center [53, 178] width 54 height 9
paste input "1c74d8"
type input "#1c74d8"
type input "100"
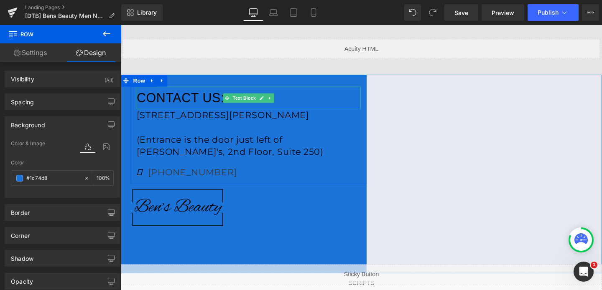
scroll to position [204, 0]
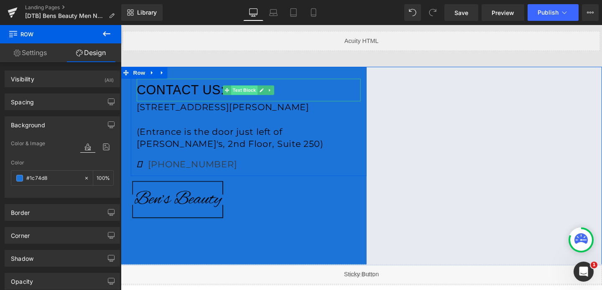
click at [250, 96] on span "Text Block" at bounding box center [251, 94] width 28 height 10
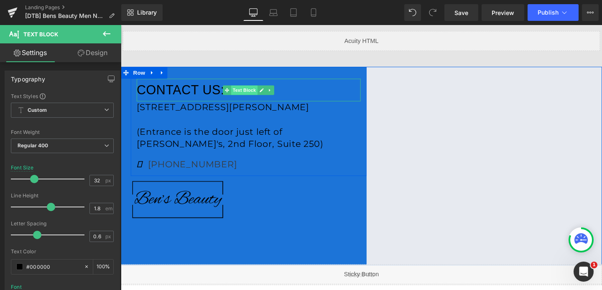
click at [255, 89] on span "Text Block" at bounding box center [251, 94] width 28 height 10
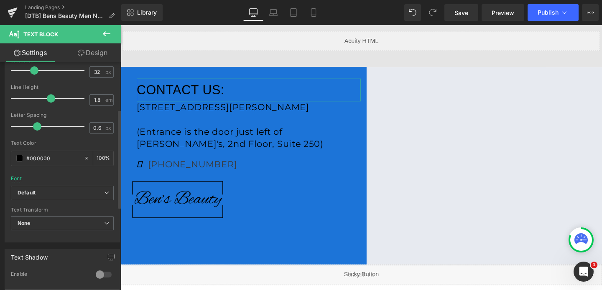
scroll to position [121, 0]
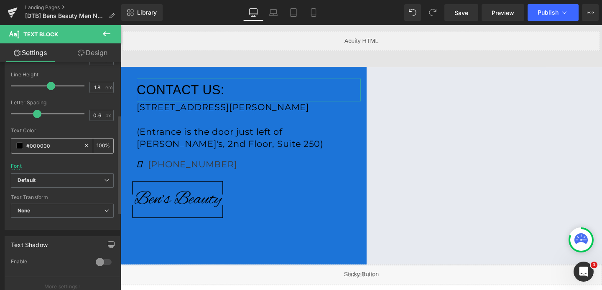
click at [52, 148] on input "#000000" at bounding box center [53, 145] width 54 height 9
type input "f"
type input "0"
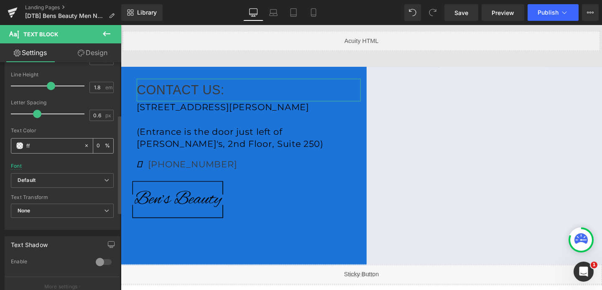
type input "fff"
type input "100"
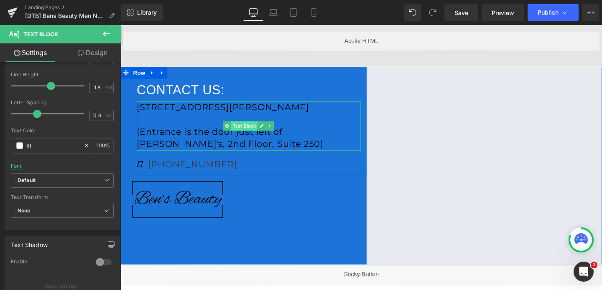
click at [260, 127] on span "Text Block" at bounding box center [251, 131] width 28 height 10
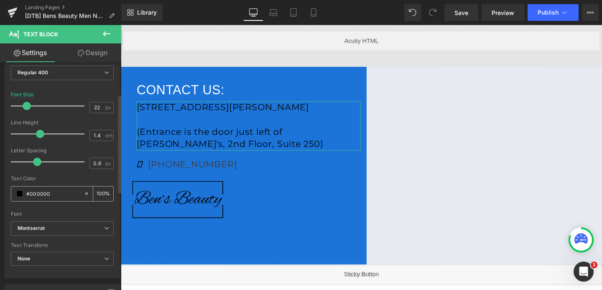
scroll to position [80, 0]
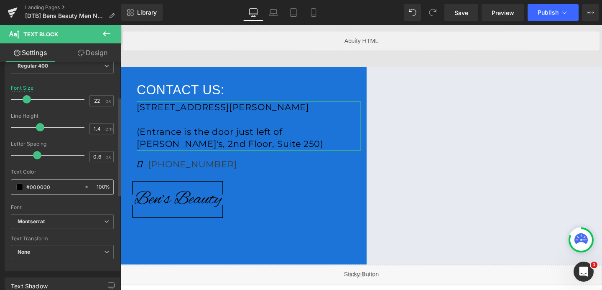
click at [45, 188] on input "#000000" at bounding box center [53, 187] width 54 height 9
type input "#f"
type input "0"
type input "#fff"
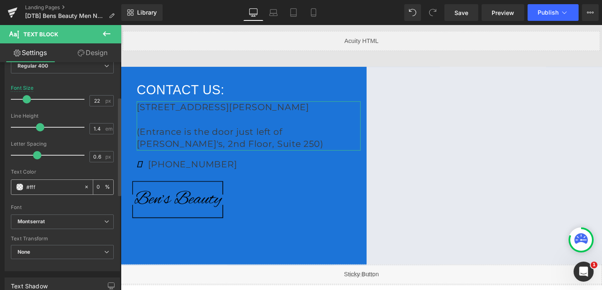
type input "100"
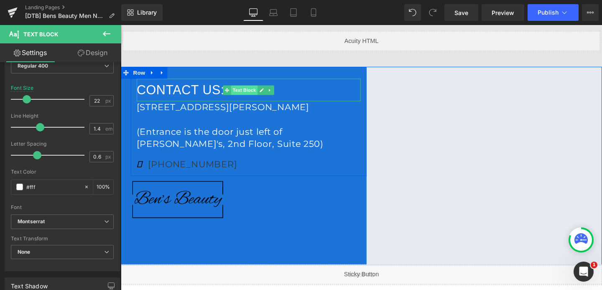
click at [256, 94] on span "Text Block" at bounding box center [251, 94] width 28 height 10
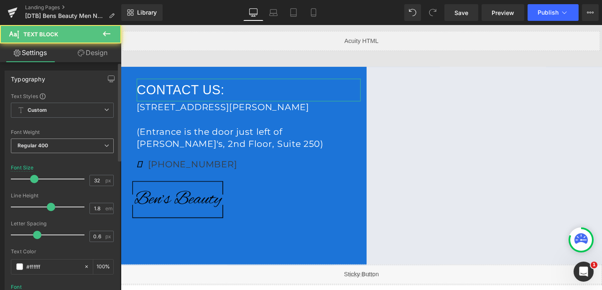
click at [46, 151] on span "Regular 400" at bounding box center [62, 146] width 103 height 15
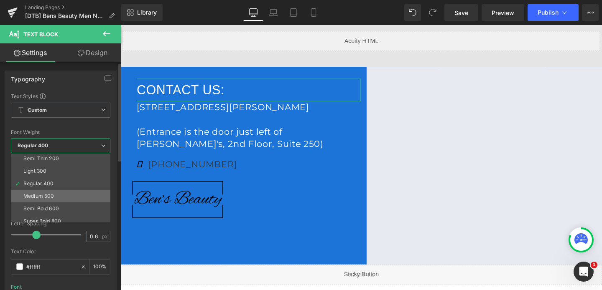
scroll to position [20, 0]
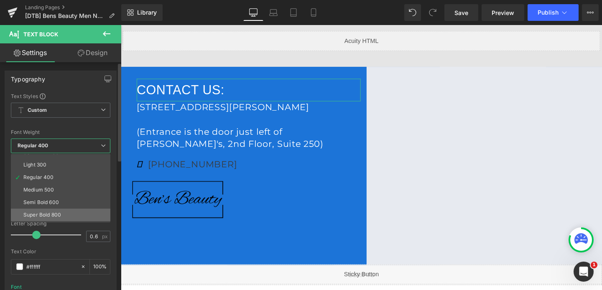
click at [50, 217] on div "Super Bold 800" at bounding box center [42, 215] width 38 height 6
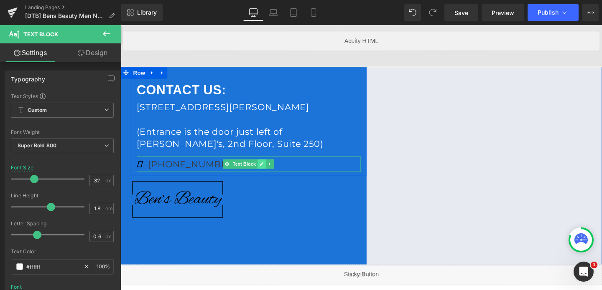
click at [270, 172] on icon at bounding box center [269, 171] width 5 height 5
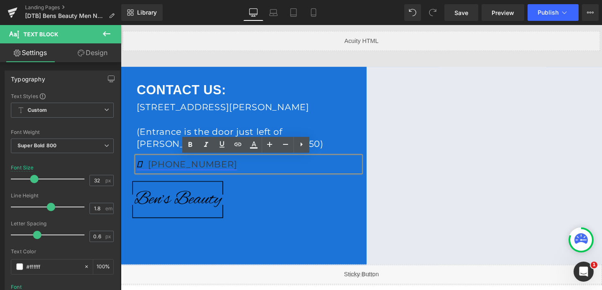
click at [187, 176] on link "(312) 625-1275" at bounding box center [190, 171] width 105 height 11
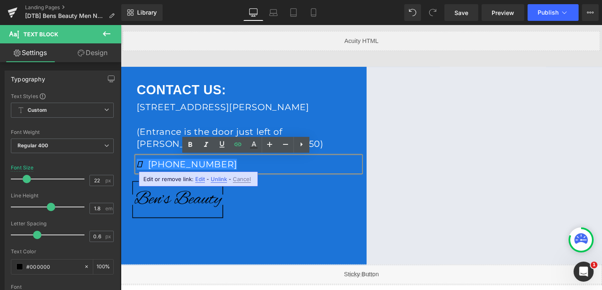
click at [201, 181] on span "Edit" at bounding box center [200, 179] width 10 height 7
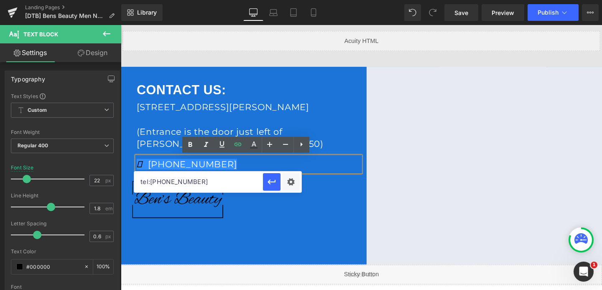
click at [191, 181] on input "tel:3126251275" at bounding box center [198, 182] width 129 height 21
paste input "(626) 225-0556"
click at [183, 183] on input "tel:(626) 225-0556" at bounding box center [198, 182] width 129 height 21
type input "tel:6262250556"
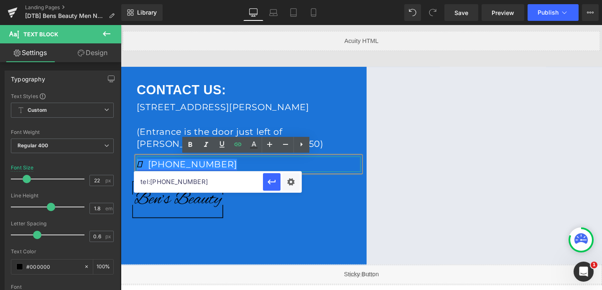
click at [161, 171] on link "(312) 625-1275" at bounding box center [190, 171] width 105 height 11
click at [271, 183] on icon "button" at bounding box center [272, 182] width 10 height 10
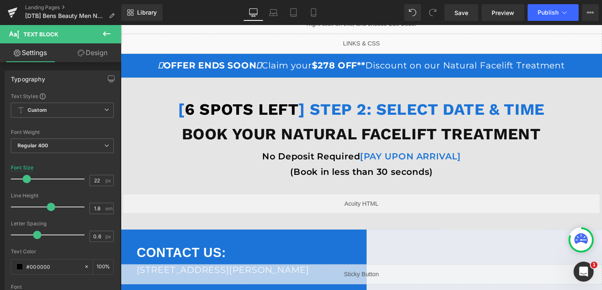
scroll to position [0, 0]
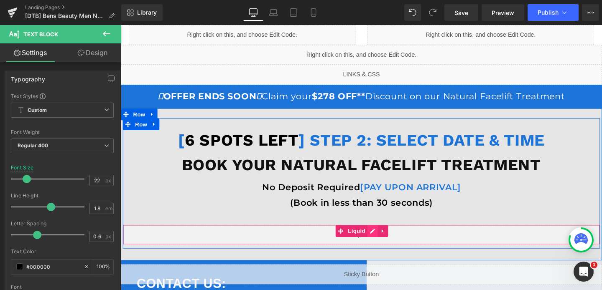
click at [385, 245] on div "Liquid" at bounding box center [374, 245] width 502 height 21
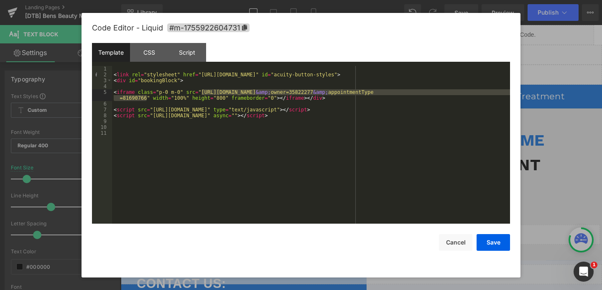
drag, startPoint x: 201, startPoint y: 93, endPoint x: 147, endPoint y: 97, distance: 54.1
click at [147, 97] on div "< link rel = "stylesheet" href = "https://embed.acuityscheduling.com/embed/butt…" at bounding box center [311, 151] width 398 height 170
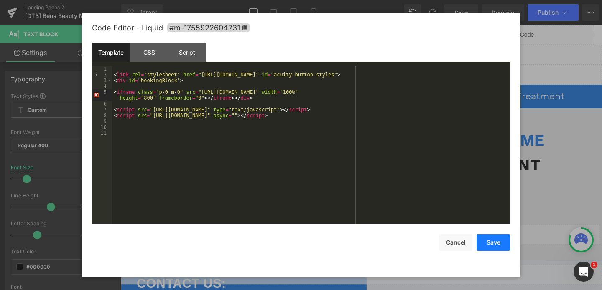
click at [483, 241] on button "Save" at bounding box center [492, 242] width 33 height 17
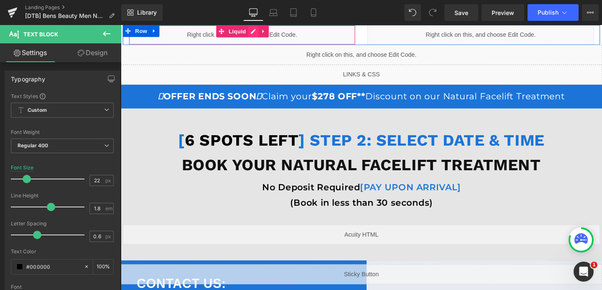
click at [259, 33] on div "Liquid" at bounding box center [248, 35] width 238 height 21
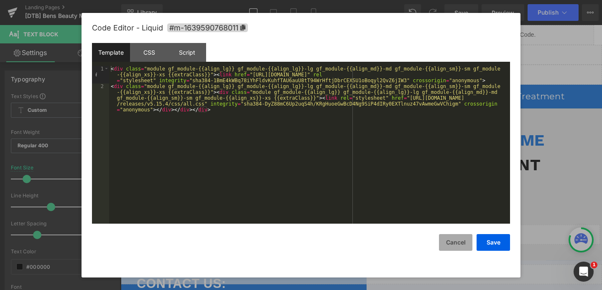
click at [456, 242] on button "Cancel" at bounding box center [455, 242] width 33 height 17
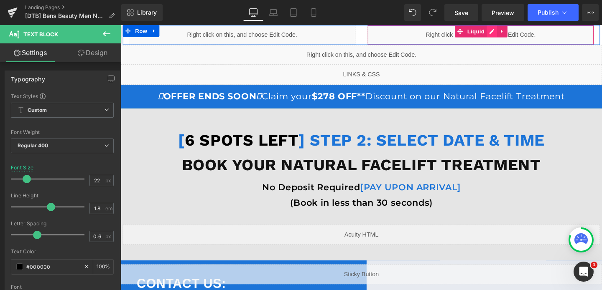
click at [510, 33] on div "Liquid" at bounding box center [499, 35] width 238 height 21
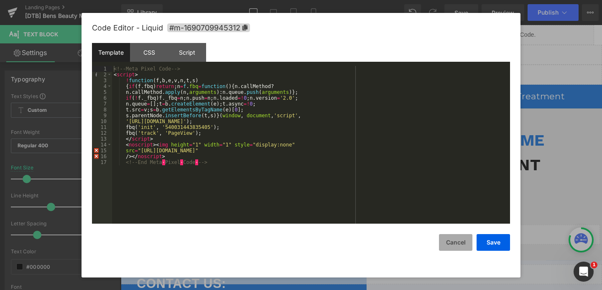
click at [453, 240] on button "Cancel" at bounding box center [455, 242] width 33 height 17
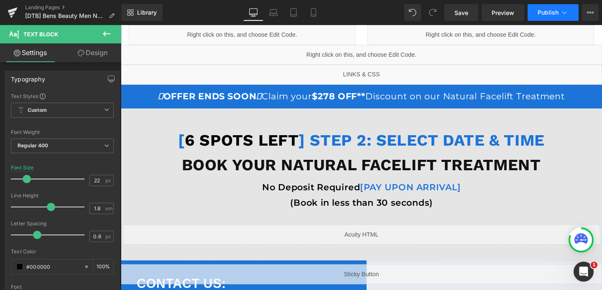
click at [545, 14] on span "Publish" at bounding box center [548, 12] width 21 height 7
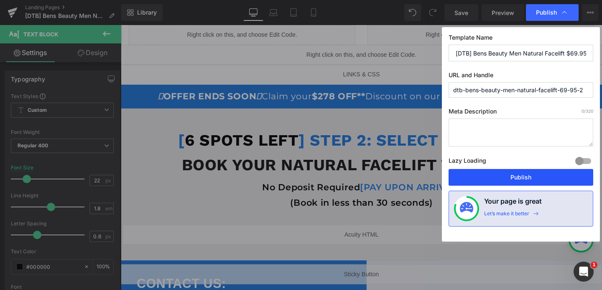
click at [507, 177] on button "Publish" at bounding box center [520, 177] width 145 height 17
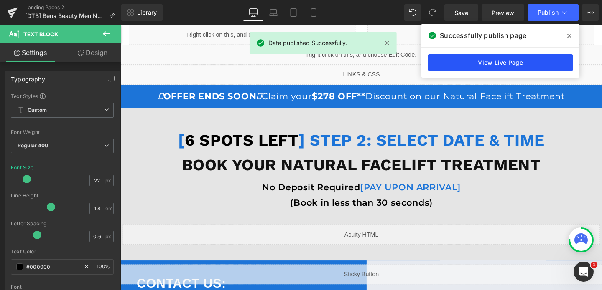
click at [476, 58] on link "View Live Page" at bounding box center [500, 62] width 145 height 17
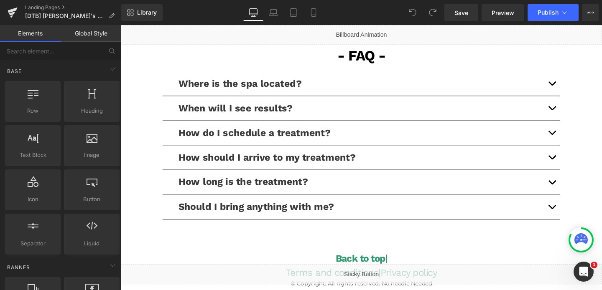
scroll to position [1973, 0]
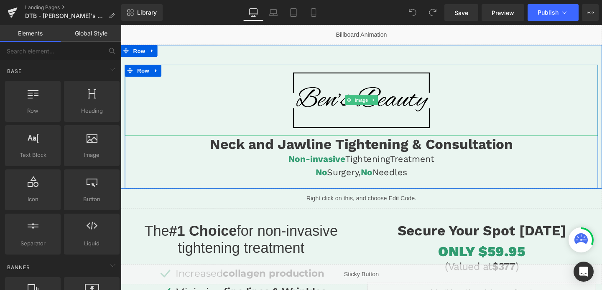
click at [339, 122] on img at bounding box center [373, 104] width 149 height 75
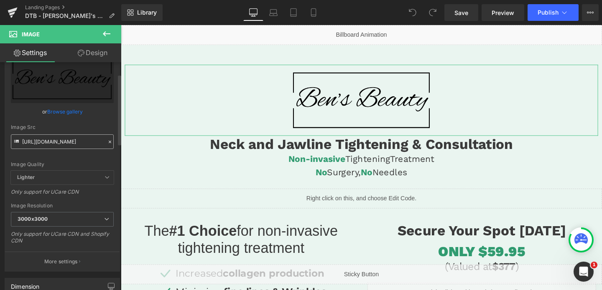
scroll to position [38, 0]
click at [58, 140] on input "[URL][DOMAIN_NAME]" at bounding box center [62, 141] width 103 height 15
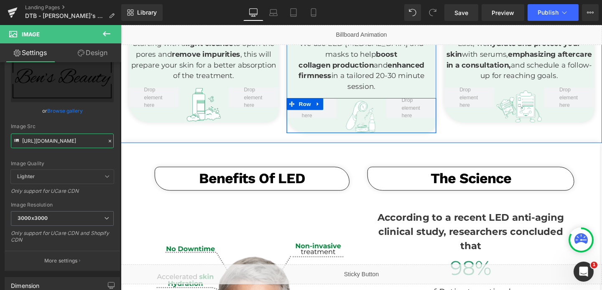
scroll to position [0, 0]
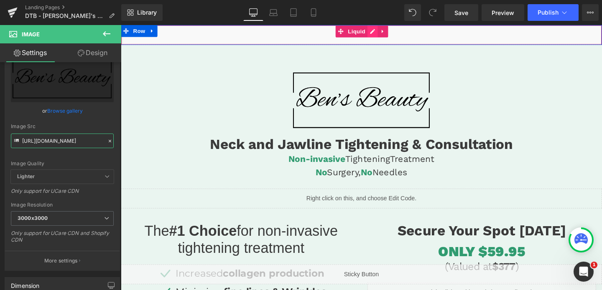
click at [386, 31] on div "Liquid" at bounding box center [374, 35] width 506 height 21
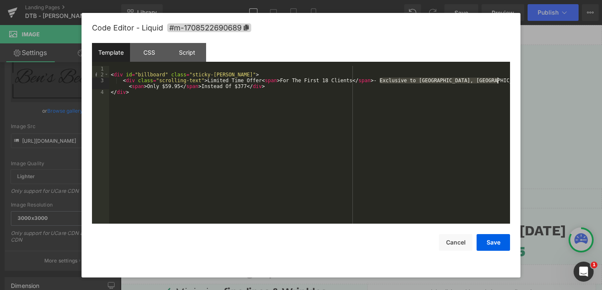
drag, startPoint x: 381, startPoint y: 81, endPoint x: 499, endPoint y: 82, distance: 118.3
click at [499, 82] on div "< div id = "billboard" class = "sticky-[PERSON_NAME]" > < div class = "scrollin…" at bounding box center [309, 151] width 401 height 170
click at [453, 247] on button "Cancel" at bounding box center [455, 242] width 33 height 17
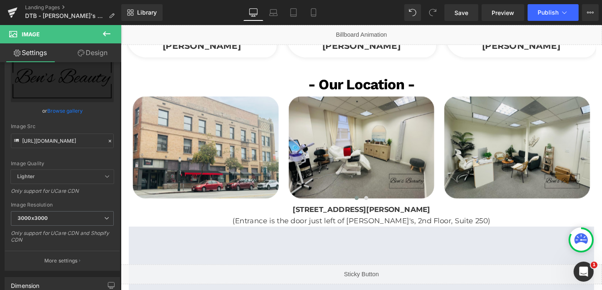
scroll to position [1397, 0]
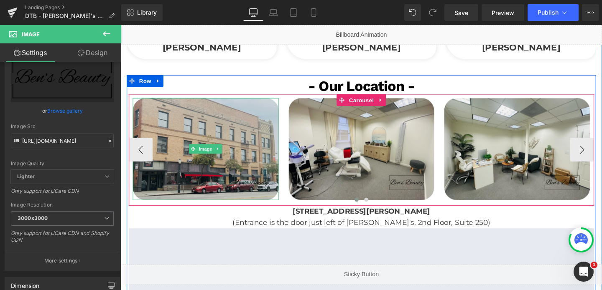
click at [227, 129] on img at bounding box center [209, 155] width 153 height 107
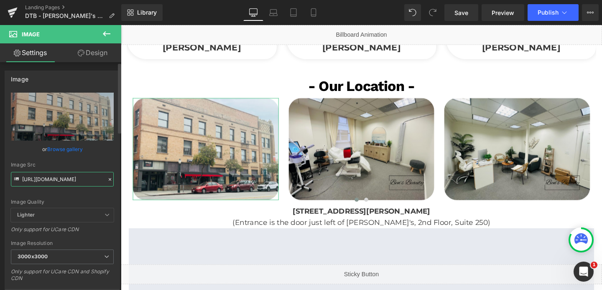
click at [64, 183] on input "[URL][DOMAIN_NAME]" at bounding box center [62, 179] width 103 height 15
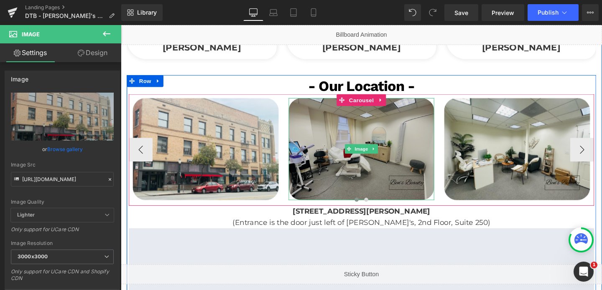
click at [374, 165] on img at bounding box center [373, 155] width 153 height 107
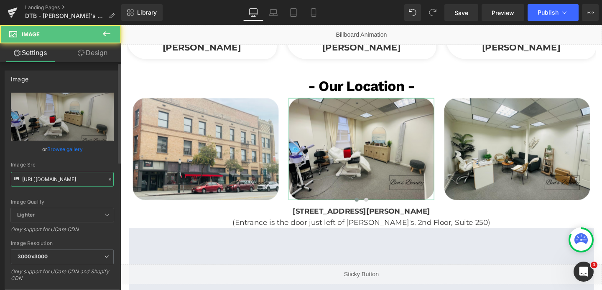
click at [85, 181] on input "[URL][DOMAIN_NAME]" at bounding box center [62, 179] width 103 height 15
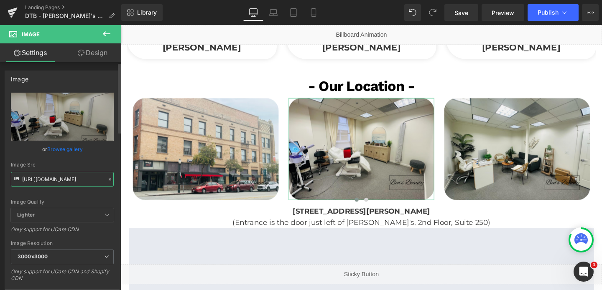
click at [85, 181] on input "[URL][DOMAIN_NAME]" at bounding box center [62, 179] width 103 height 15
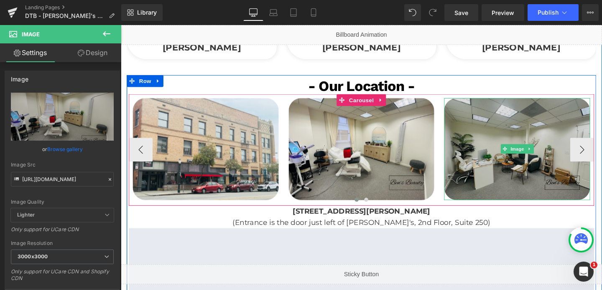
click at [500, 127] on img at bounding box center [537, 155] width 153 height 107
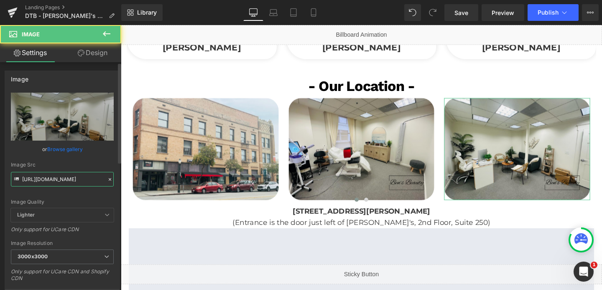
click at [46, 177] on input "[URL][DOMAIN_NAME]" at bounding box center [62, 179] width 103 height 15
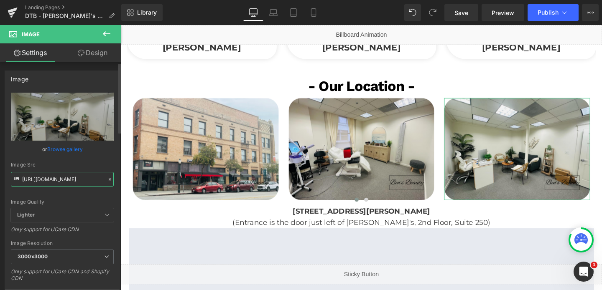
click at [46, 177] on input "[URL][DOMAIN_NAME]" at bounding box center [62, 179] width 103 height 15
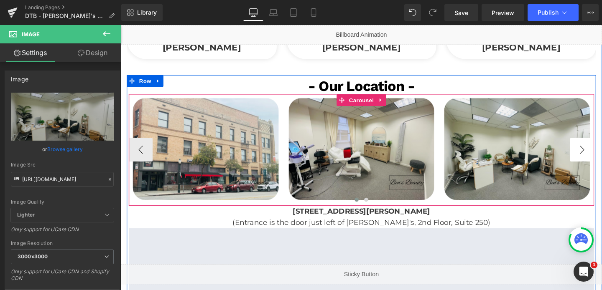
click at [601, 149] on button "›" at bounding box center [605, 156] width 25 height 25
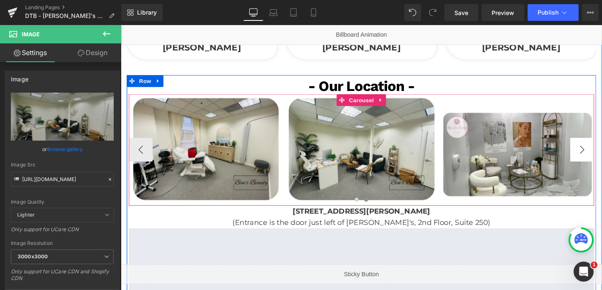
click at [601, 149] on button "›" at bounding box center [605, 156] width 25 height 25
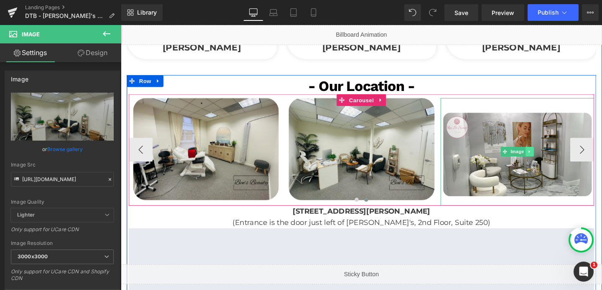
click at [553, 153] on link at bounding box center [550, 158] width 9 height 10
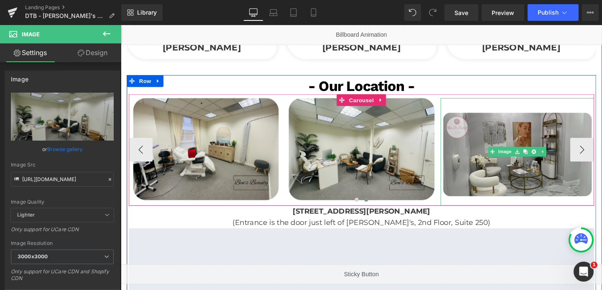
click at [539, 170] on img at bounding box center [538, 158] width 162 height 113
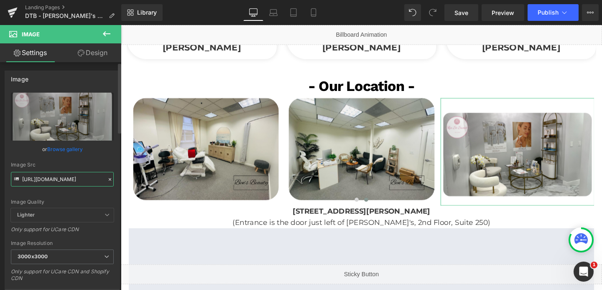
click at [80, 178] on input "[URL][DOMAIN_NAME]" at bounding box center [62, 179] width 103 height 15
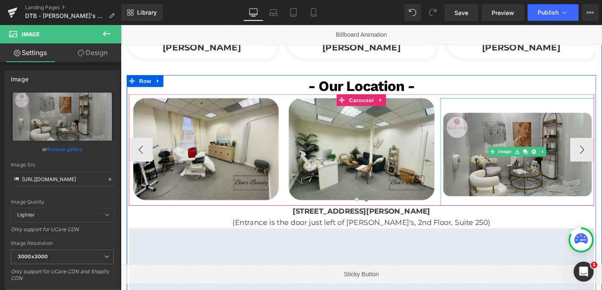
click at [563, 161] on img at bounding box center [538, 158] width 162 height 113
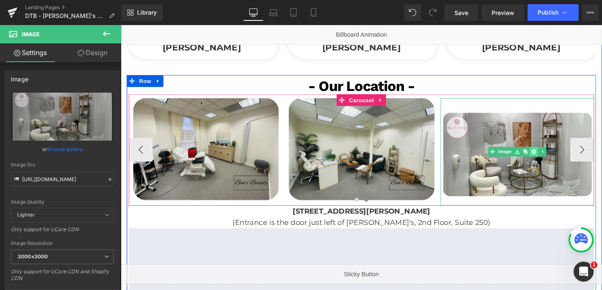
click at [554, 156] on icon at bounding box center [555, 158] width 5 height 5
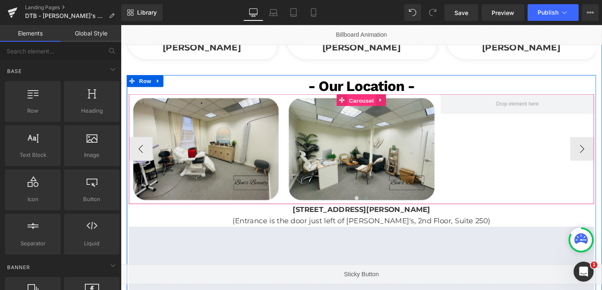
click at [375, 98] on span "Carousel" at bounding box center [374, 104] width 30 height 13
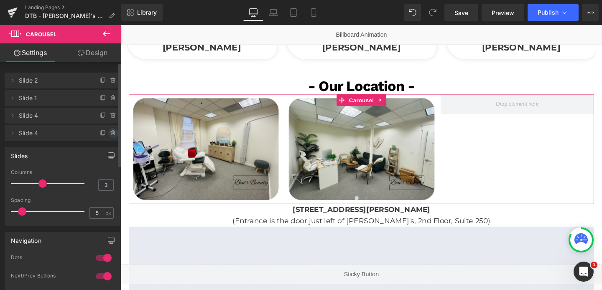
click at [110, 133] on icon at bounding box center [113, 133] width 7 height 7
click at [110, 133] on button "Delete" at bounding box center [104, 133] width 26 height 11
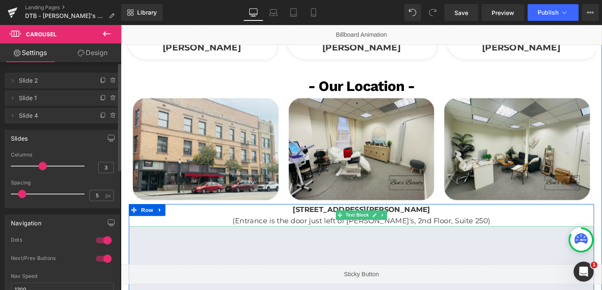
click at [296, 214] on p "[STREET_ADDRESS][PERSON_NAME]" at bounding box center [373, 220] width 489 height 12
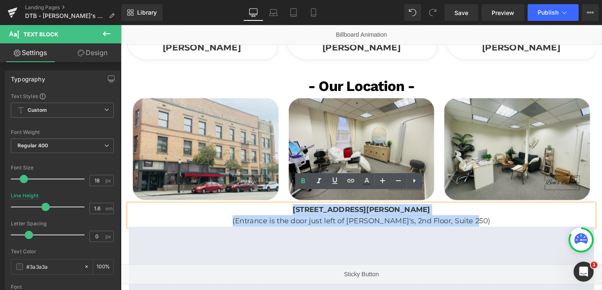
drag, startPoint x: 293, startPoint y: 206, endPoint x: 510, endPoint y: 217, distance: 217.2
click at [510, 217] on div "[STREET_ADDRESS][PERSON_NAME] (Entrance is the door just left of [PERSON_NAME]'…" at bounding box center [373, 226] width 489 height 24
copy div "[STREET_ADDRESS][PERSON_NAME] (Entrance is the door just left of [PERSON_NAME]'…"
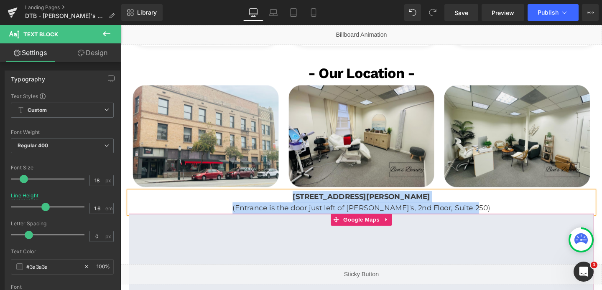
scroll to position [1415, 0]
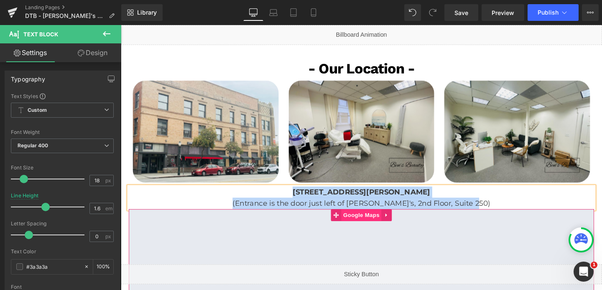
click at [370, 219] on span "Google Maps" at bounding box center [373, 225] width 42 height 13
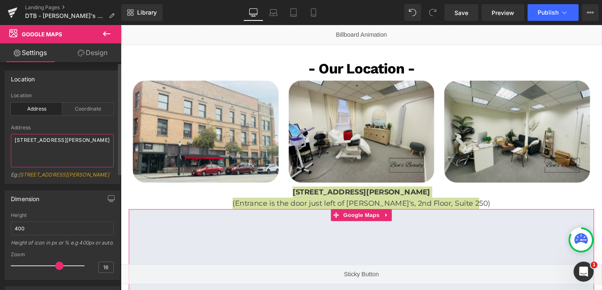
click at [42, 140] on textarea "[STREET_ADDRESS][PERSON_NAME]" at bounding box center [62, 150] width 103 height 33
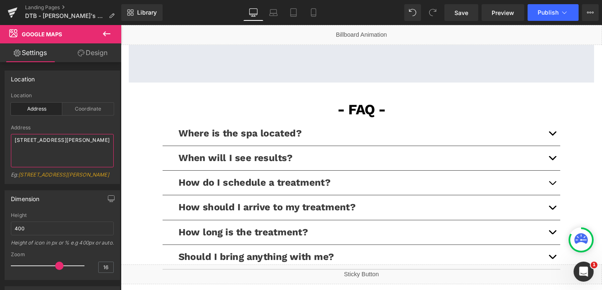
scroll to position [1737, 0]
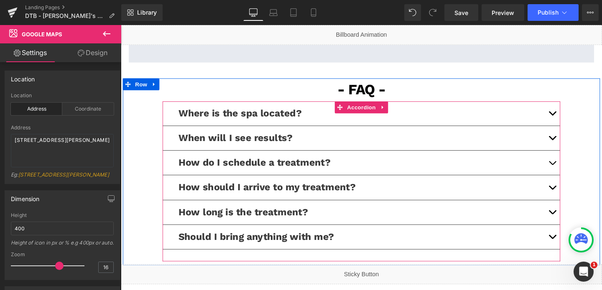
click at [572, 108] on button "button" at bounding box center [574, 117] width 17 height 25
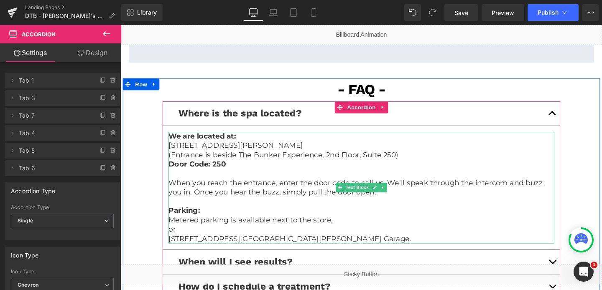
click at [179, 147] on p "[STREET_ADDRESS][PERSON_NAME]" at bounding box center [373, 152] width 405 height 10
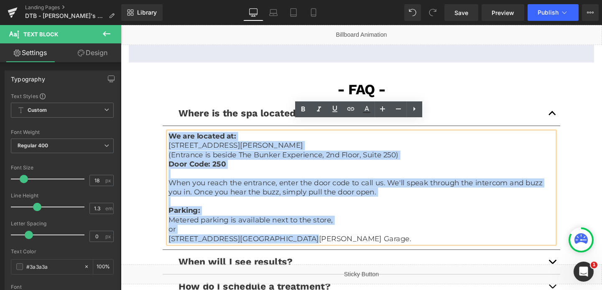
drag, startPoint x: 171, startPoint y: 130, endPoint x: 324, endPoint y: 239, distance: 187.7
click at [324, 239] on div "We are located at: [STREET_ADDRESS][PERSON_NAME] (Entrance is beside The Bunker…" at bounding box center [373, 196] width 405 height 117
copy div "We are located at: [STREET_ADDRESS][PERSON_NAME] (Entrance is beside The Bunker…"
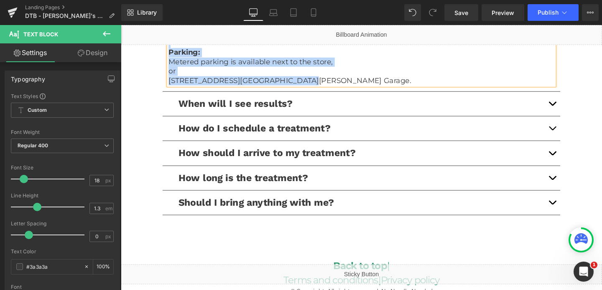
scroll to position [1936, 0]
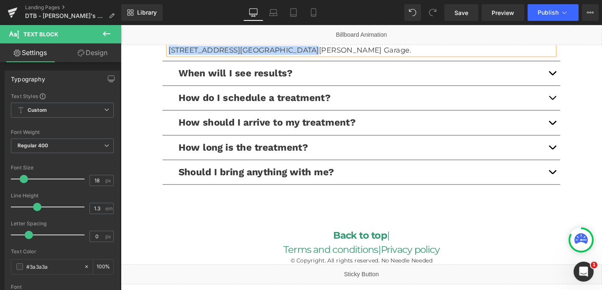
click at [574, 104] on span "button" at bounding box center [574, 104] width 0 height 0
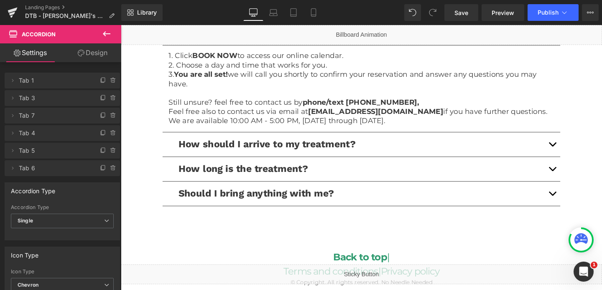
scroll to position [1883, 0]
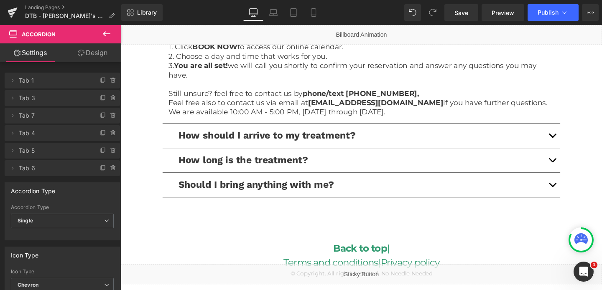
click at [577, 131] on button "button" at bounding box center [574, 141] width 17 height 25
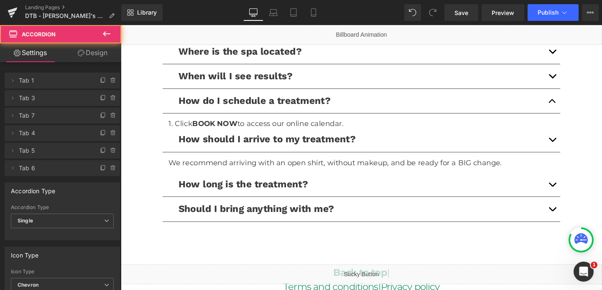
scroll to position [1792, 0]
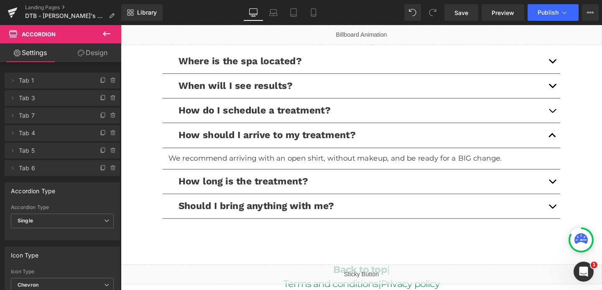
click at [578, 181] on button "button" at bounding box center [574, 189] width 17 height 25
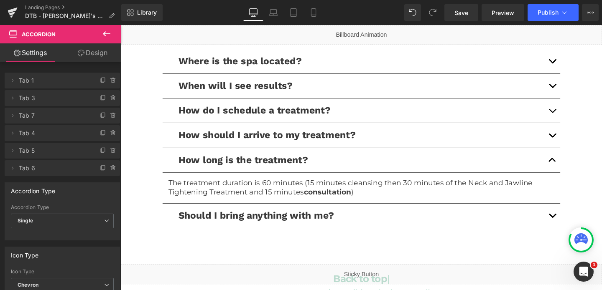
click at [576, 213] on button "button" at bounding box center [574, 225] width 17 height 25
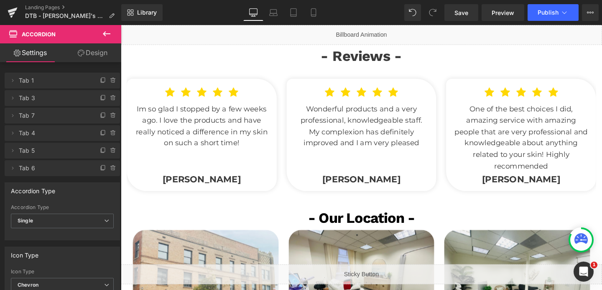
scroll to position [1241, 0]
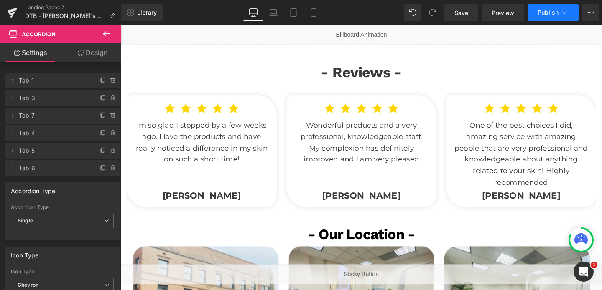
click at [558, 11] on span "Publish" at bounding box center [548, 12] width 21 height 7
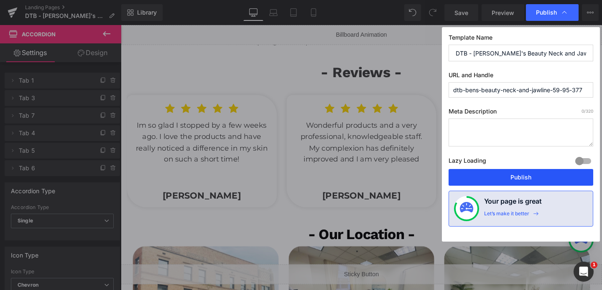
click at [489, 181] on button "Publish" at bounding box center [520, 177] width 145 height 17
